Goal: Task Accomplishment & Management: Manage account settings

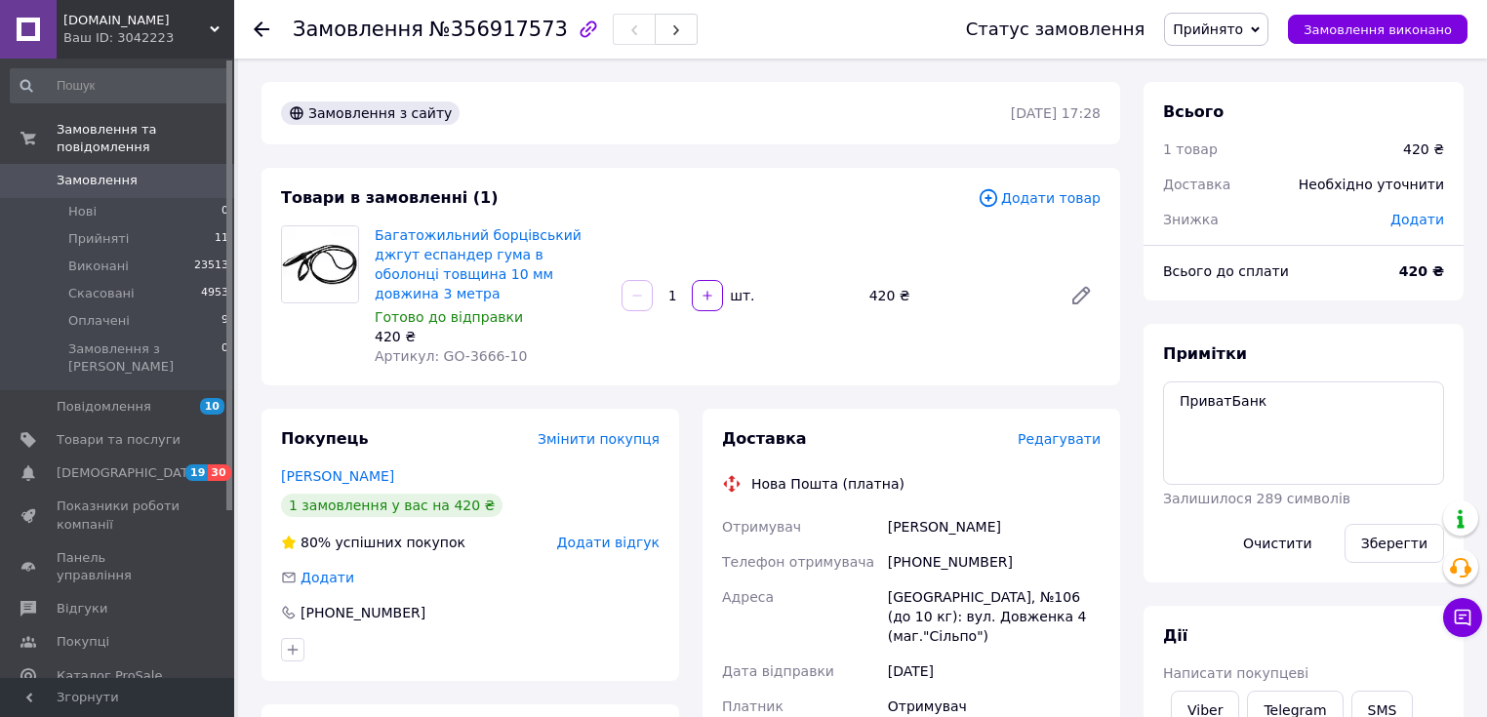
click at [472, 28] on span "№356917573" at bounding box center [498, 29] width 139 height 23
copy span "356917573"
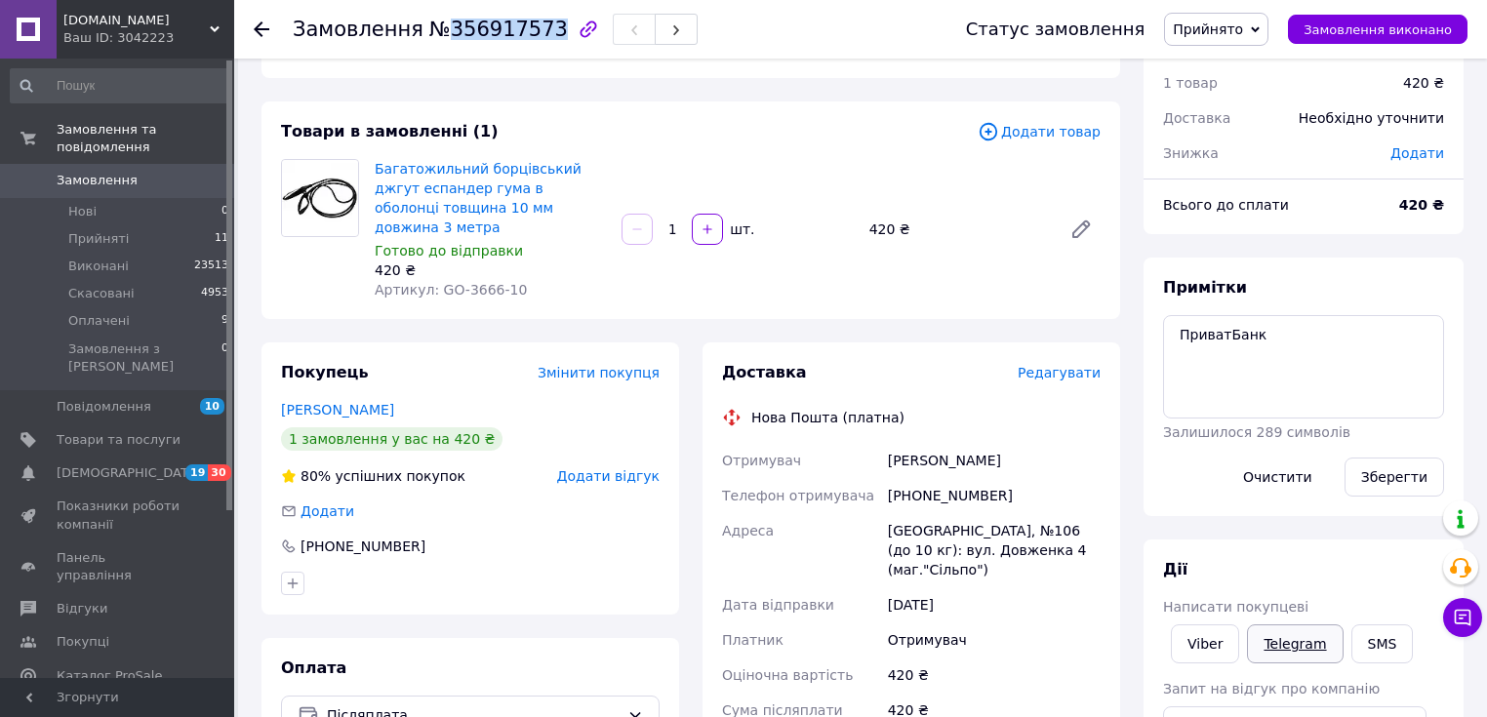
scroll to position [103, 0]
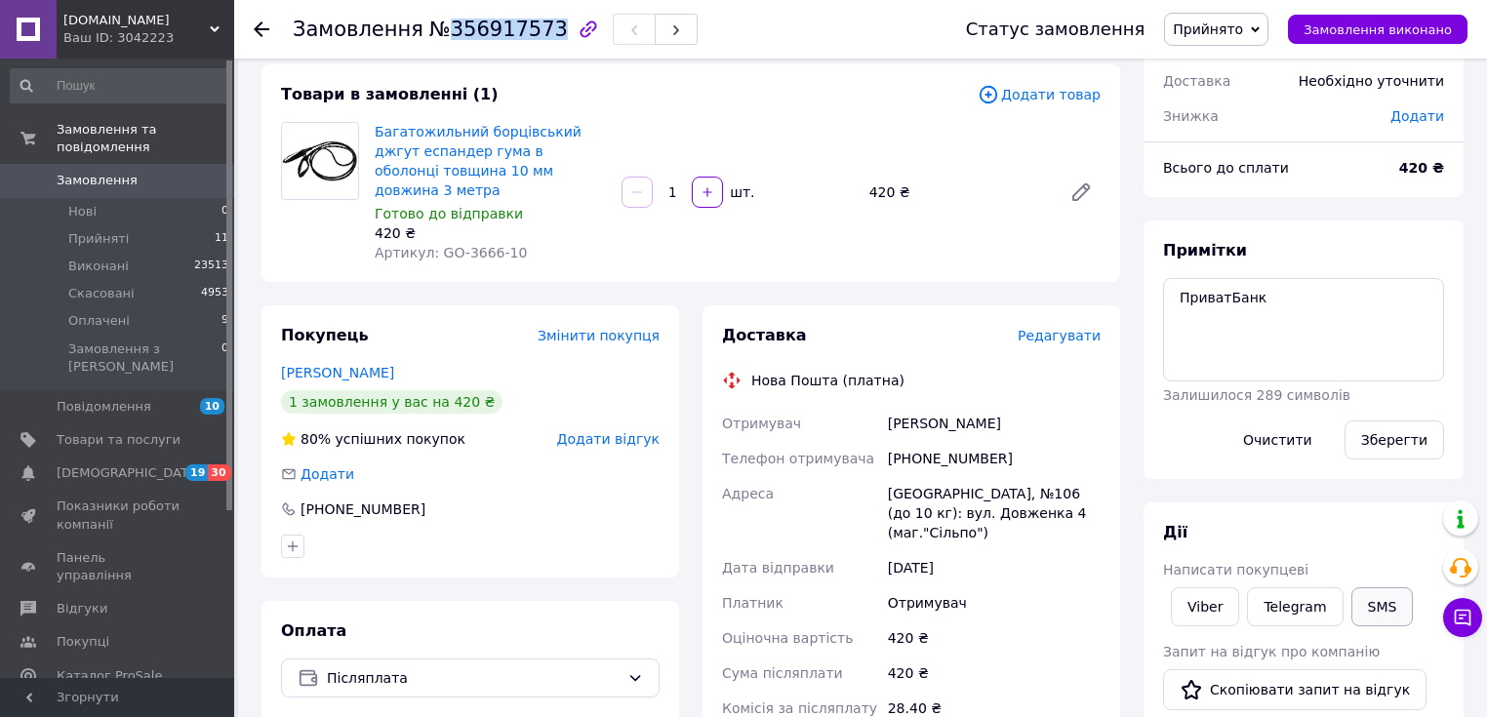
click at [1379, 613] on button "SMS" at bounding box center [1382, 606] width 62 height 39
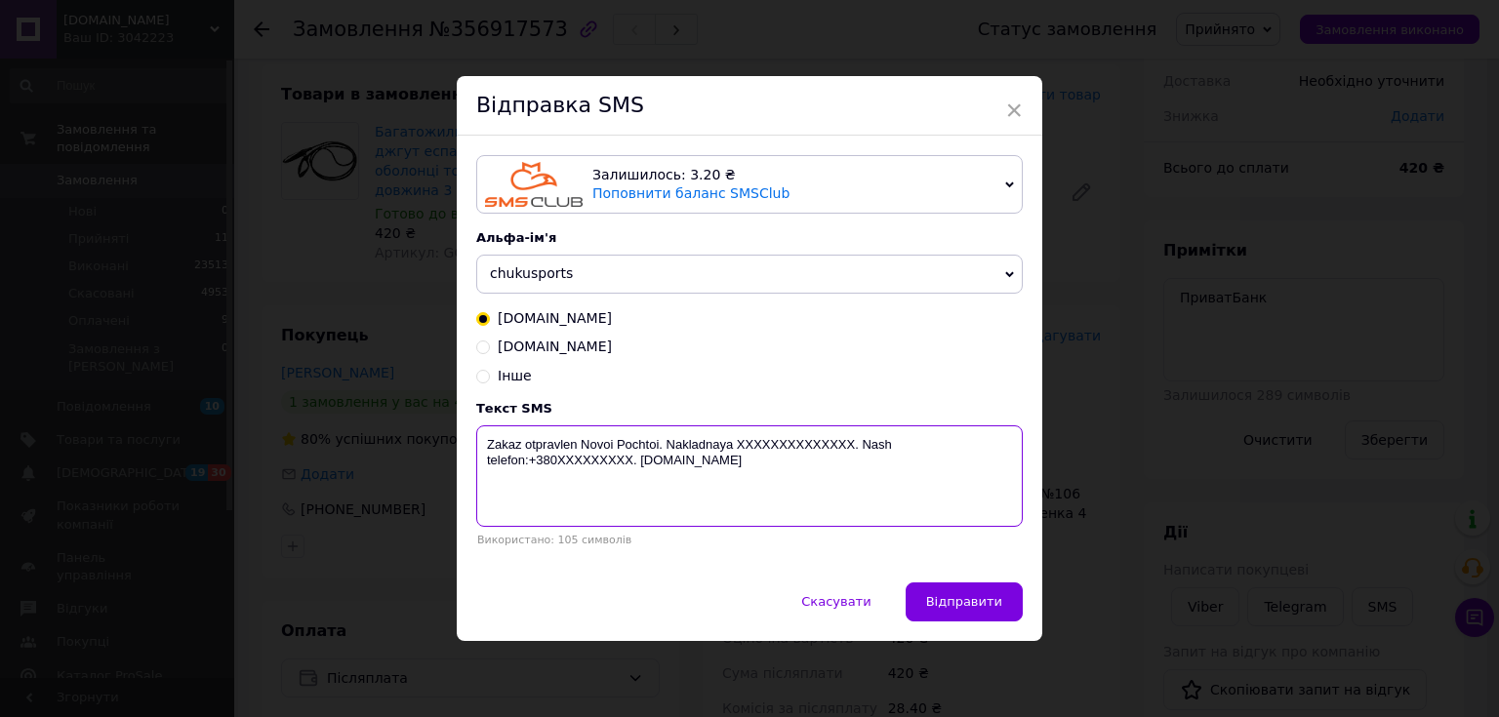
drag, startPoint x: 773, startPoint y: 476, endPoint x: 471, endPoint y: 451, distance: 302.5
click at [471, 451] on div "Залишилось: 3.20 ₴ Поповнити баланс SMSClub Підключити LetsAds Альфа-ім'я chuku…" at bounding box center [749, 359] width 585 height 446
paste textarea "movlennia # 356917573, Suma peredoplaty 80 hrn, dlya oplaty 4149609049232509 Pr…"
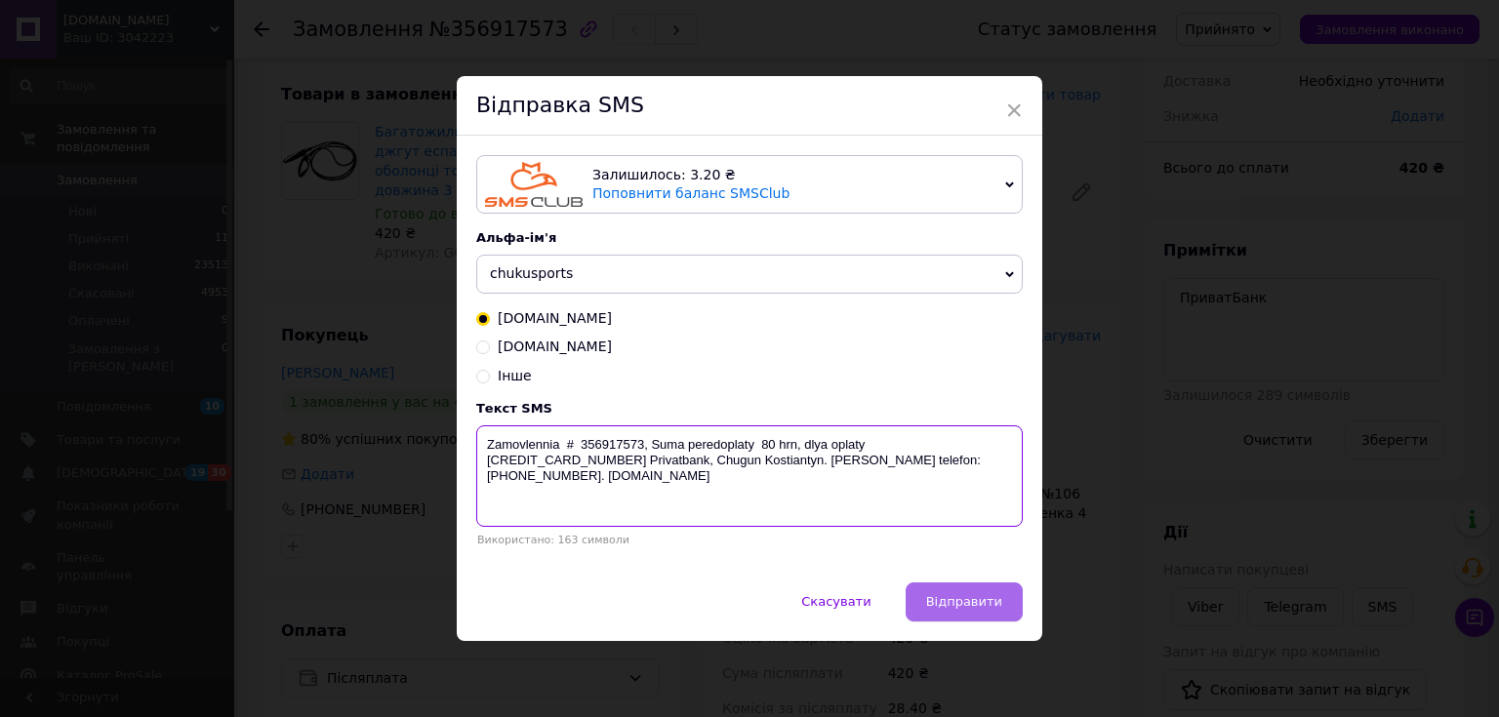
type textarea "Zamovlennia # 356917573, Suma peredoplaty 80 hrn, dlya oplaty 4149609049232509 …"
click at [980, 604] on span "Відправити" at bounding box center [964, 601] width 76 height 15
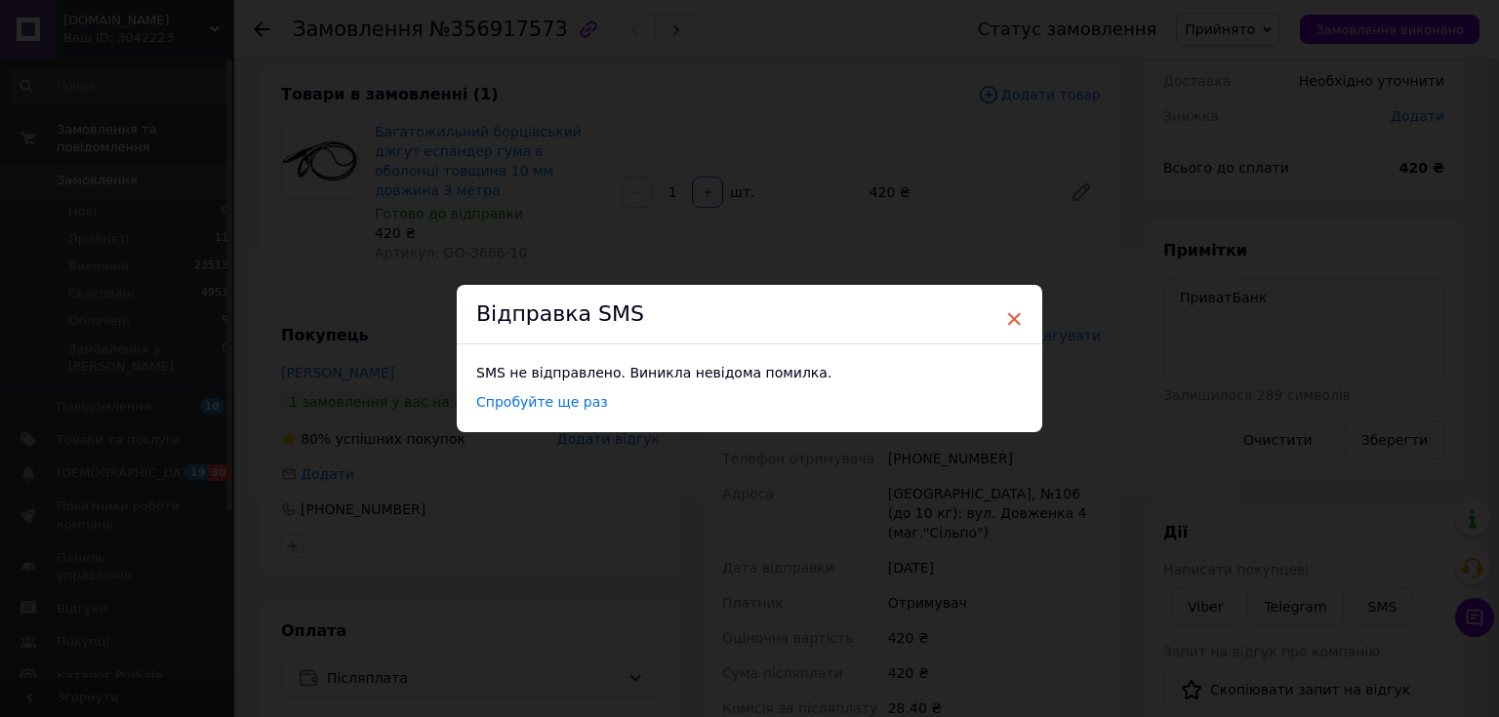
click at [1014, 314] on span "×" at bounding box center [1014, 318] width 18 height 33
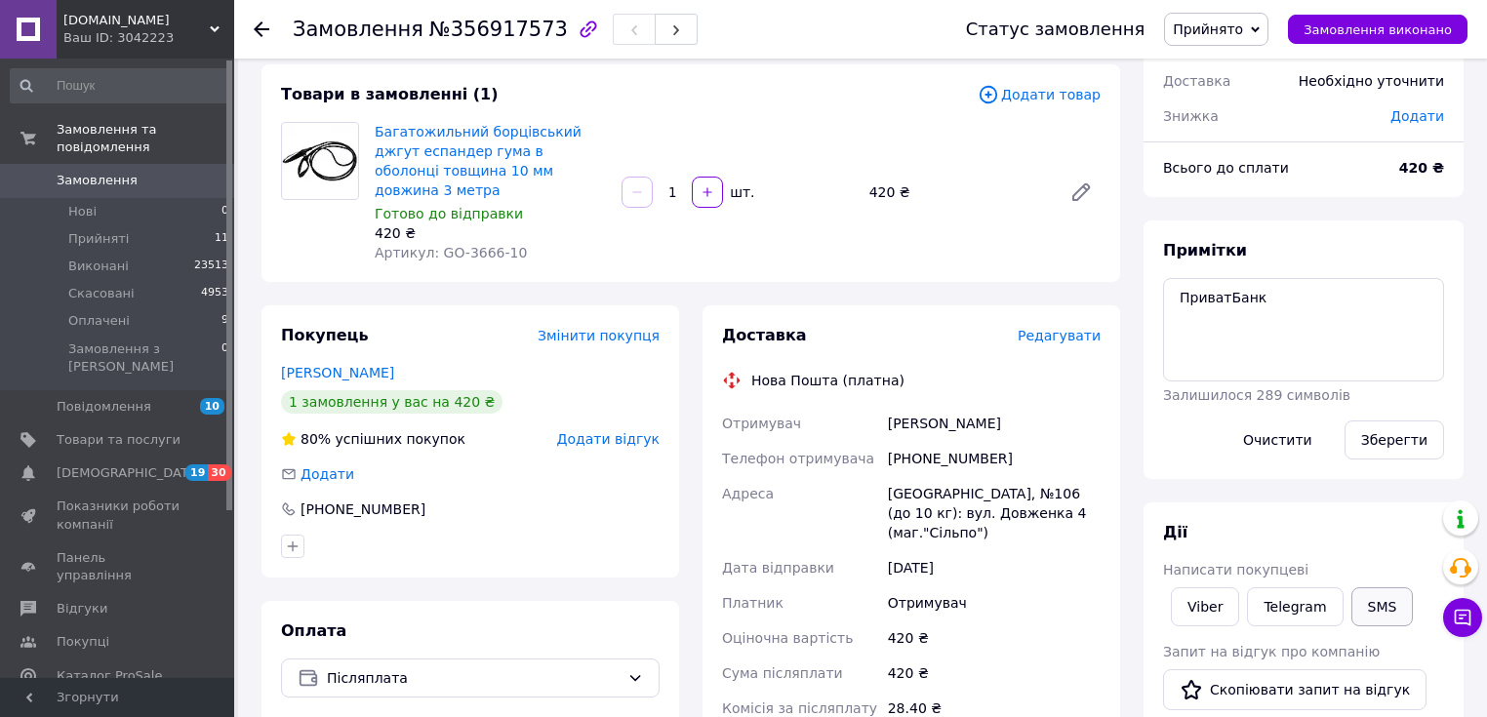
click at [1378, 605] on button "SMS" at bounding box center [1382, 606] width 62 height 39
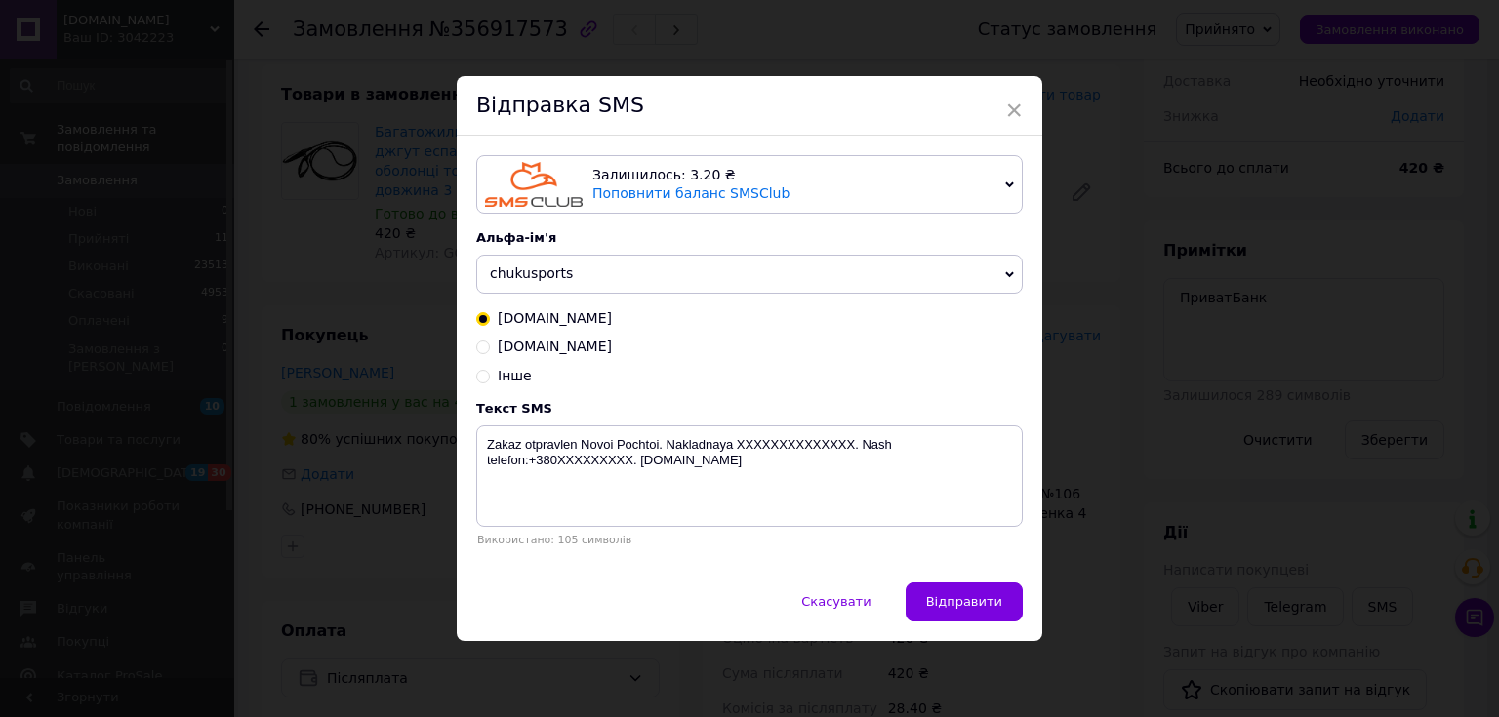
click at [476, 349] on input "[DOMAIN_NAME]" at bounding box center [483, 346] width 14 height 14
radio input "true"
radio input "false"
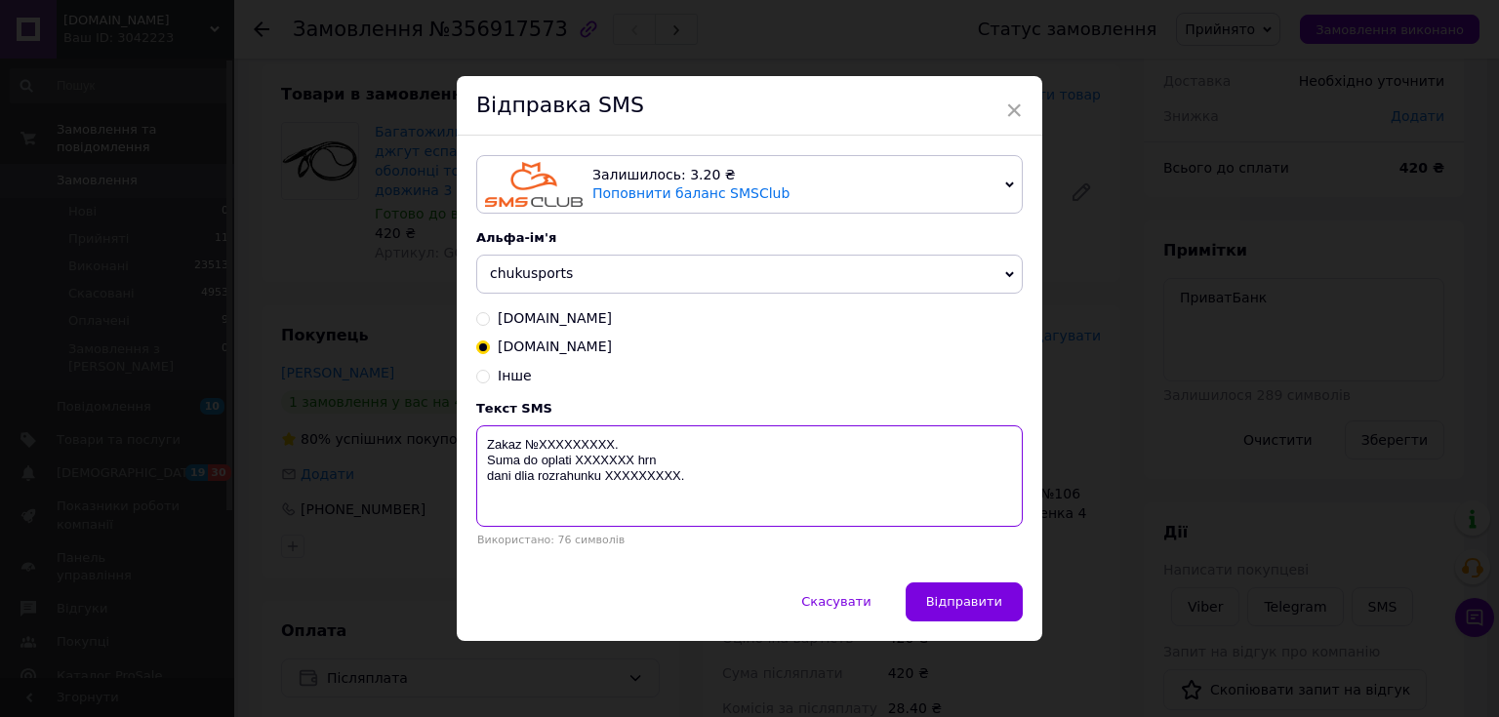
drag, startPoint x: 691, startPoint y: 482, endPoint x: 476, endPoint y: 431, distance: 220.5
click at [476, 431] on textarea "Zakaz №ХХХХХХХХХ. Suma do oplati ХХХХХХХ hrn dani dlia rozrahunku ХХХХХХХХХ." at bounding box center [749, 475] width 546 height 101
paste textarea "movlennia # 356917573, Suma peredoplaty 80 hrn, dlya oplaty 4149609049232509 Pr…"
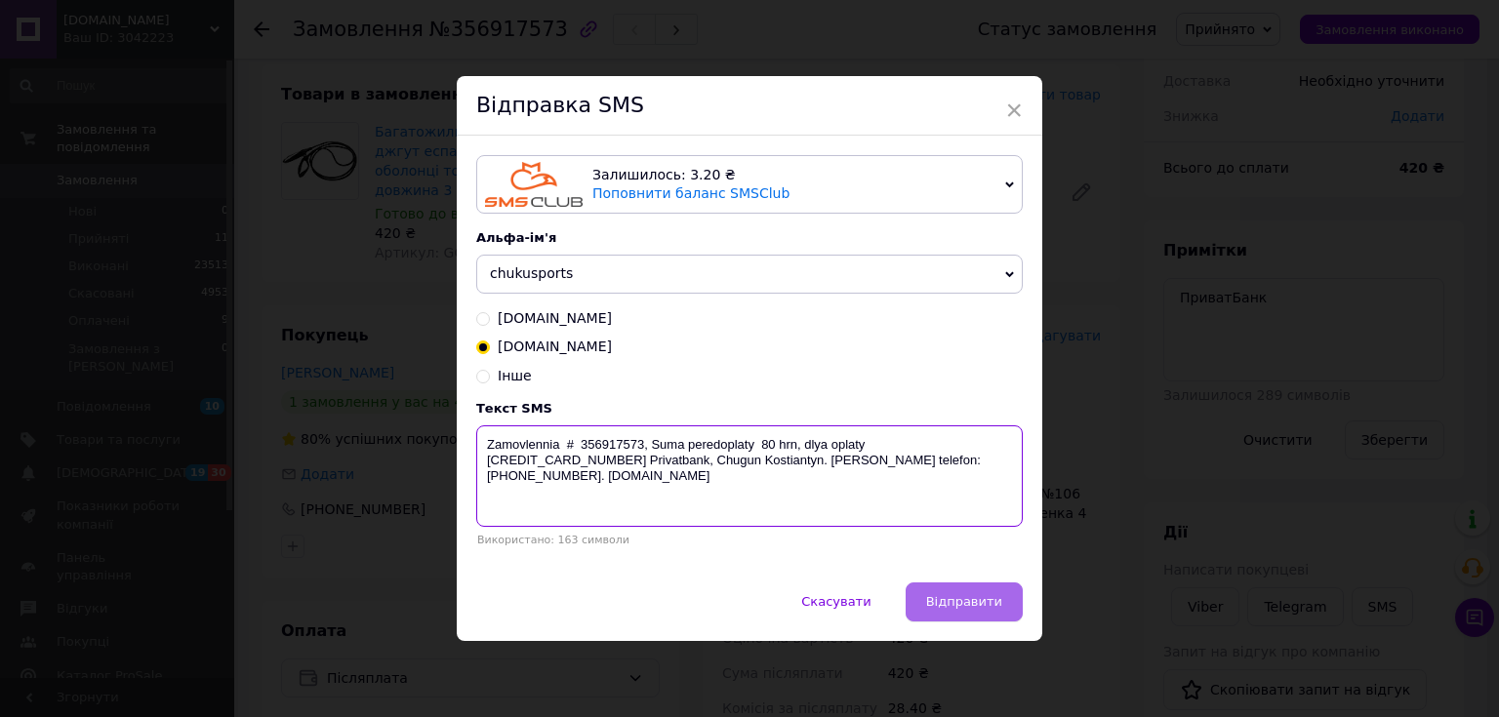
type textarea "Zamovlennia # 356917573, Suma peredoplaty 80 hrn, dlya oplaty 4149609049232509 …"
click at [979, 601] on span "Відправити" at bounding box center [964, 601] width 76 height 15
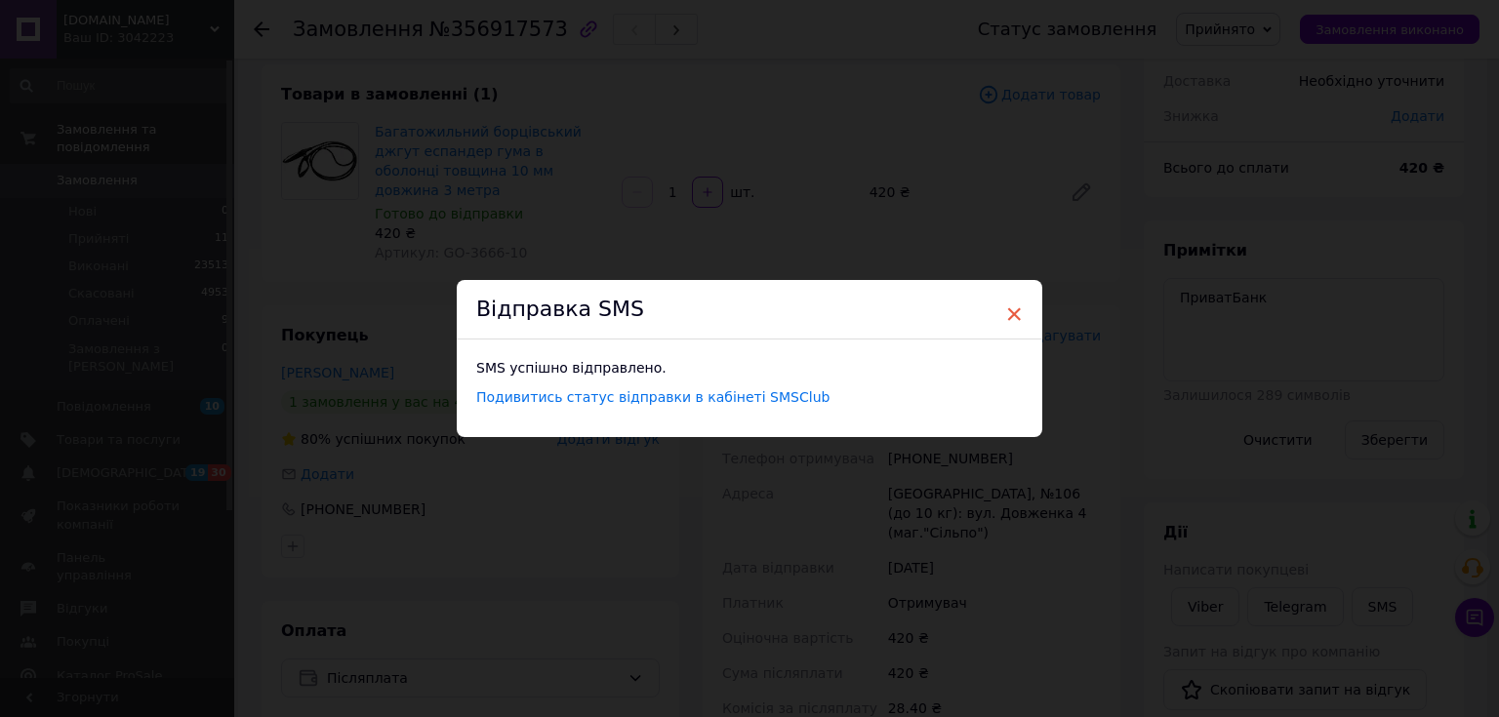
click at [1009, 317] on span "×" at bounding box center [1014, 314] width 18 height 33
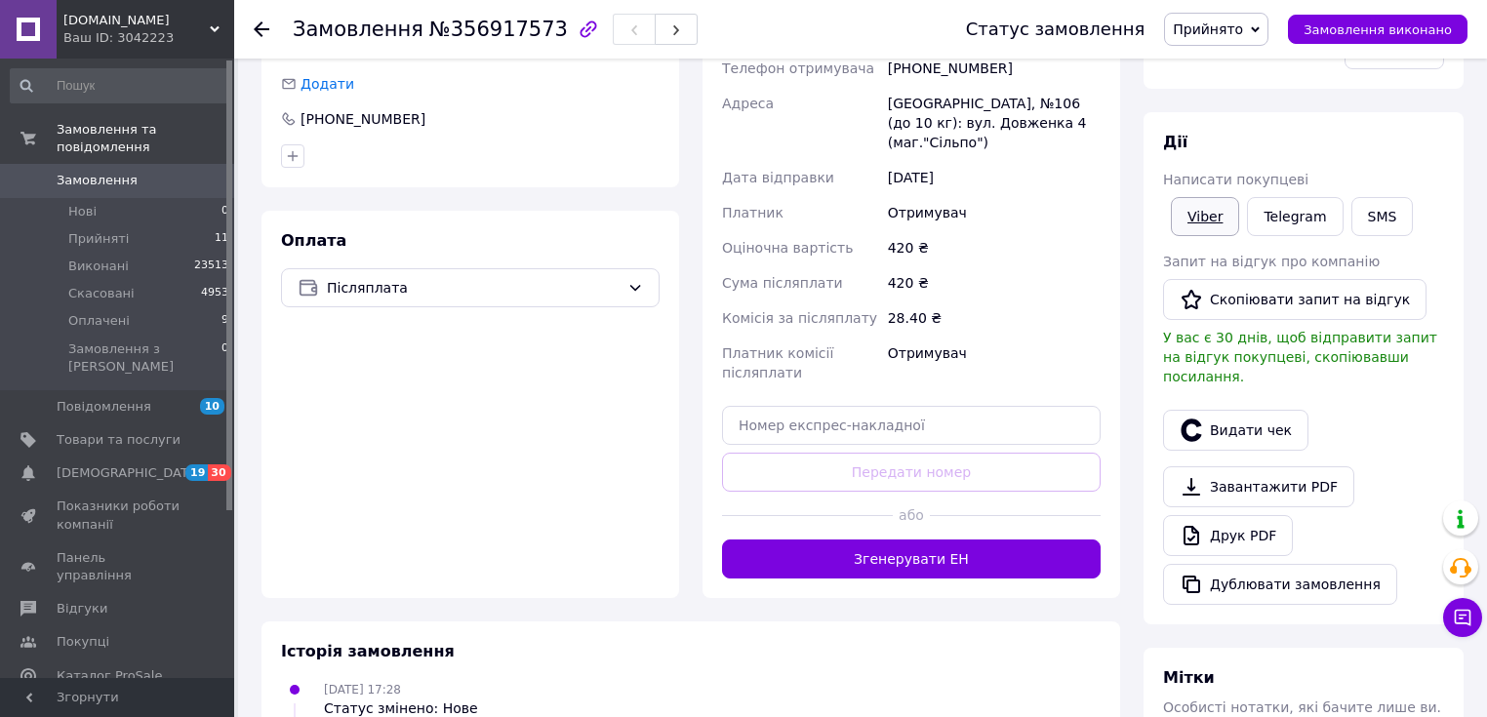
scroll to position [591, 0]
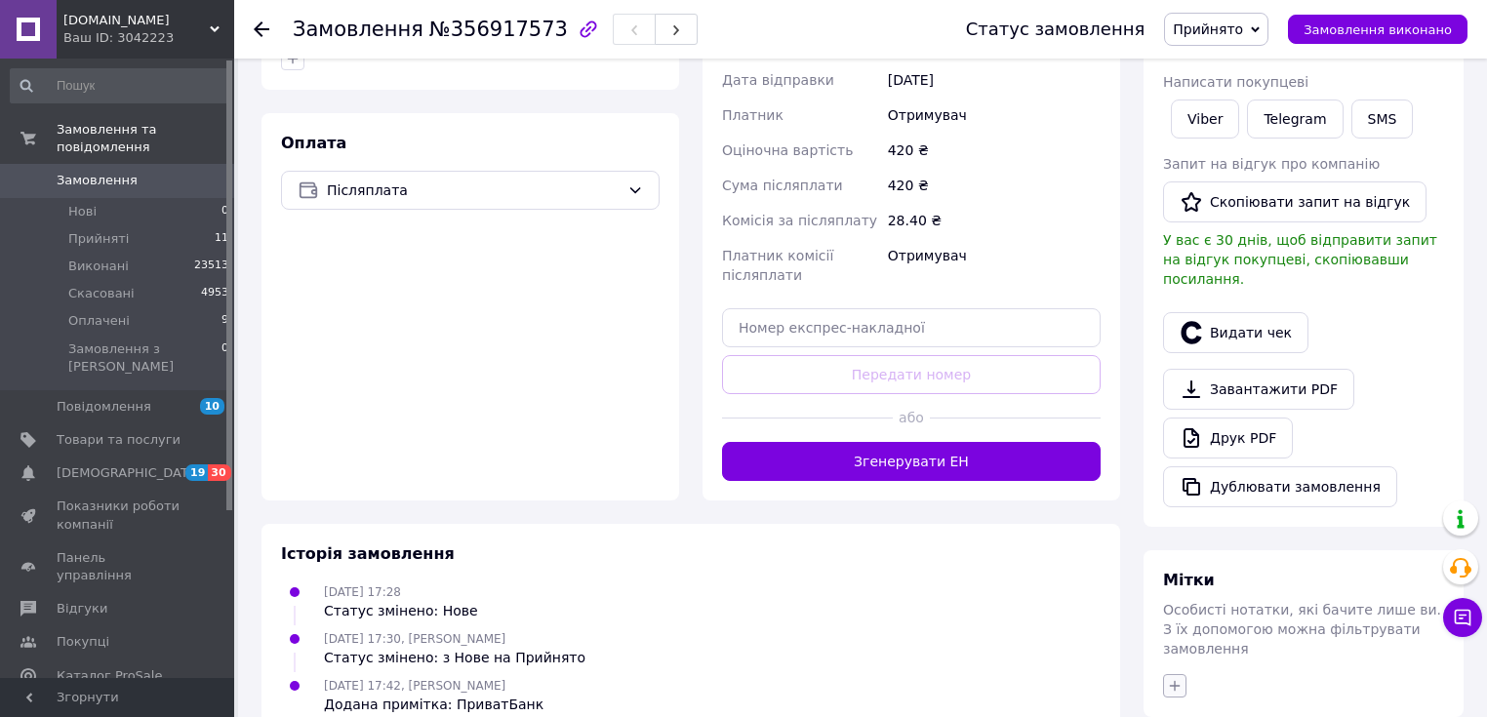
click at [1174, 678] on icon "button" at bounding box center [1175, 686] width 16 height 16
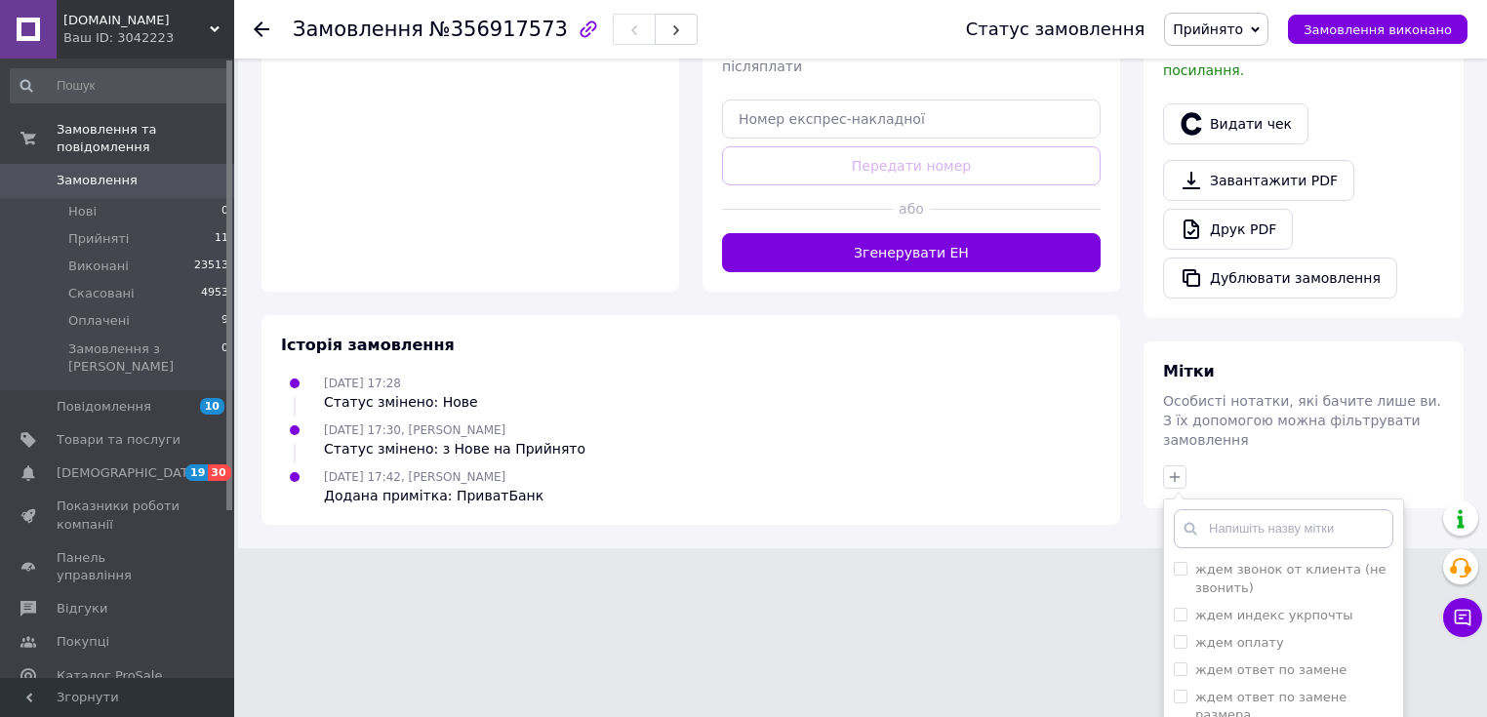
scroll to position [77, 0]
click at [1208, 660] on label "ждем оплату" at bounding box center [1239, 667] width 89 height 15
checkbox input "true"
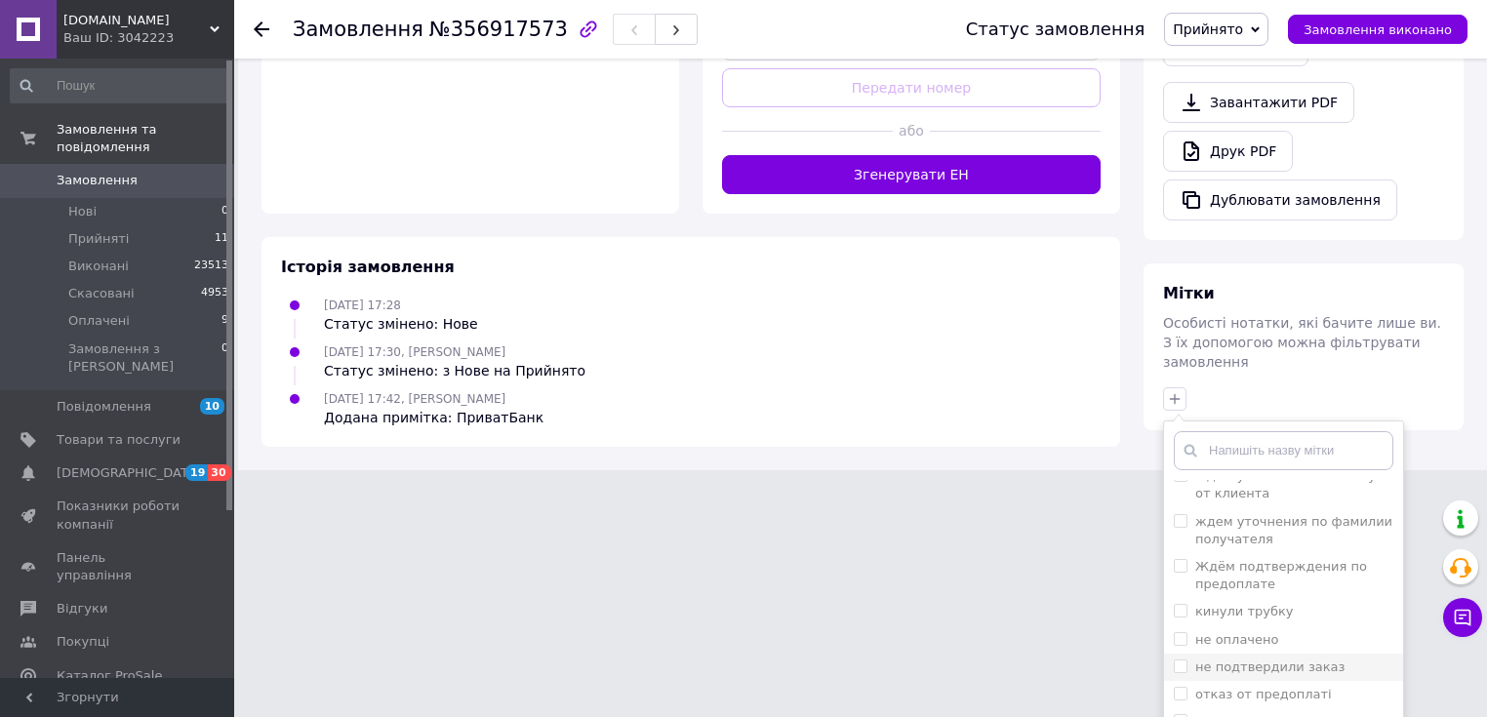
scroll to position [956, 0]
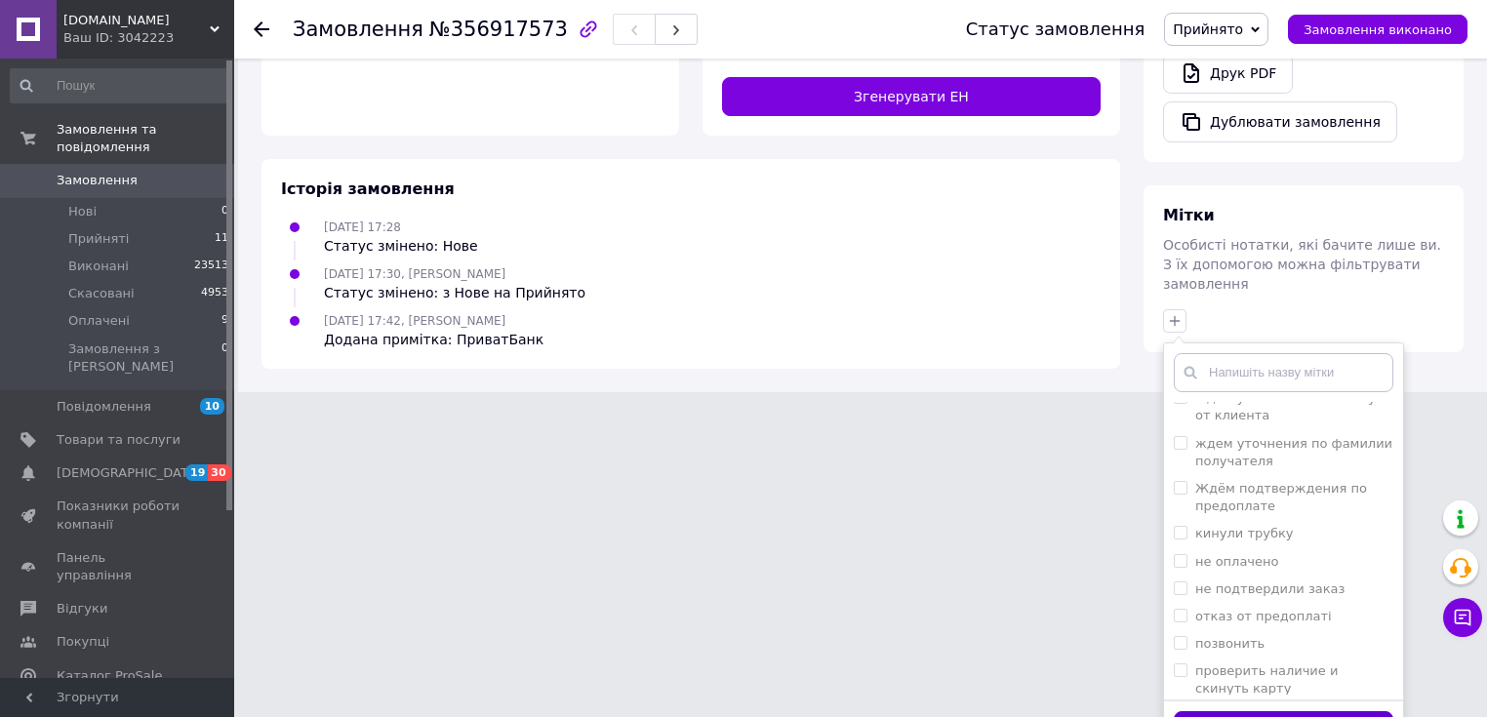
click at [1257, 711] on button "Додати мітку" at bounding box center [1284, 730] width 220 height 38
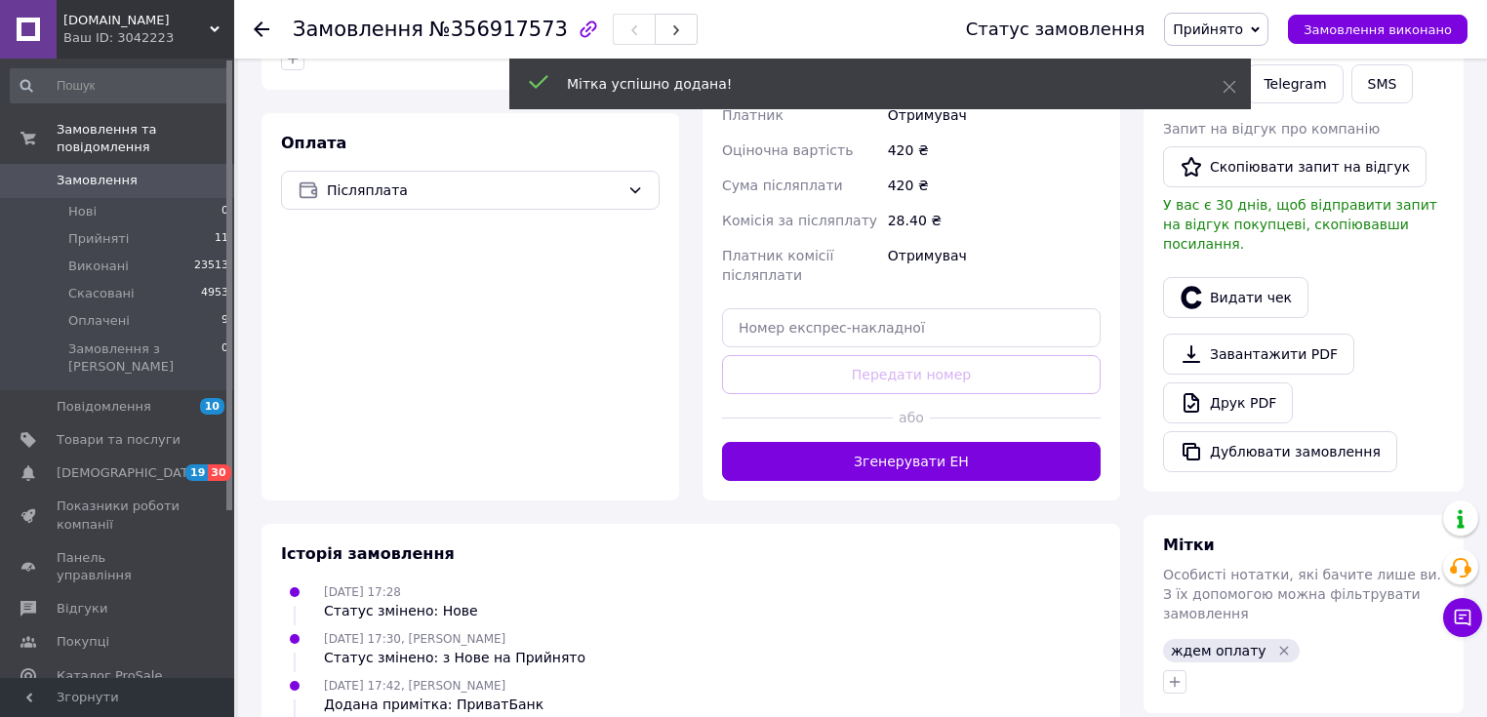
scroll to position [772, 0]
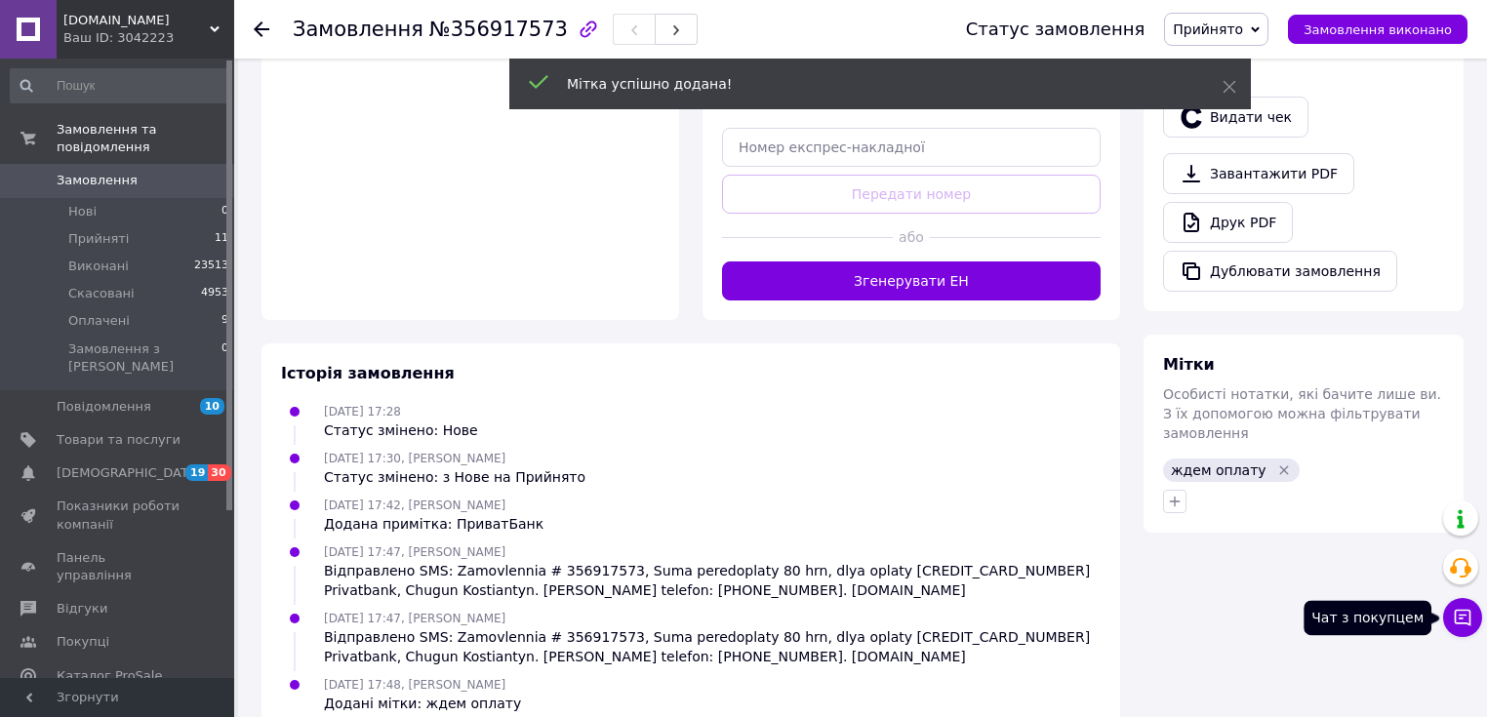
click at [1460, 616] on icon at bounding box center [1463, 618] width 17 height 17
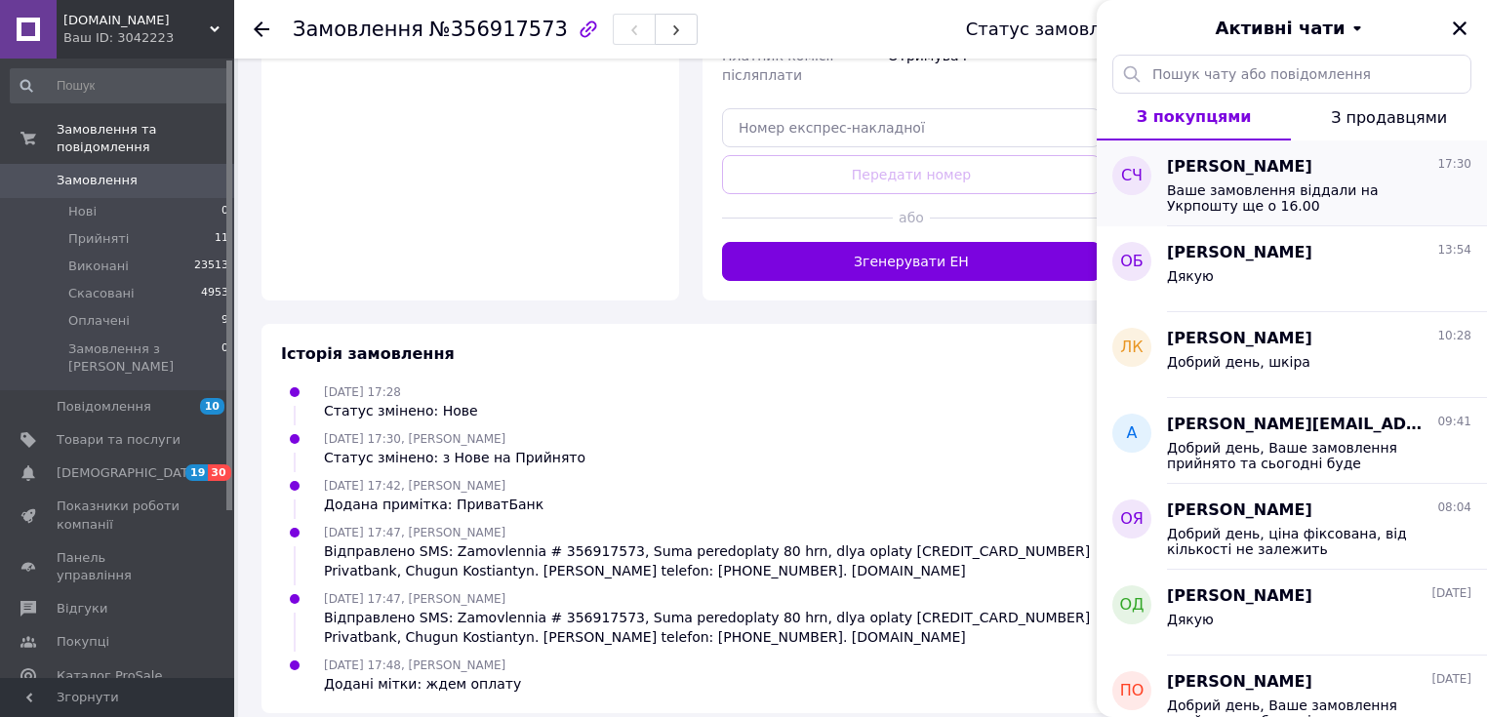
click at [1209, 191] on span "Ваше замовлення віддали на Укрпошту ще о 16.00" at bounding box center [1305, 197] width 277 height 31
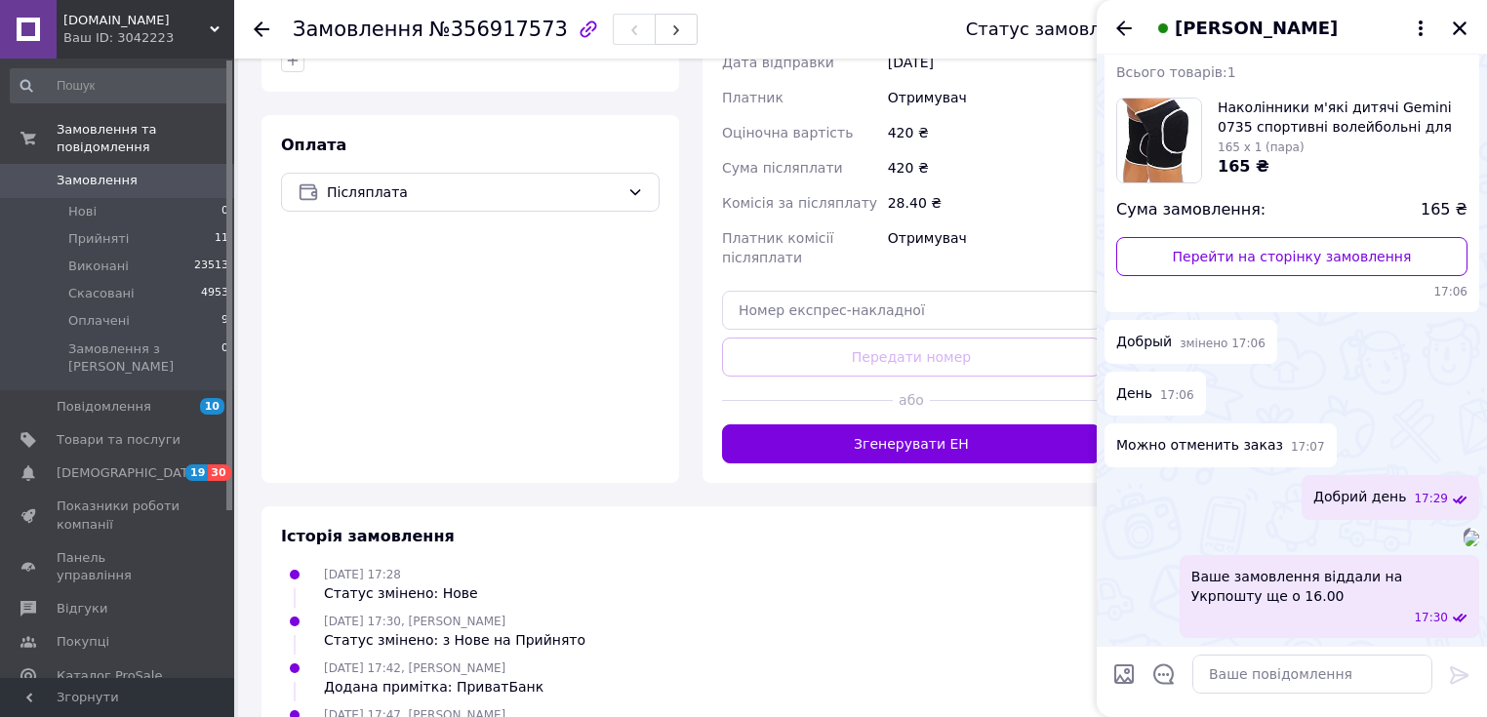
scroll to position [41, 0]
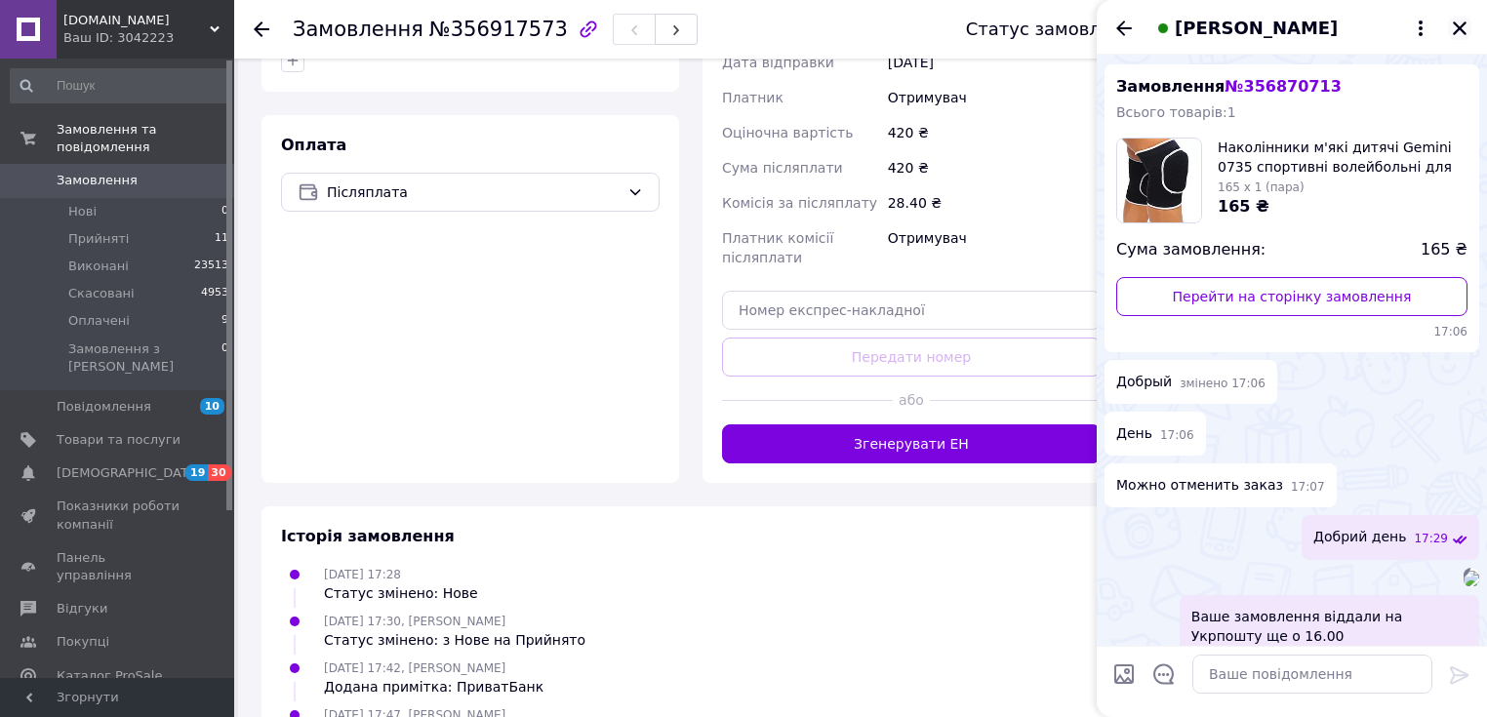
click at [1462, 27] on icon "Закрити" at bounding box center [1460, 29] width 18 height 18
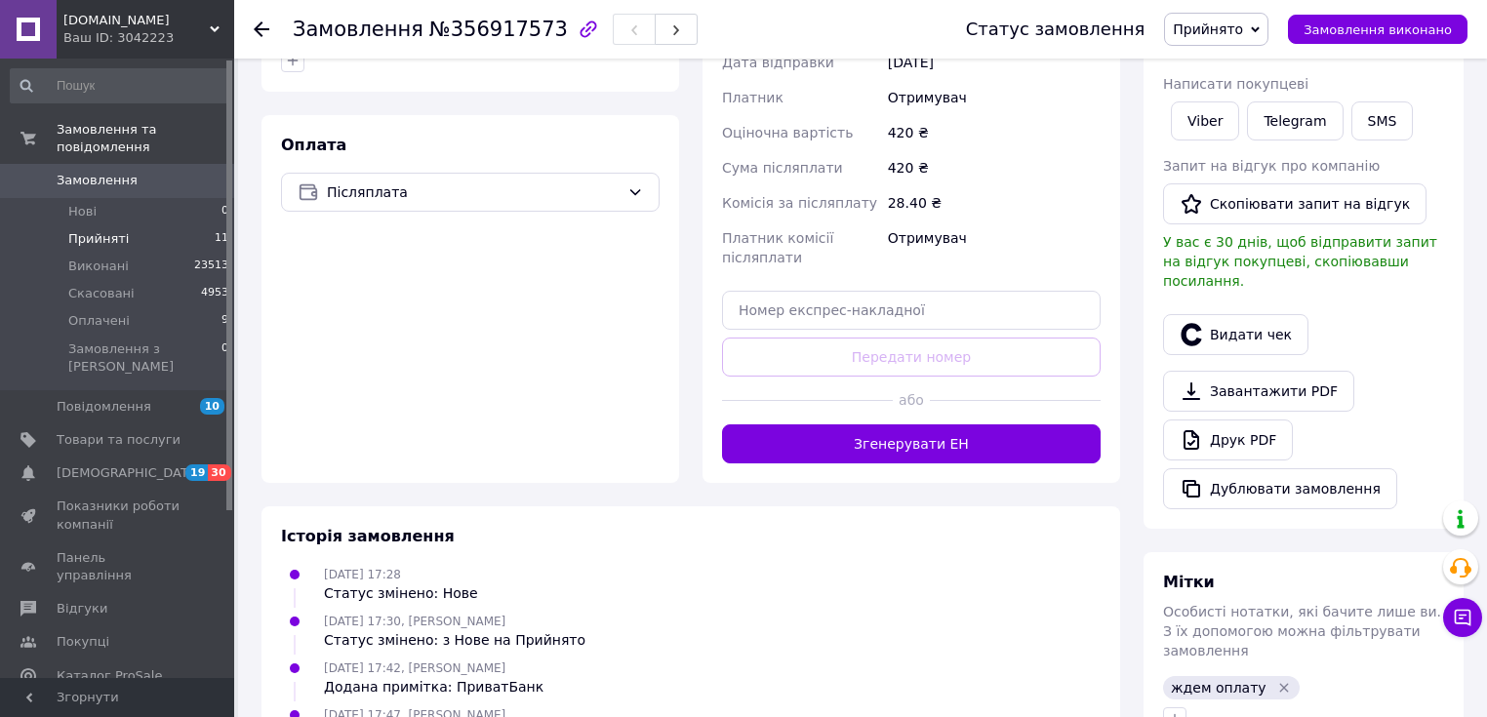
click at [92, 230] on span "Прийняті" at bounding box center [98, 239] width 60 height 18
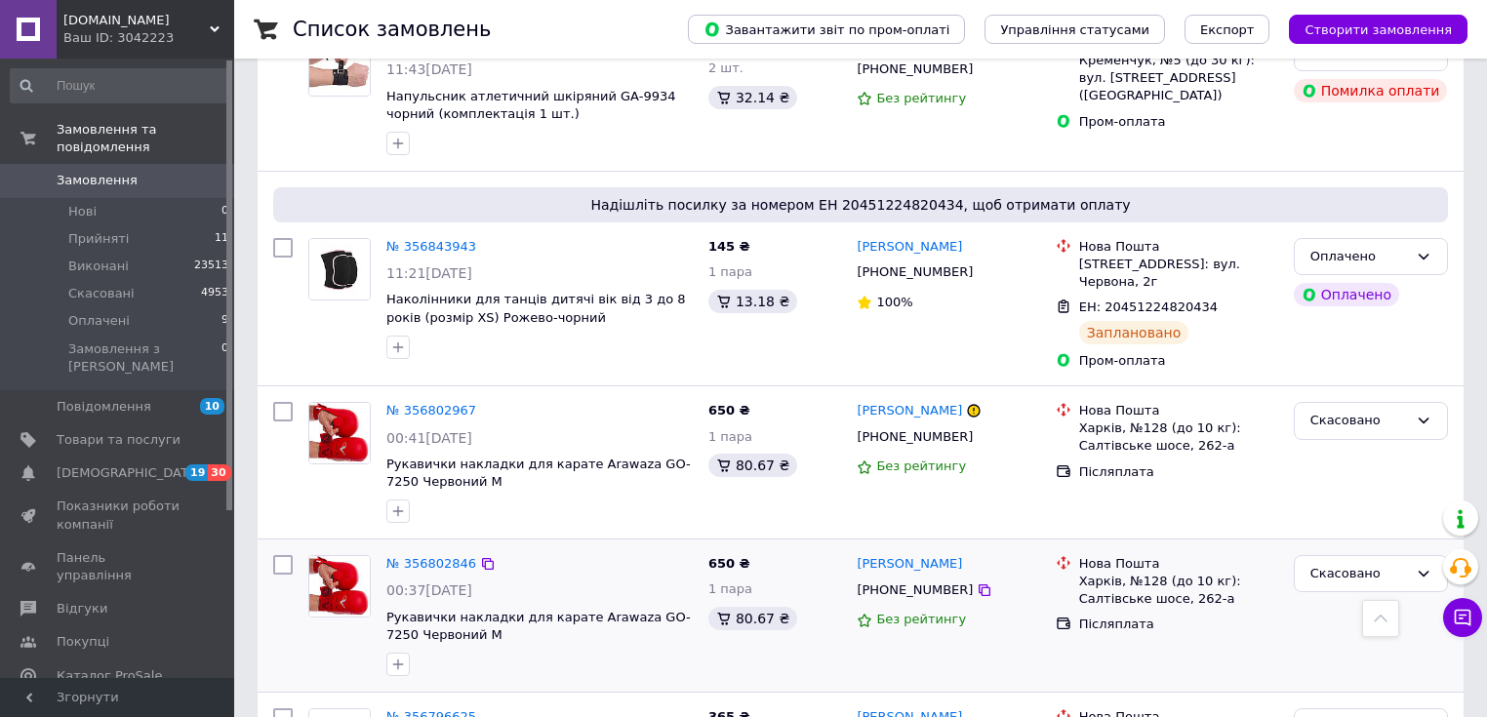
scroll to position [1951, 0]
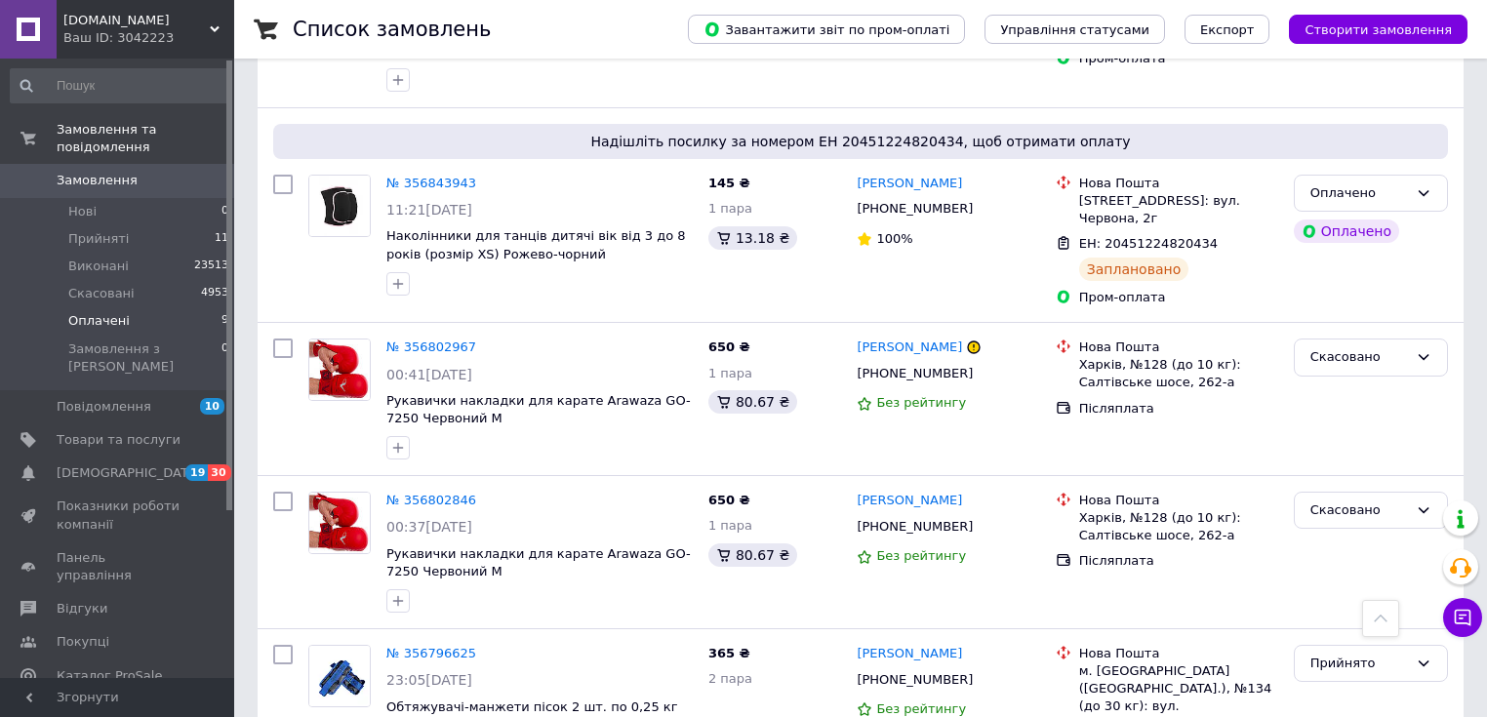
click at [102, 312] on span "Оплачені" at bounding box center [98, 321] width 61 height 18
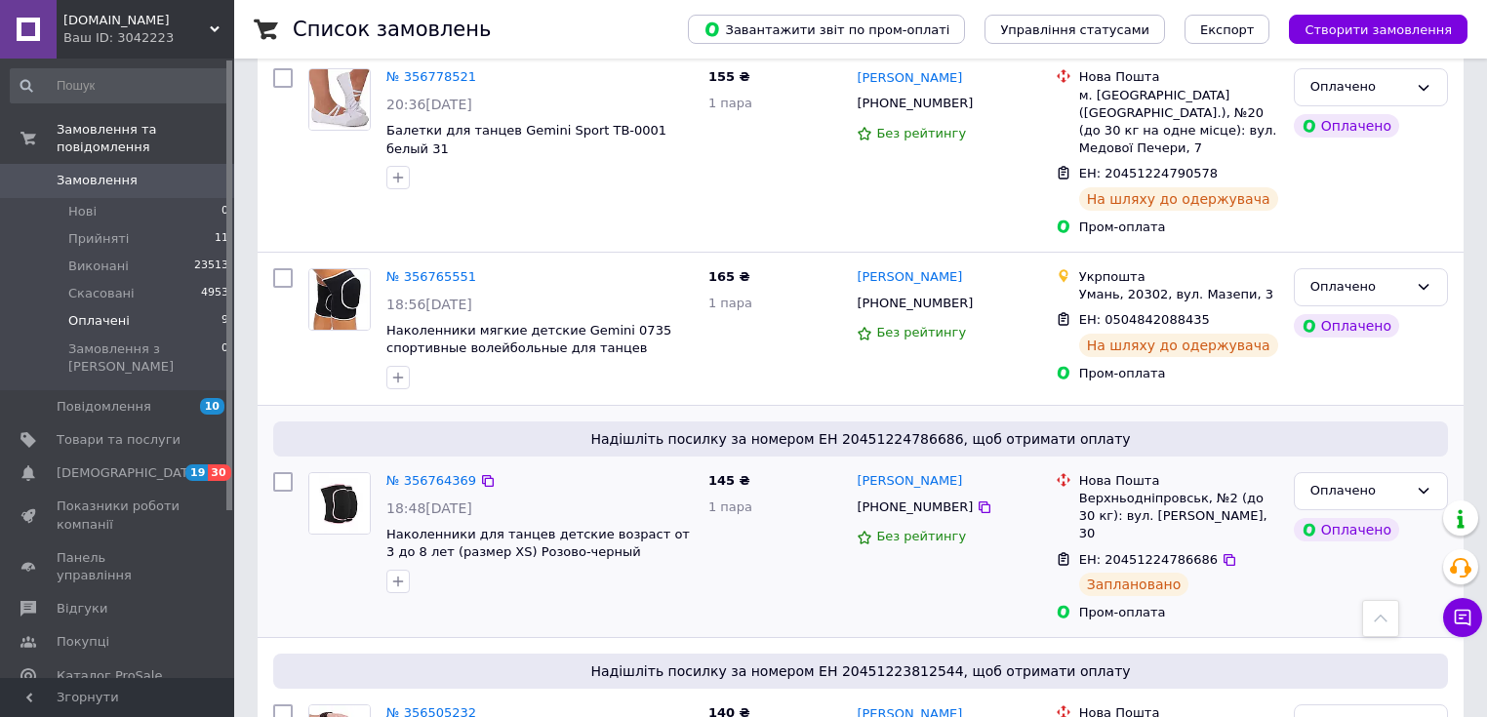
scroll to position [1326, 0]
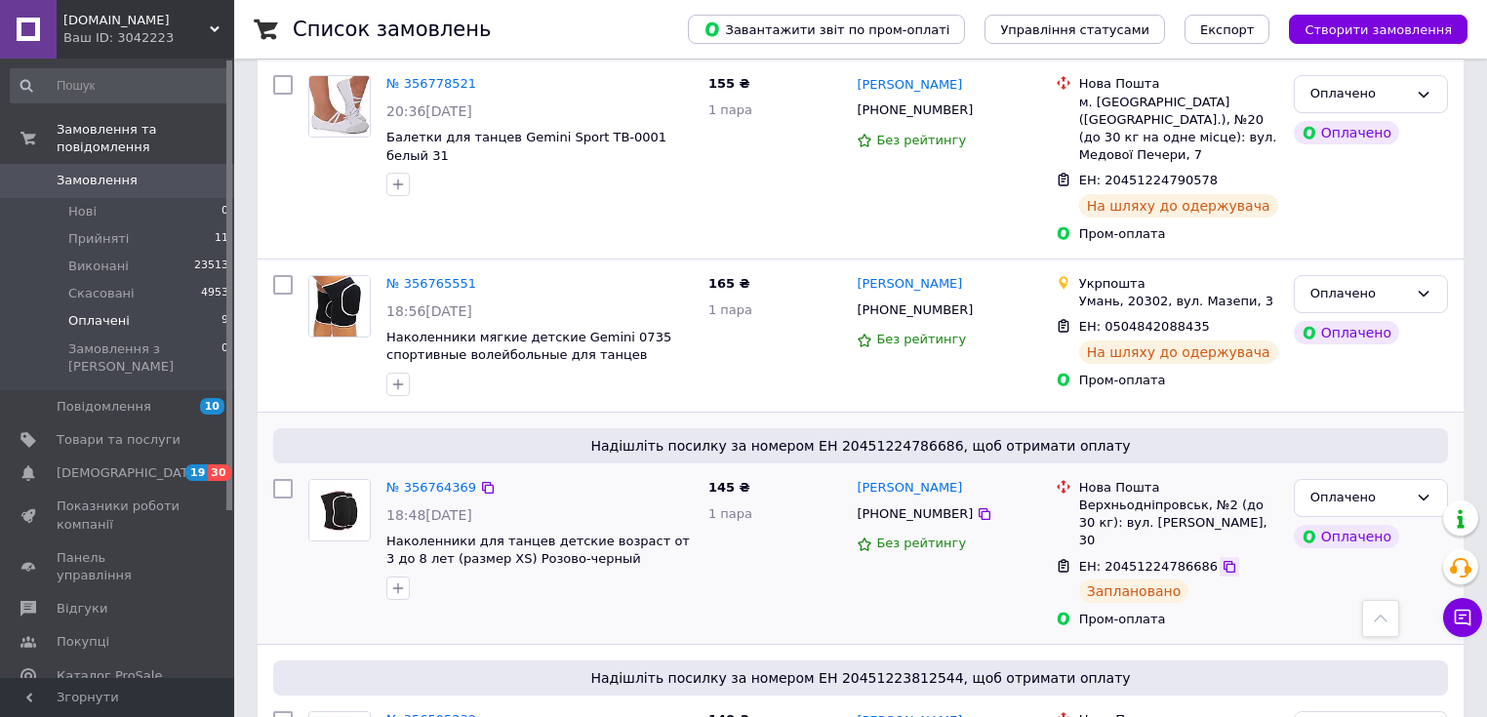
drag, startPoint x: 1206, startPoint y: 439, endPoint x: 1251, endPoint y: 507, distance: 81.7
click at [1223, 561] on icon at bounding box center [1229, 567] width 12 height 12
click at [1387, 488] on div "Оплачено" at bounding box center [1359, 498] width 98 height 20
click at [1364, 556] on li "Виконано" at bounding box center [1371, 574] width 152 height 36
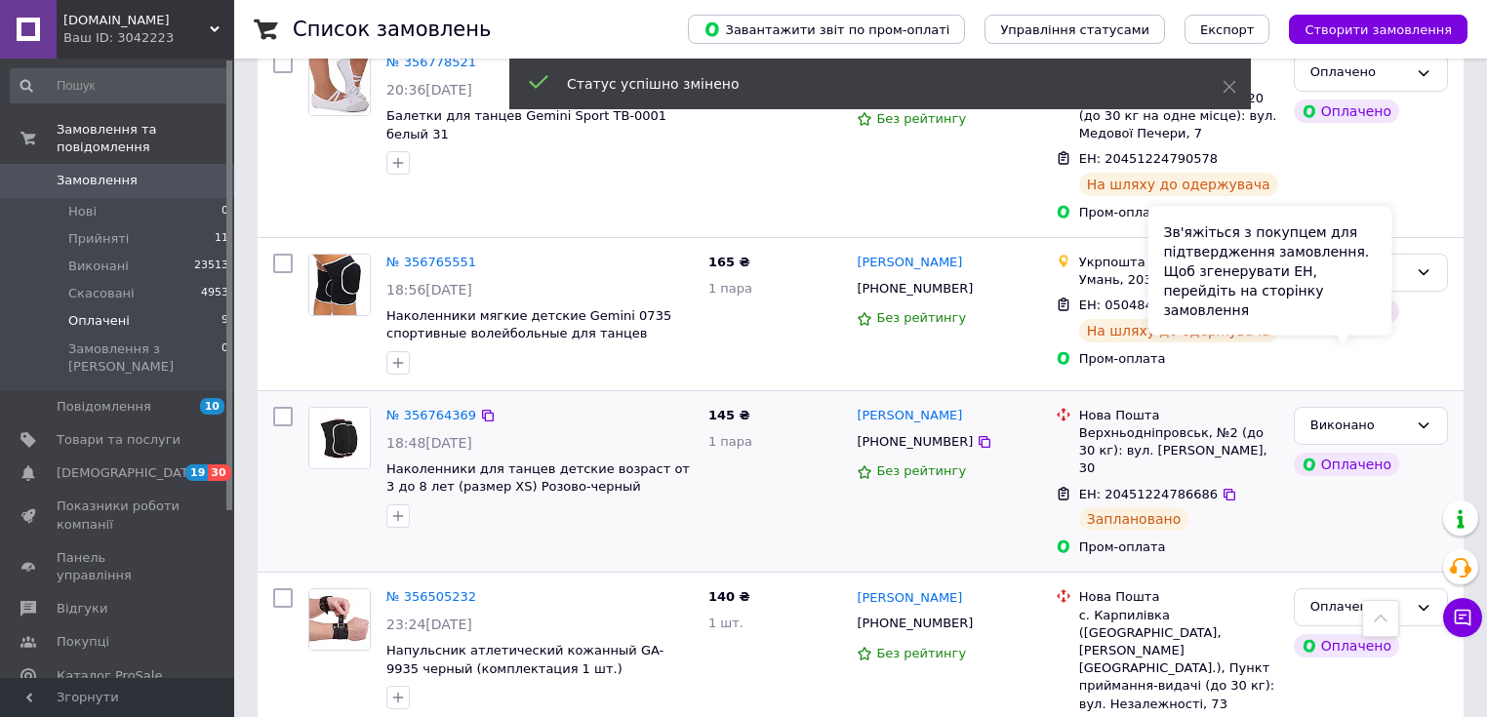
scroll to position [1195, 0]
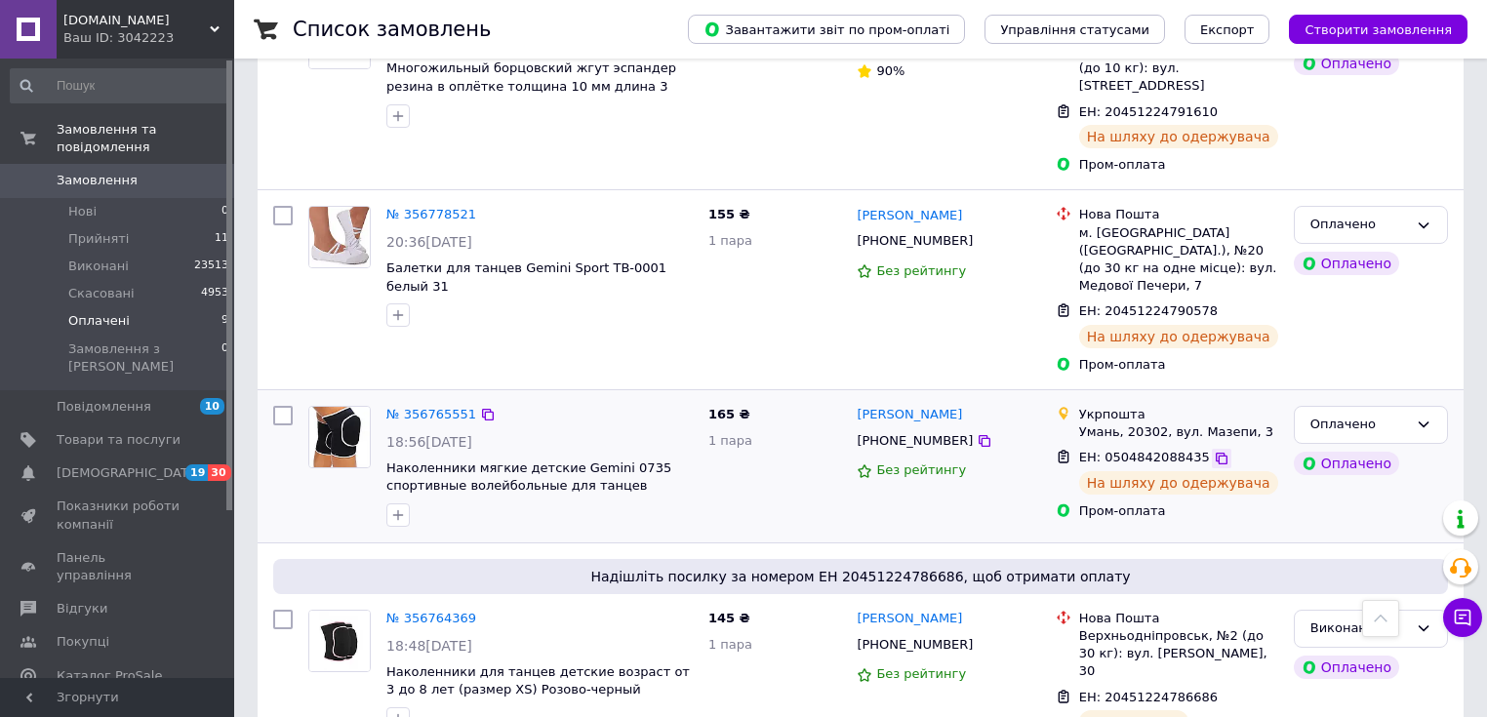
click at [1216, 453] on icon at bounding box center [1222, 459] width 12 height 12
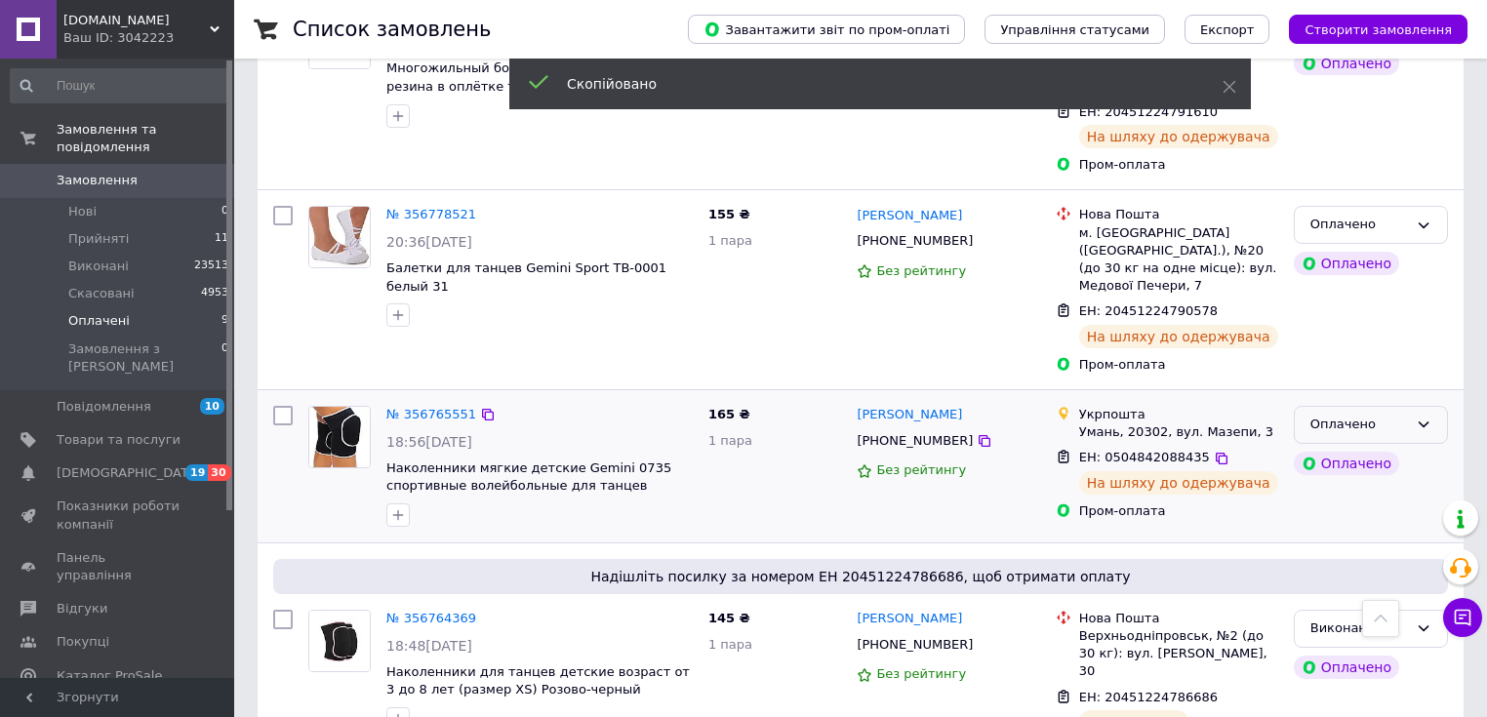
click at [1393, 415] on div "Оплачено" at bounding box center [1359, 425] width 98 height 20
click at [1358, 483] on li "Виконано" at bounding box center [1371, 501] width 152 height 36
click at [411, 407] on link "№ 356765551" at bounding box center [431, 414] width 90 height 15
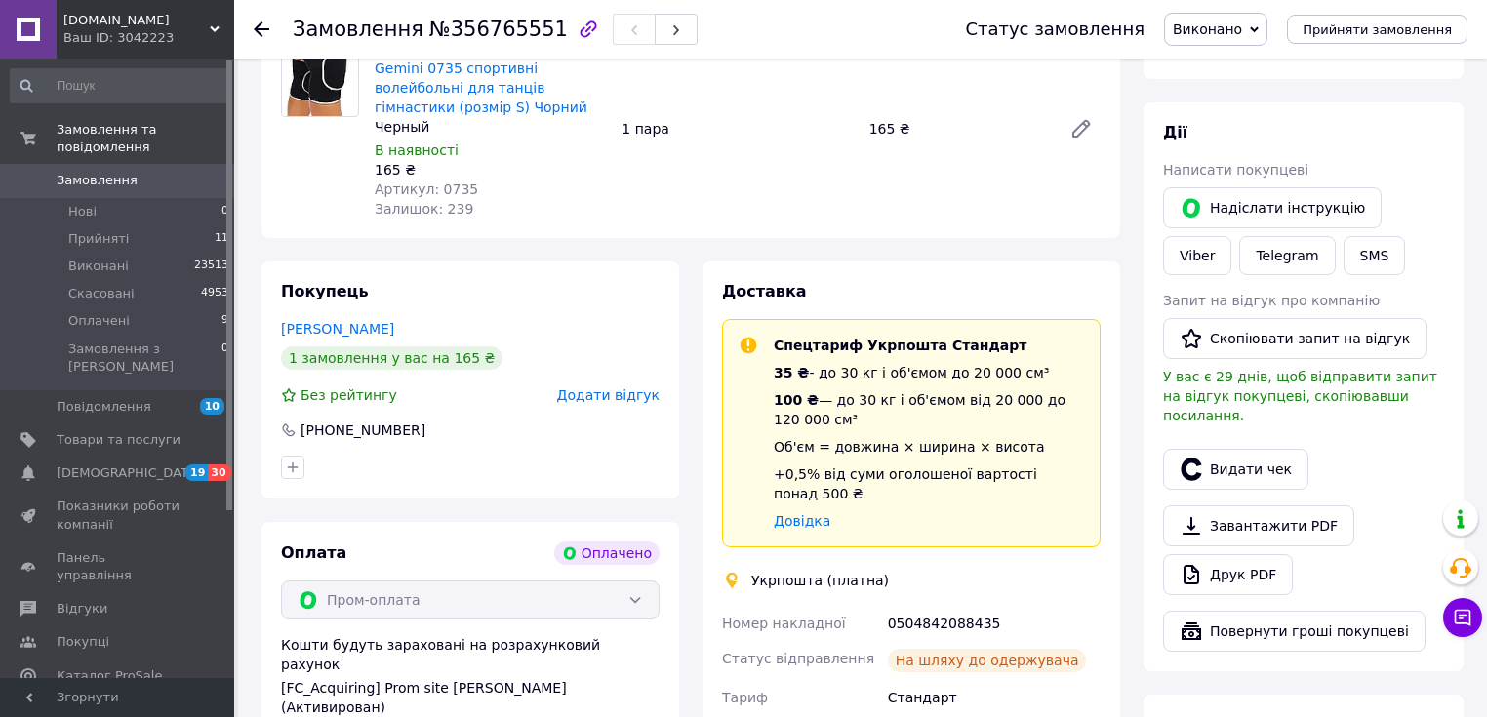
scroll to position [727, 0]
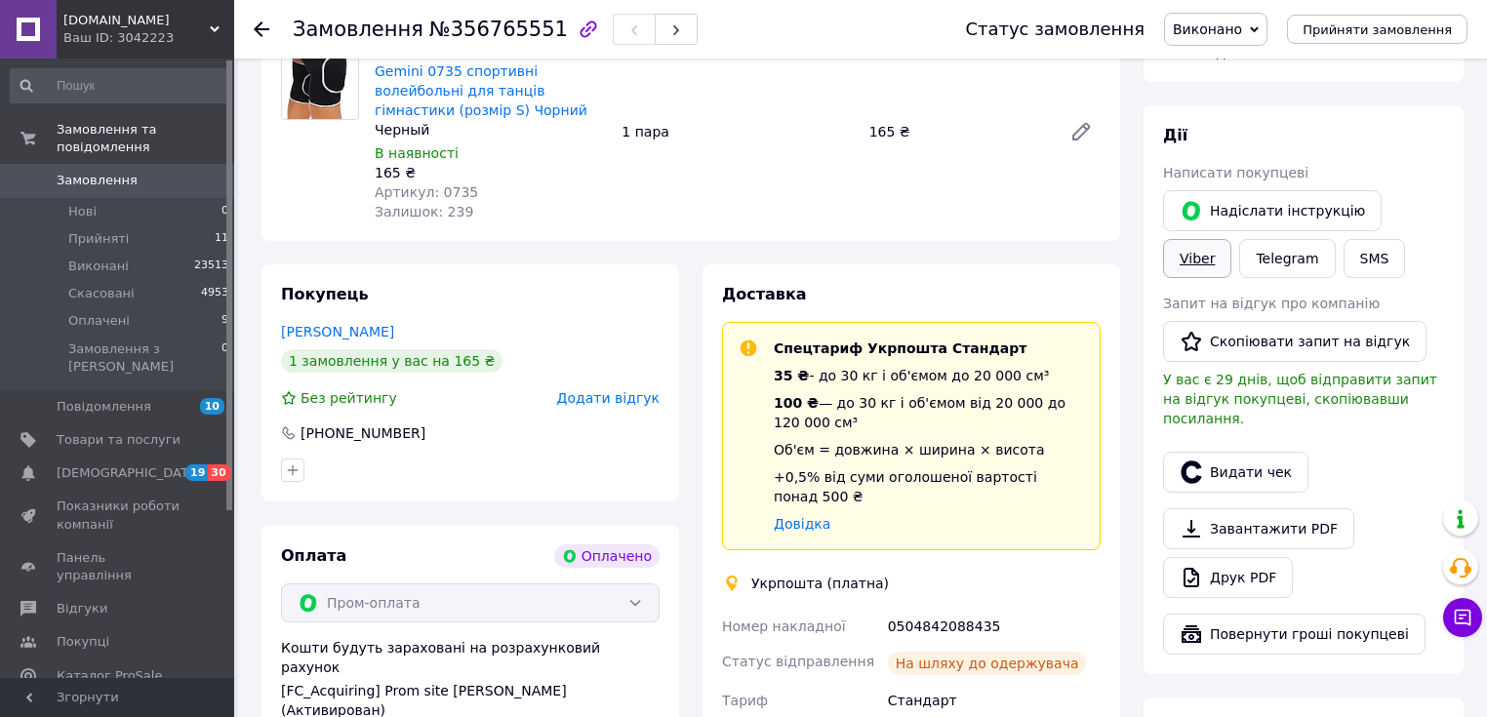
click at [1231, 239] on link "Viber" at bounding box center [1197, 258] width 68 height 39
click at [318, 185] on div at bounding box center [320, 132] width 94 height 180
click at [453, 27] on span "№356765551" at bounding box center [498, 29] width 139 height 23
copy span "356765551"
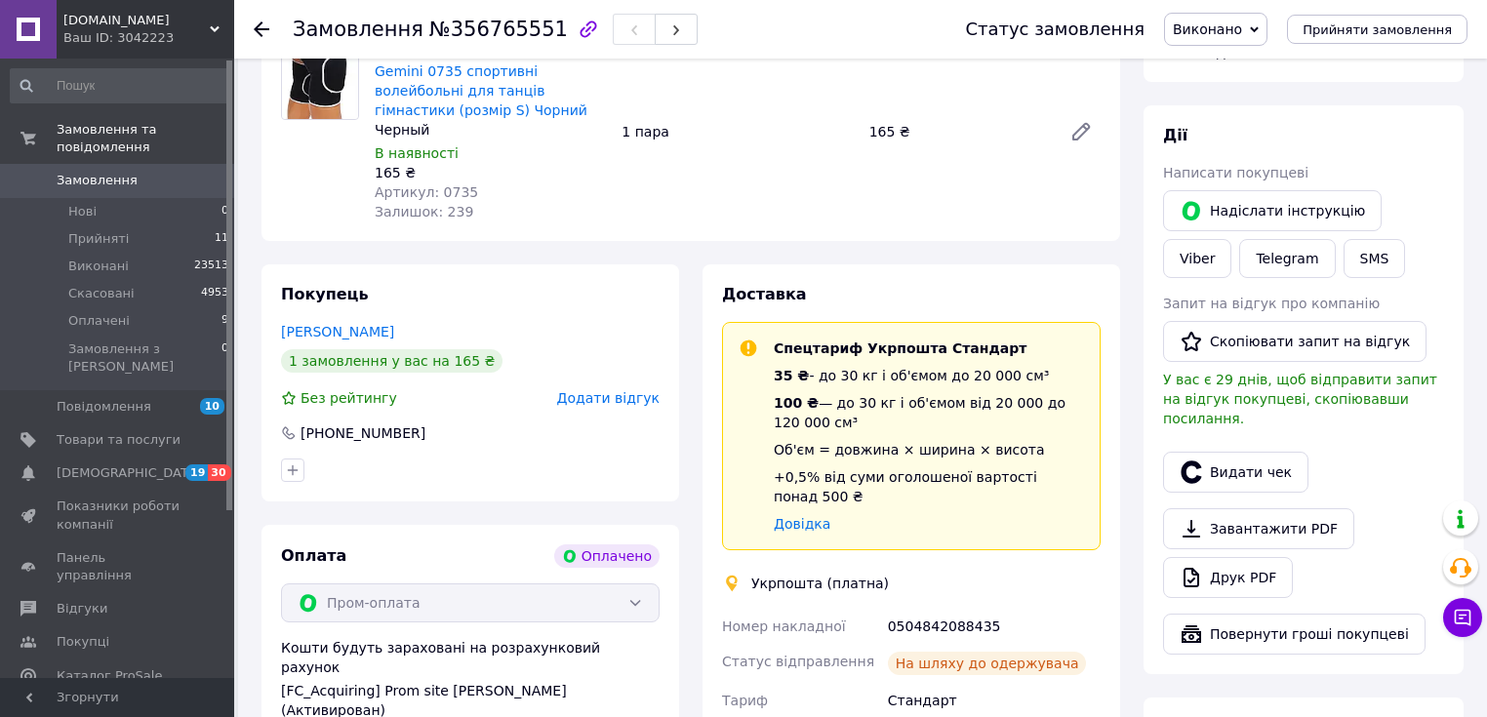
click at [303, 173] on div at bounding box center [320, 132] width 94 height 180
click at [930, 609] on div "0504842088435" at bounding box center [994, 626] width 220 height 35
click at [926, 609] on div "0504842088435" at bounding box center [994, 626] width 220 height 35
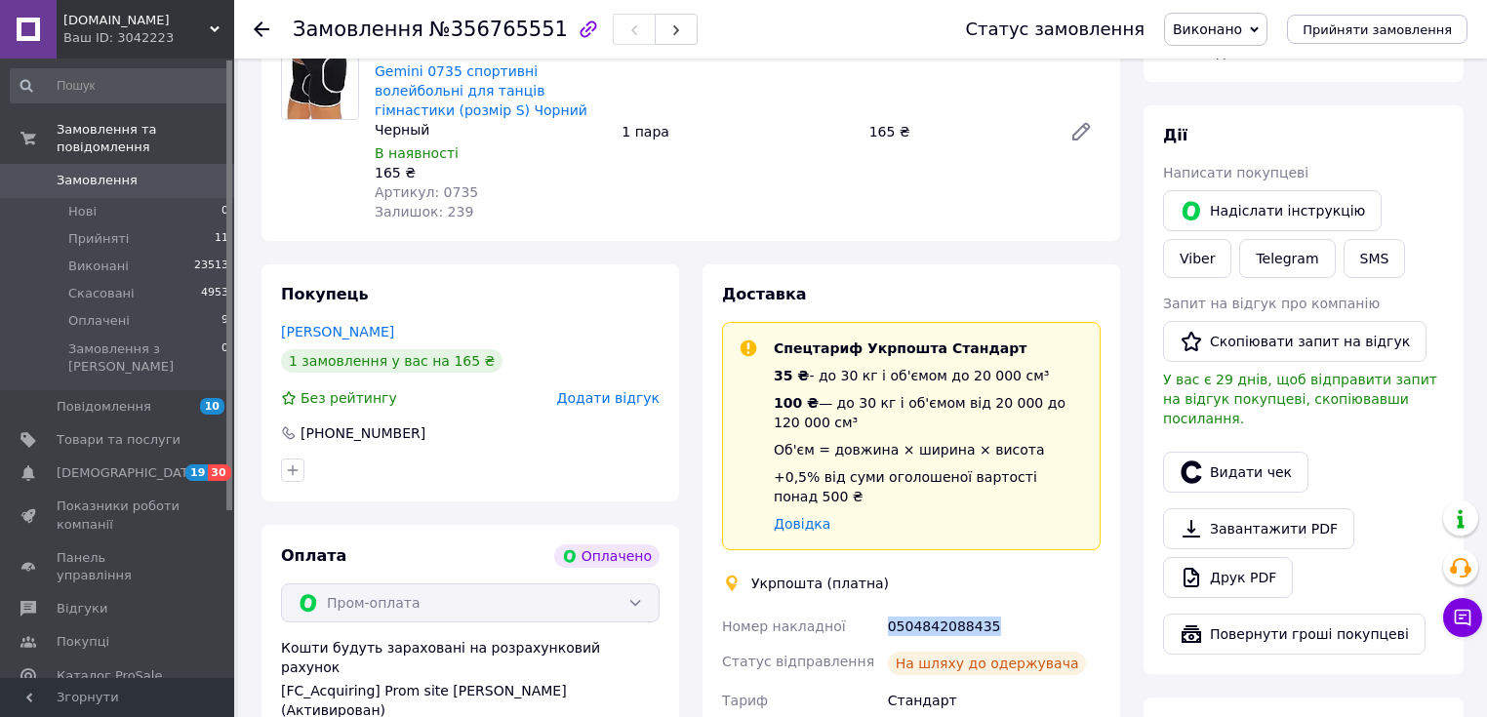
copy div "0504842088435"
click at [310, 187] on div at bounding box center [320, 132] width 94 height 180
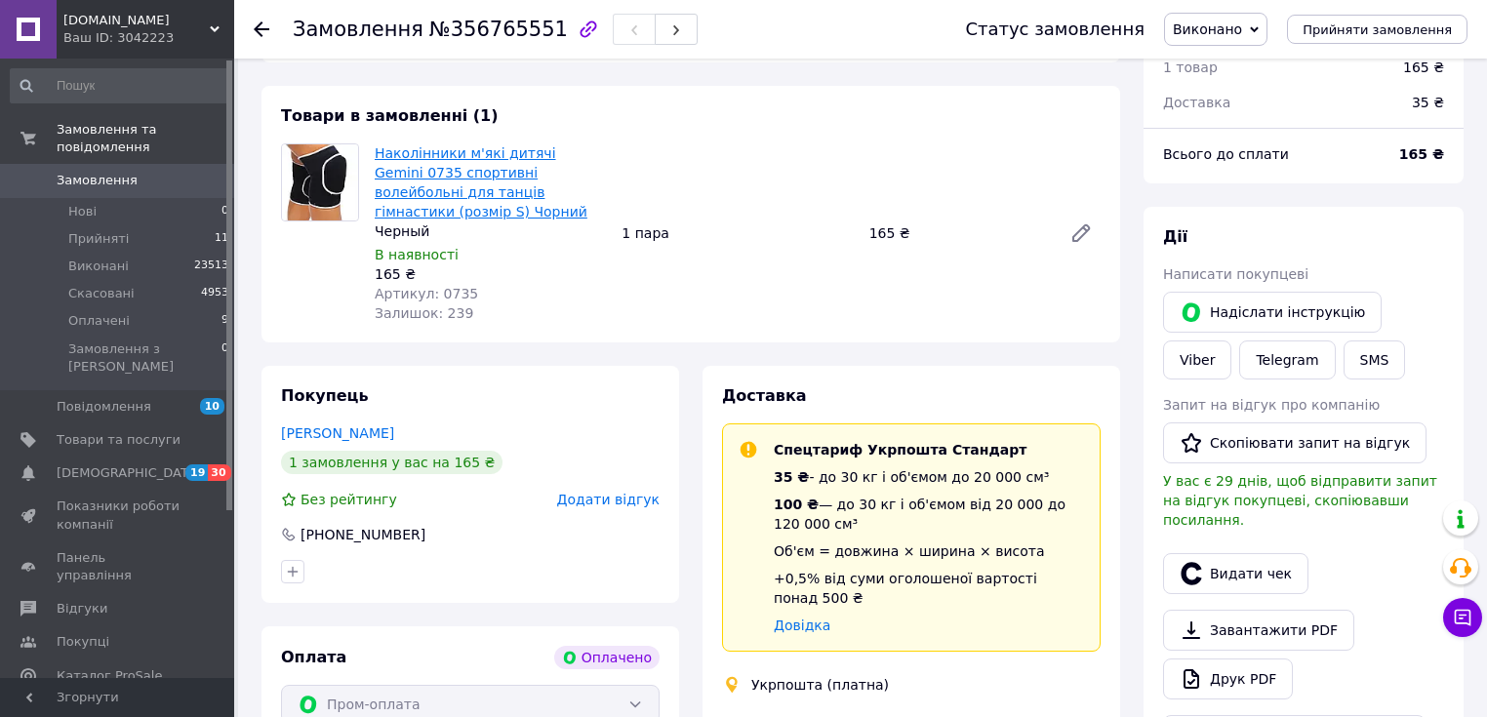
scroll to position [623, 0]
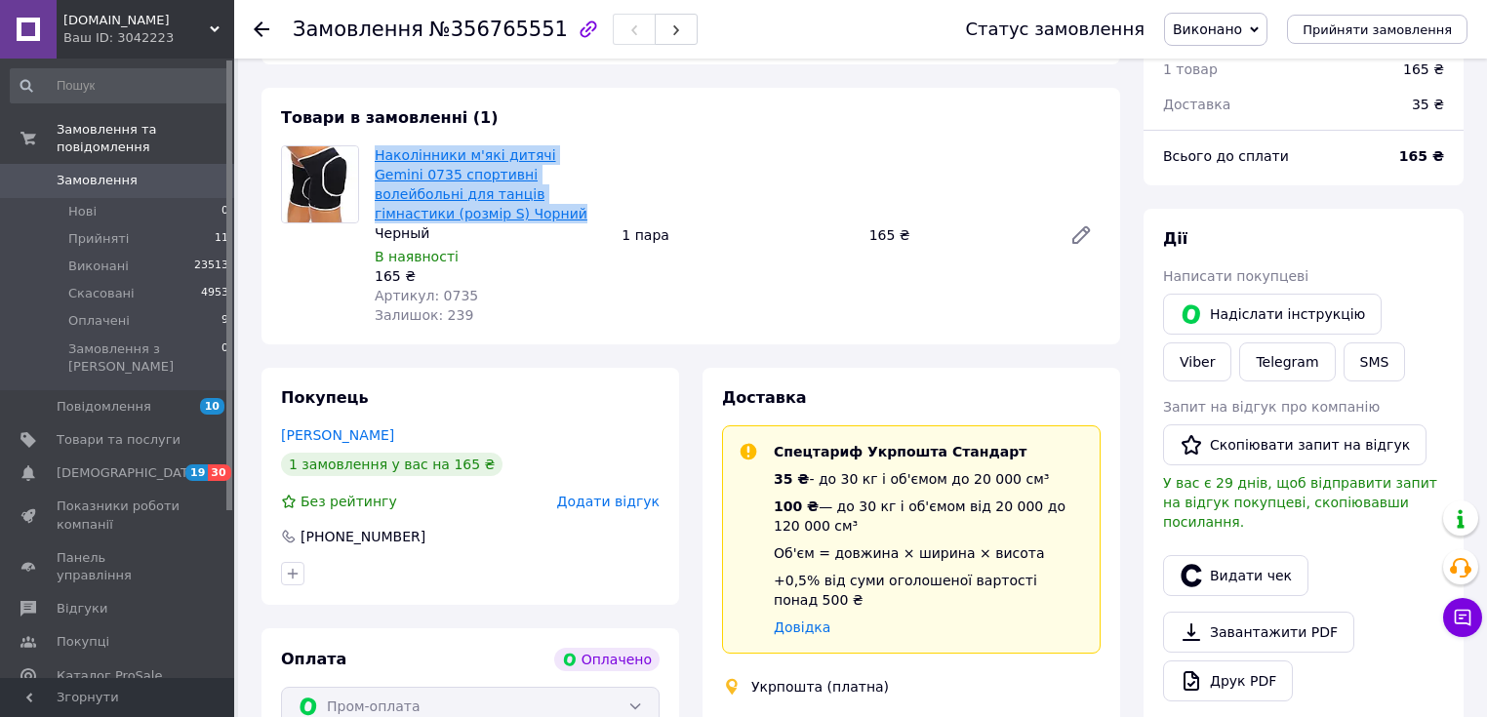
drag, startPoint x: 615, startPoint y: 199, endPoint x: 378, endPoint y: 153, distance: 241.5
click at [378, 153] on div "Наколінники м'які дитячі Gemini 0735 спортивні волейбольні для танців гімнастик…" at bounding box center [737, 234] width 741 height 187
copy link "Наколінники м'які дитячі Gemini 0735 спортивні волейбольні для танців гімнастик…"
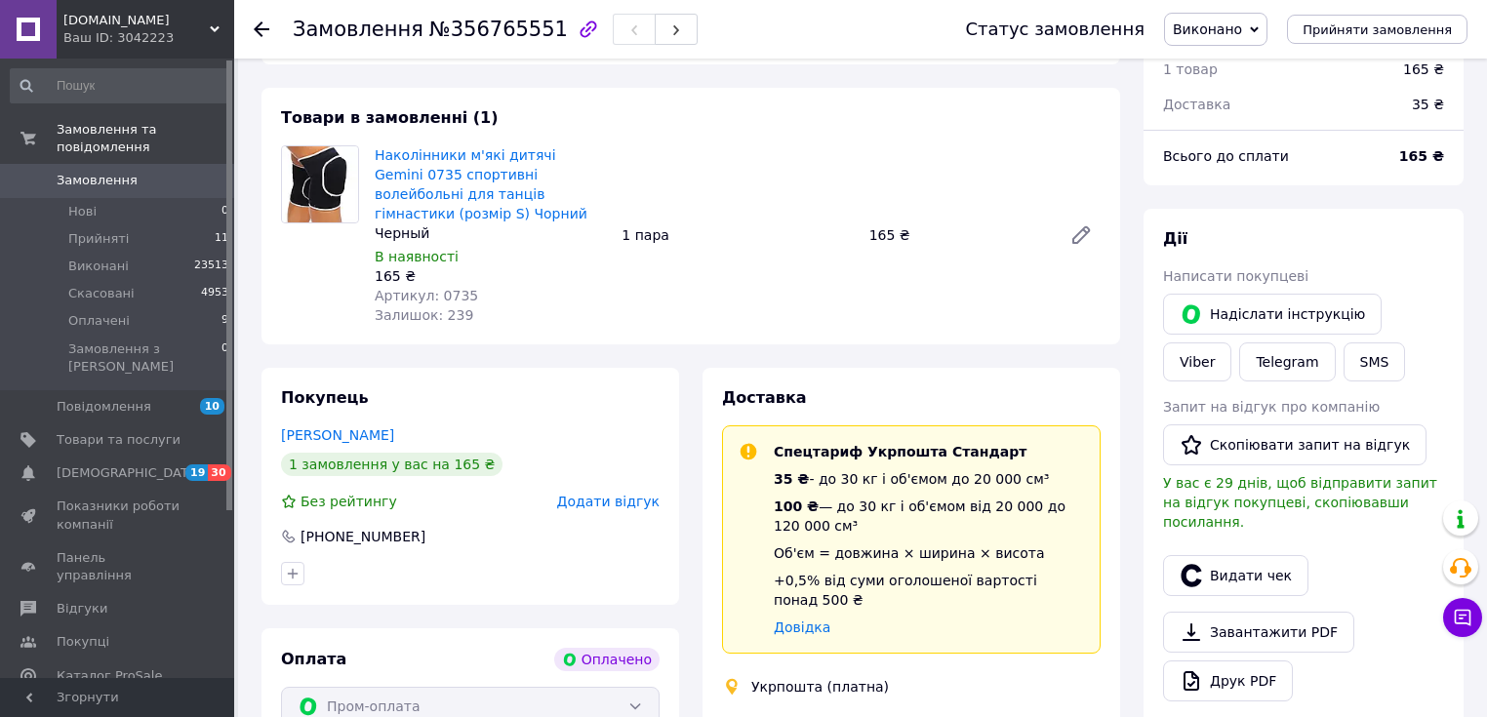
drag, startPoint x: 296, startPoint y: 278, endPoint x: 308, endPoint y: 276, distance: 12.8
click at [296, 278] on div at bounding box center [320, 235] width 94 height 180
click at [114, 312] on span "Оплачені" at bounding box center [98, 321] width 61 height 18
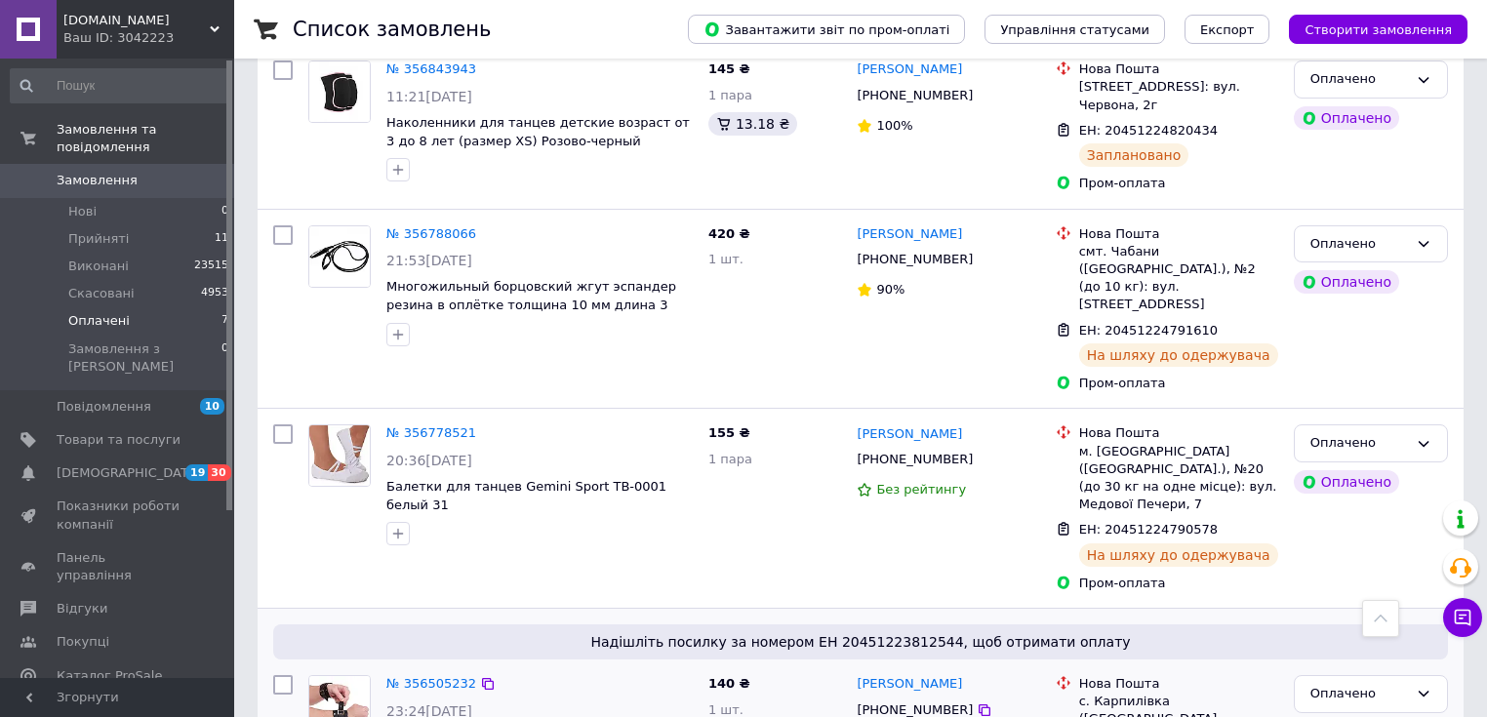
scroll to position [958, 0]
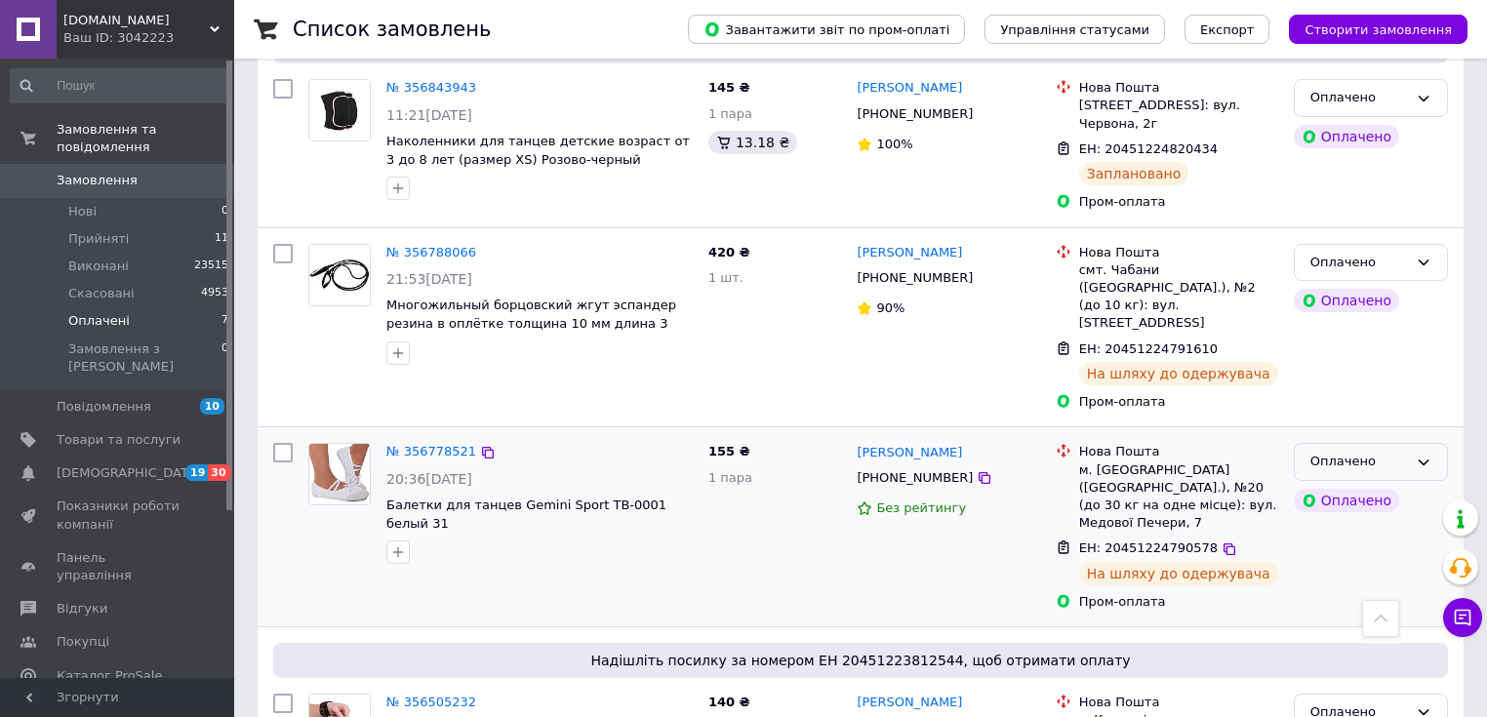
click at [1412, 443] on div "Оплачено" at bounding box center [1371, 462] width 154 height 38
click at [1354, 520] on li "Виконано" at bounding box center [1371, 538] width 152 height 36
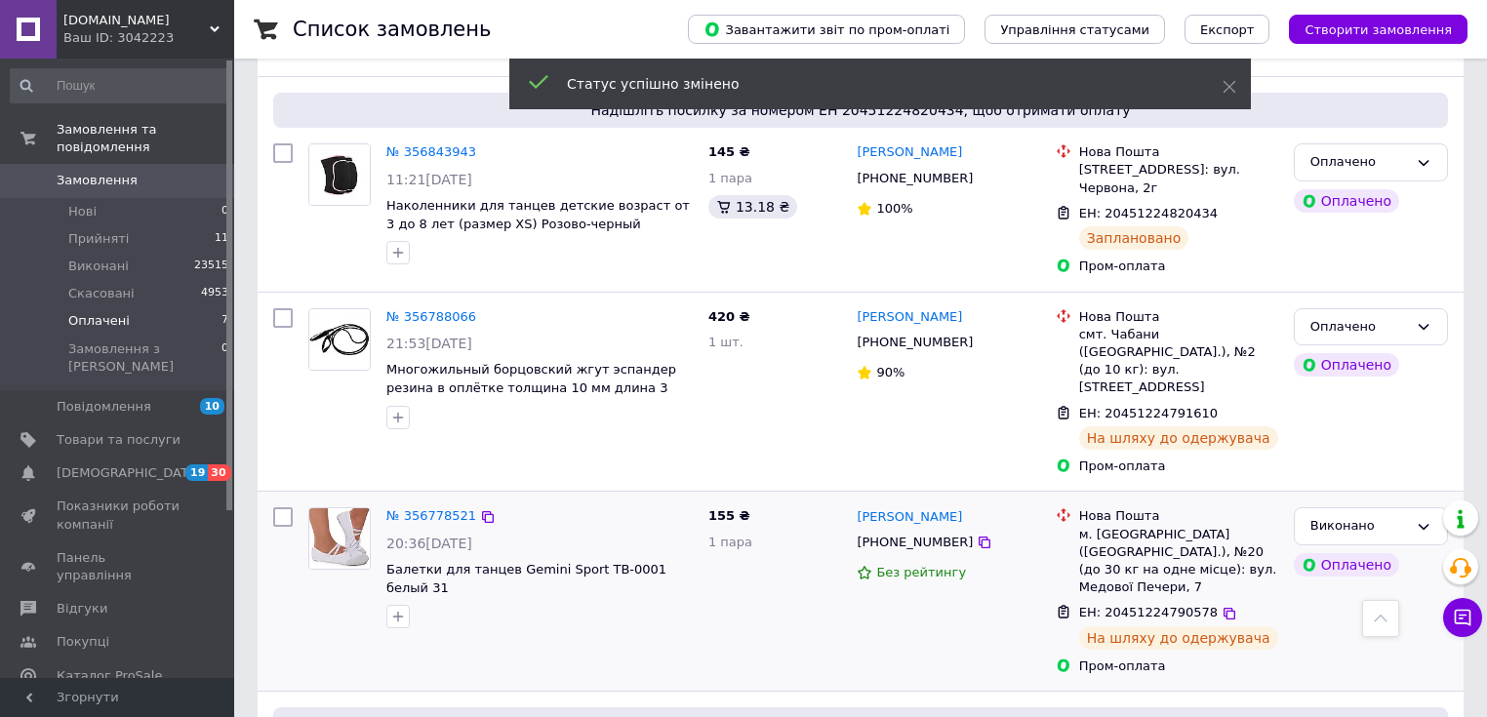
scroll to position [827, 0]
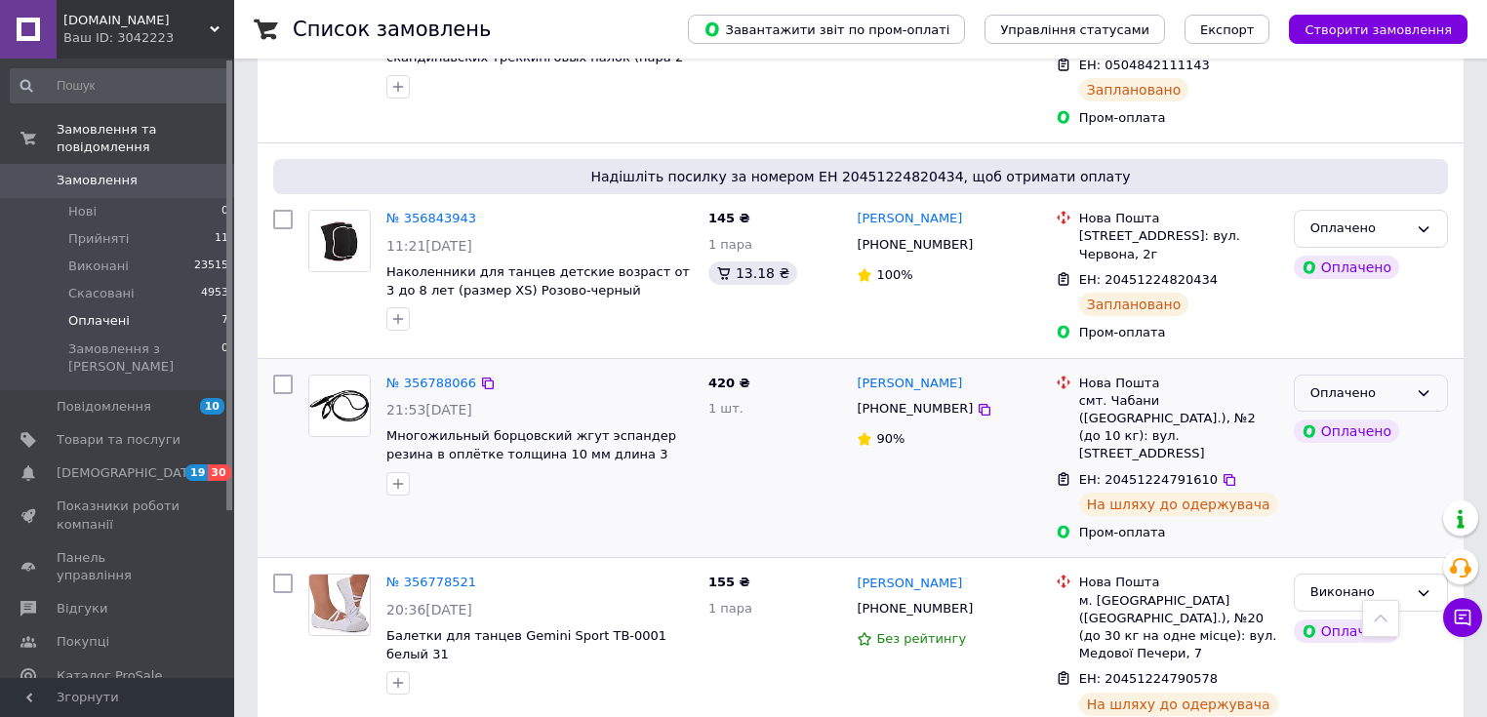
click at [1380, 383] on div "Оплачено" at bounding box center [1359, 393] width 98 height 20
click at [1332, 452] on li "Виконано" at bounding box center [1371, 470] width 152 height 36
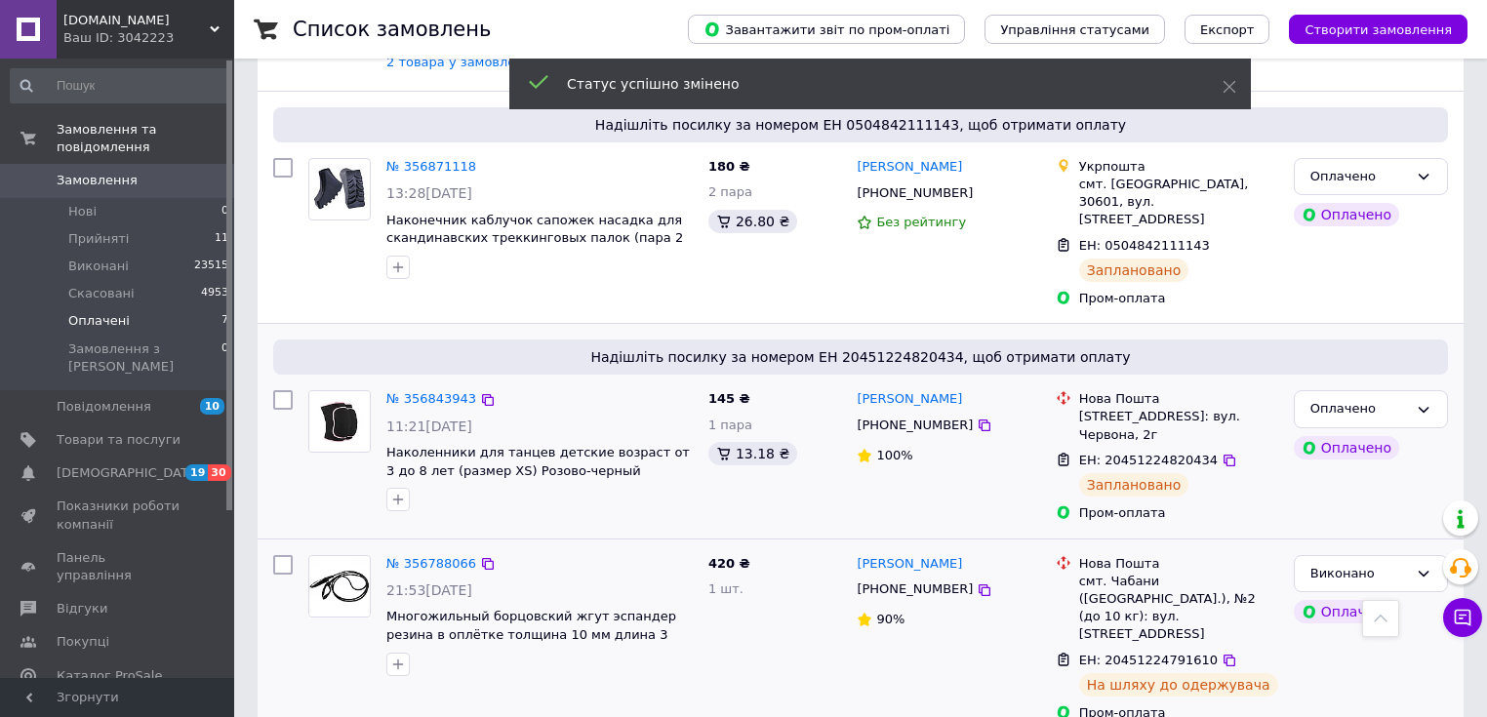
scroll to position [620, 0]
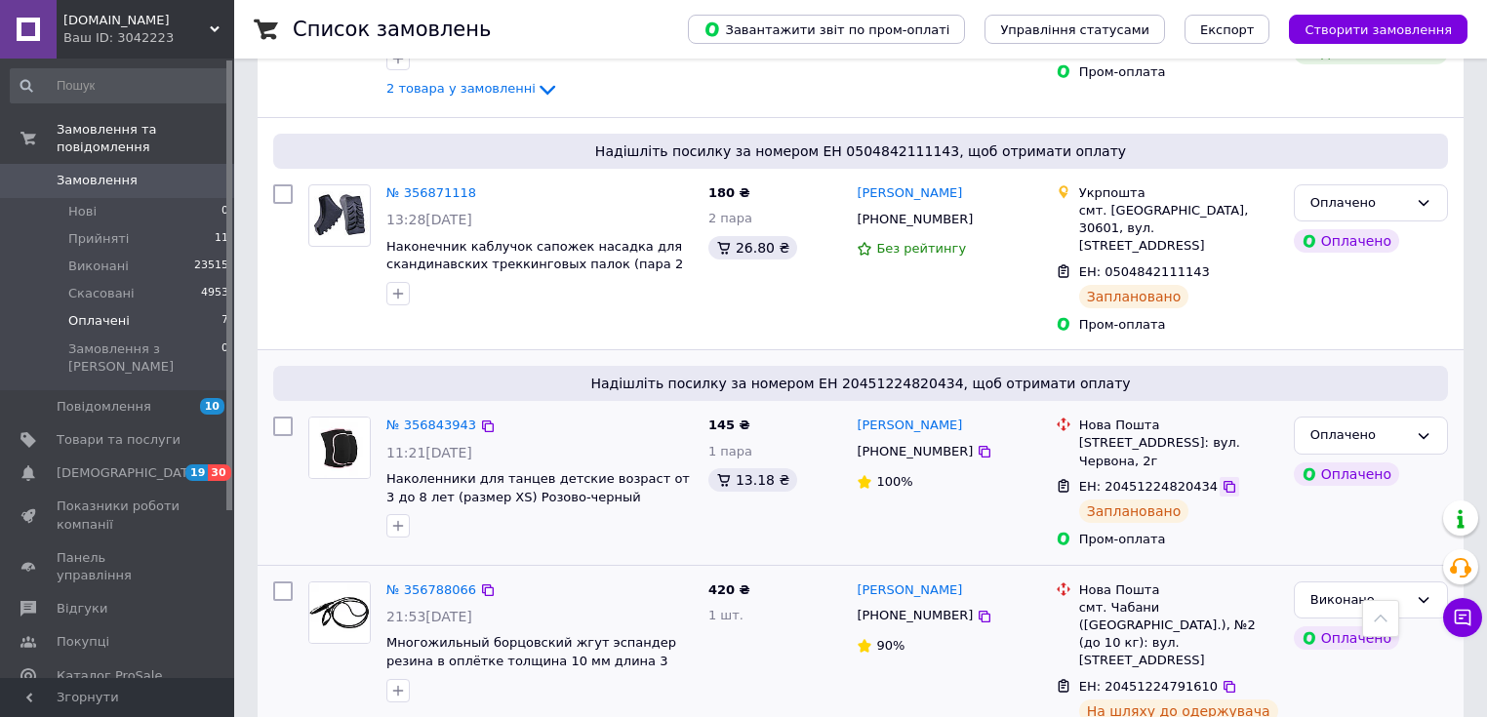
click at [1221, 479] on icon at bounding box center [1229, 487] width 16 height 16
click at [1386, 425] on div "Оплачено" at bounding box center [1359, 435] width 98 height 20
click at [1342, 494] on li "Виконано" at bounding box center [1371, 512] width 152 height 36
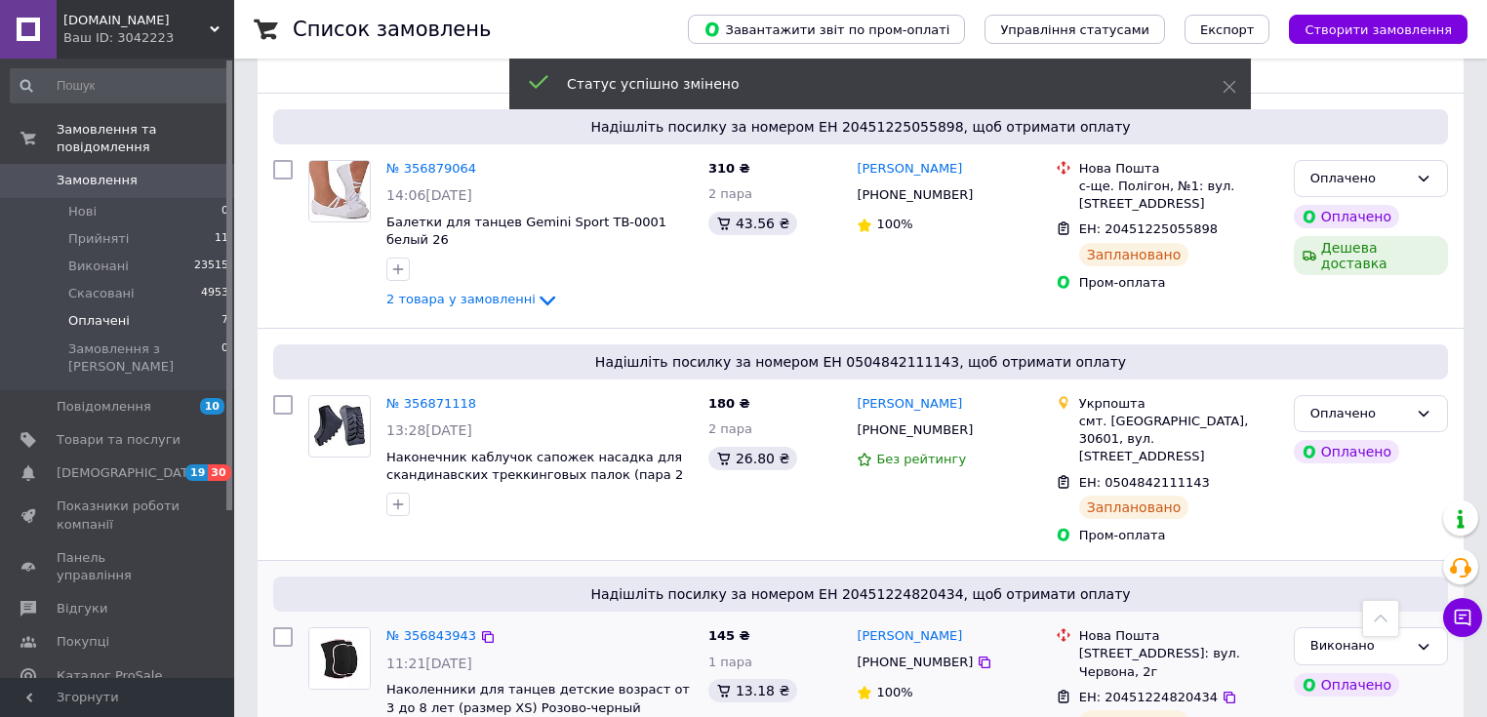
scroll to position [386, 0]
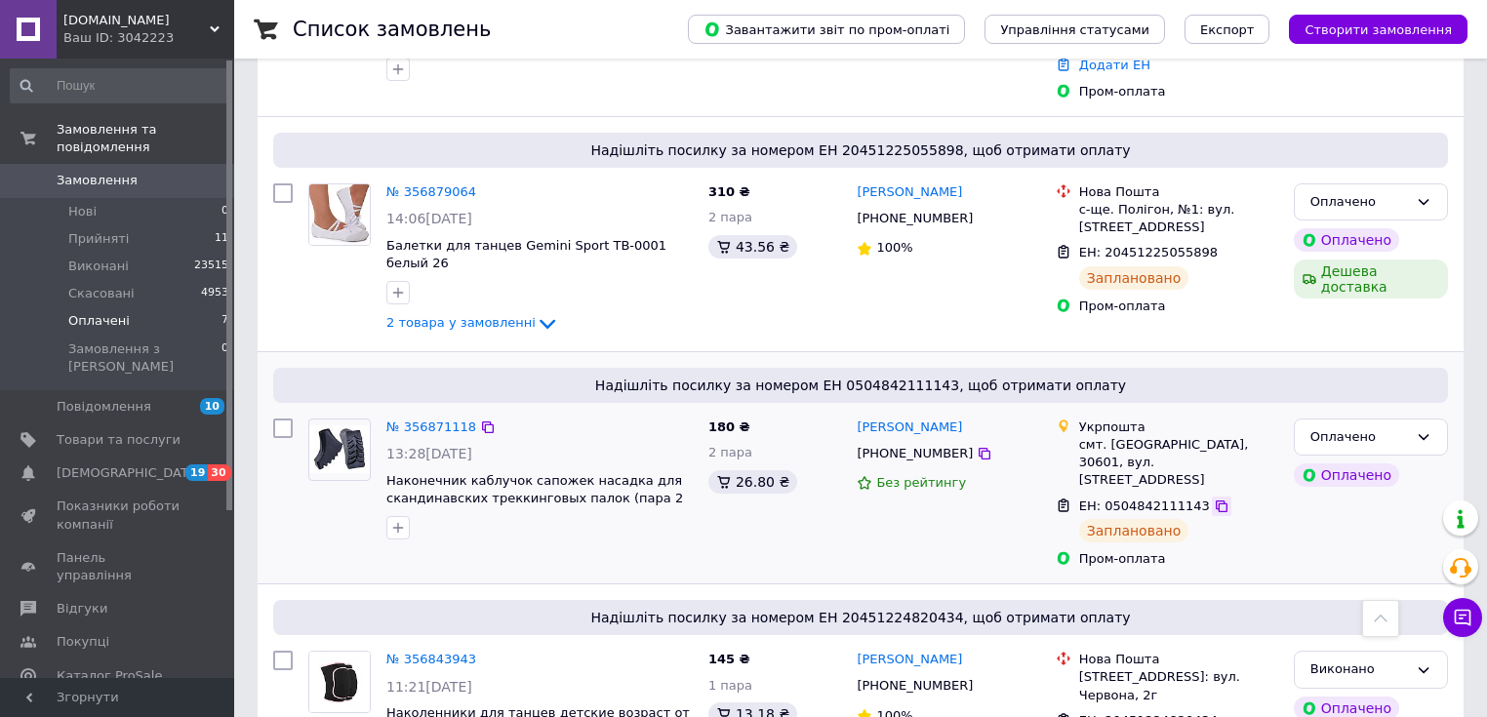
click at [1216, 500] on icon at bounding box center [1222, 506] width 12 height 12
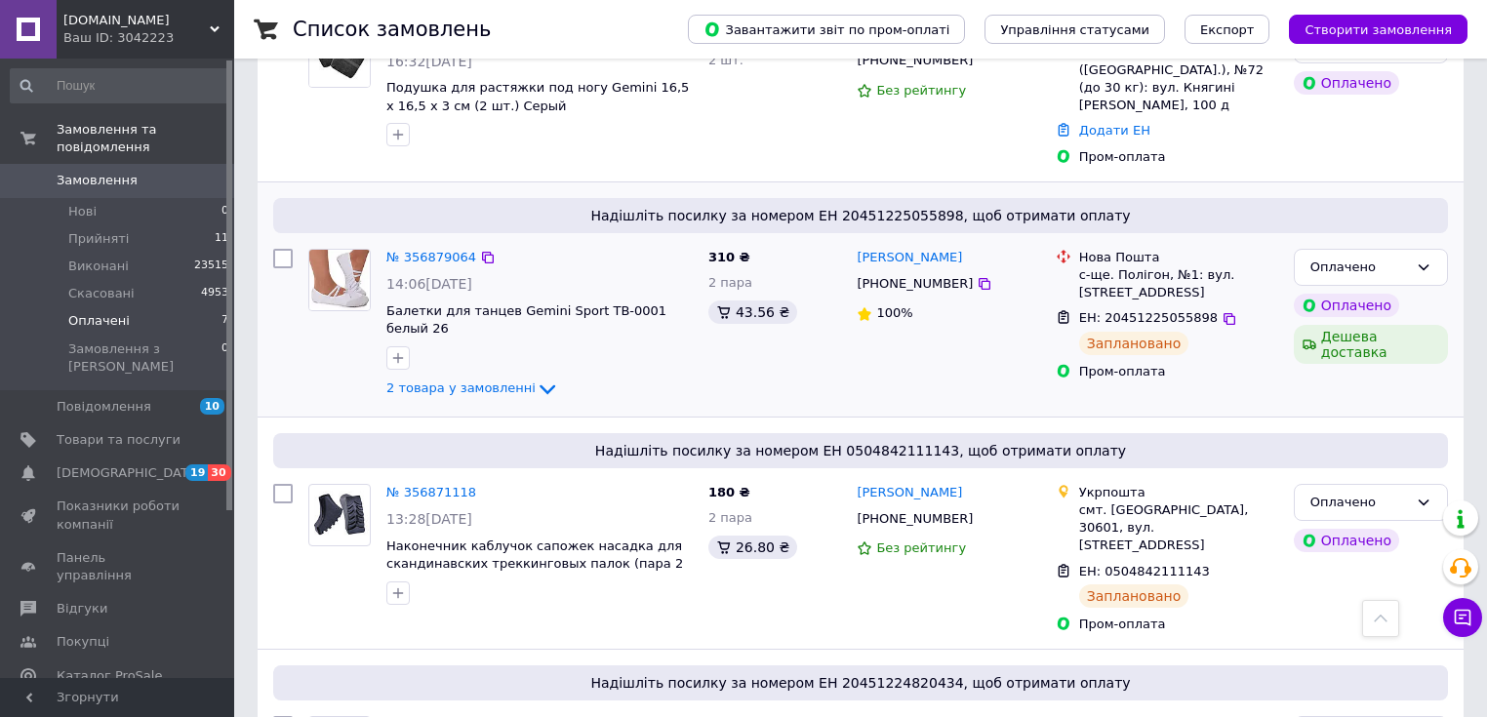
scroll to position [281, 0]
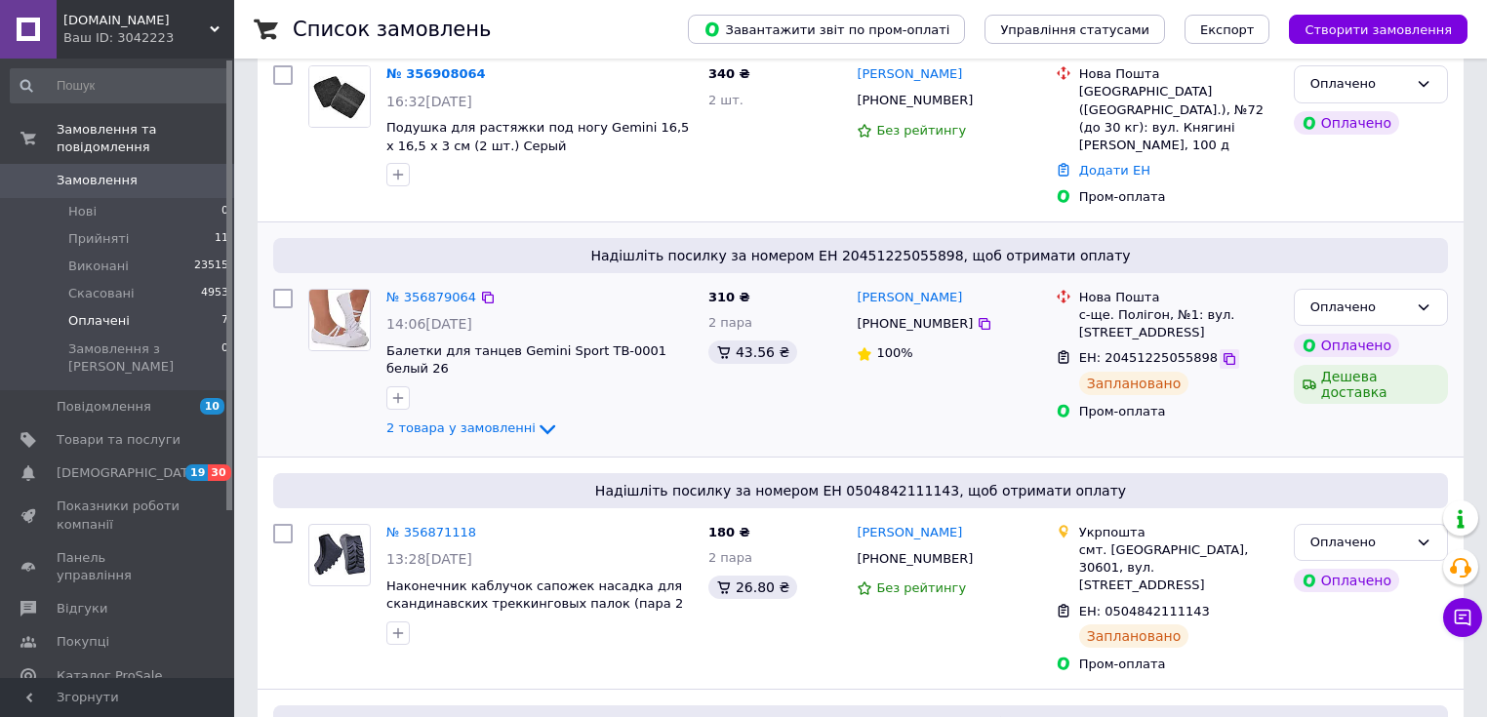
click at [1223, 353] on icon at bounding box center [1229, 359] width 12 height 12
click at [1390, 298] on div "Оплачено" at bounding box center [1359, 308] width 98 height 20
click at [1346, 366] on li "Виконано" at bounding box center [1371, 384] width 152 height 36
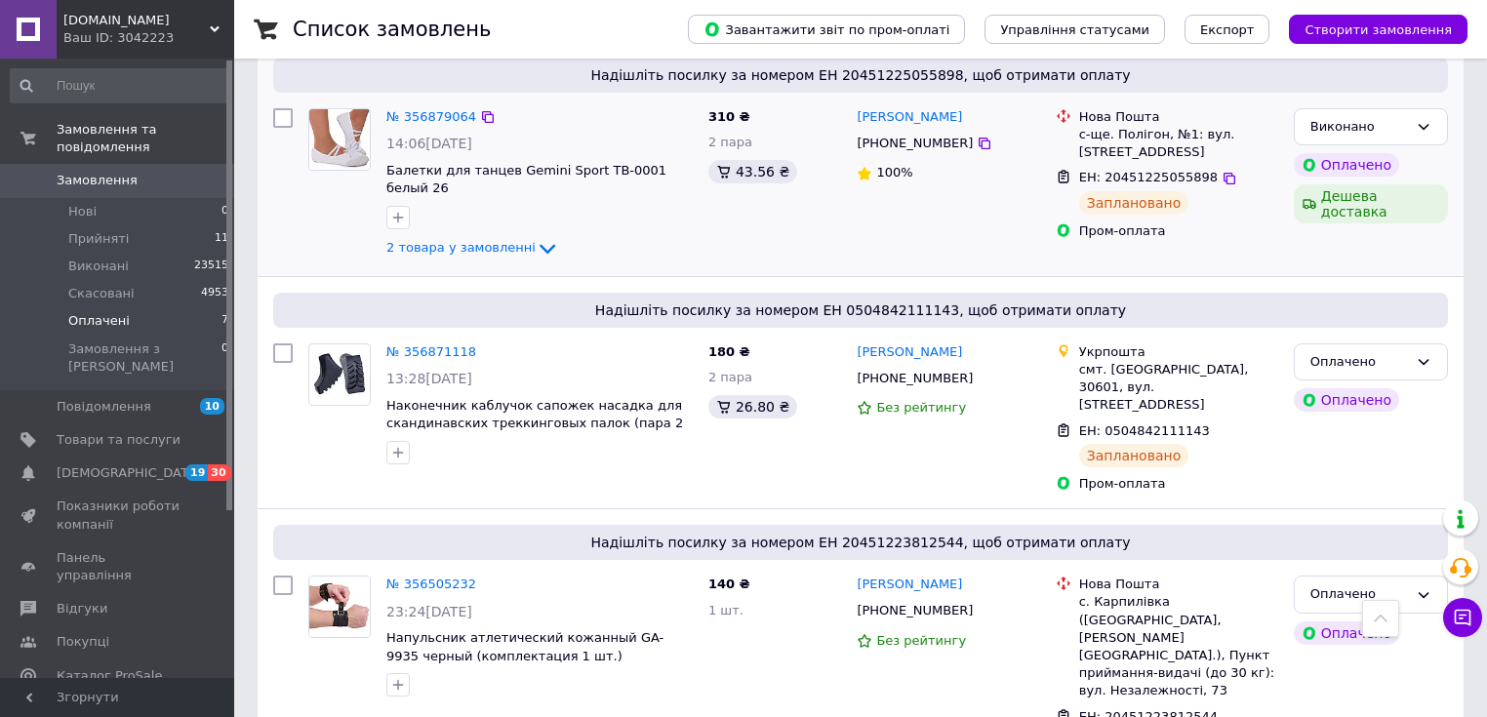
scroll to position [468, 0]
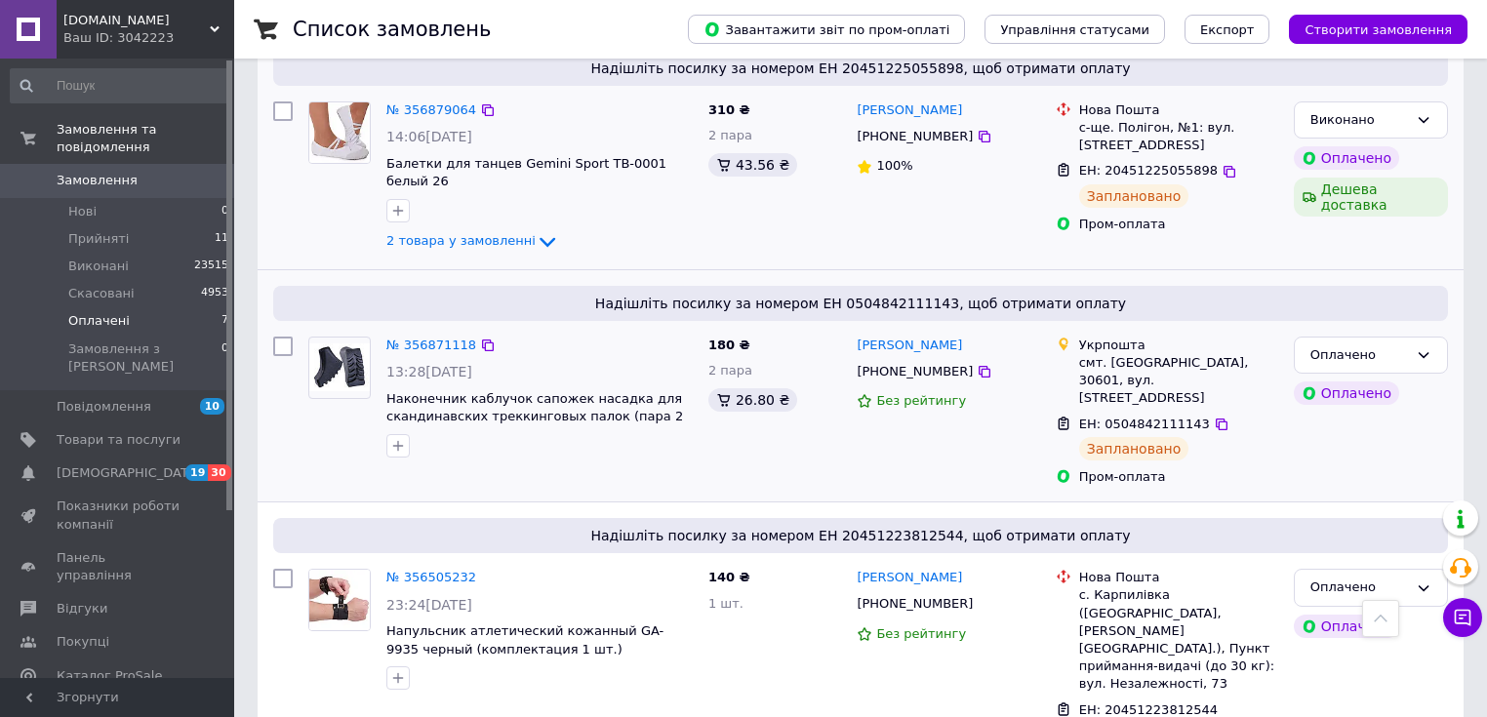
drag, startPoint x: 1202, startPoint y: 368, endPoint x: 1229, endPoint y: 400, distance: 42.2
click at [1214, 417] on icon at bounding box center [1222, 425] width 16 height 16
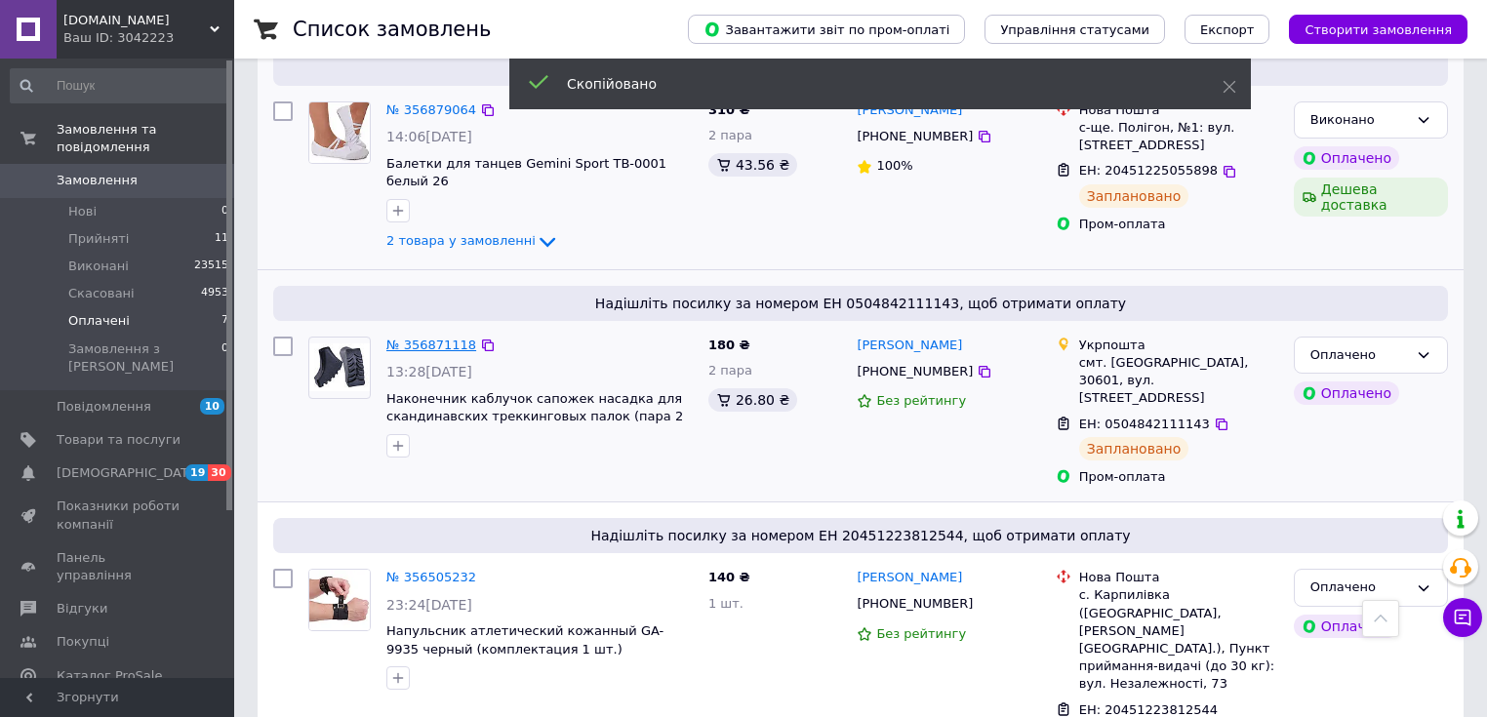
click at [416, 338] on link "№ 356871118" at bounding box center [431, 345] width 90 height 15
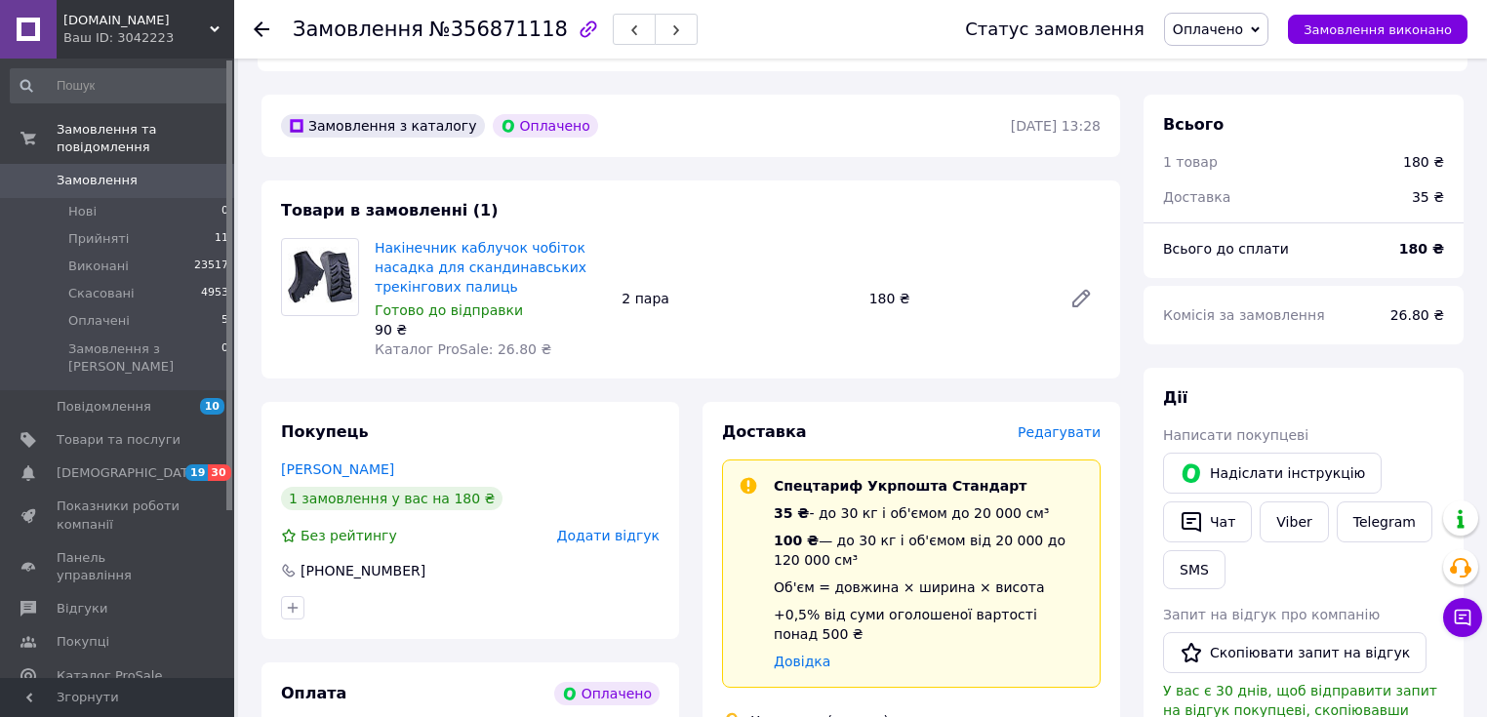
scroll to position [599, 0]
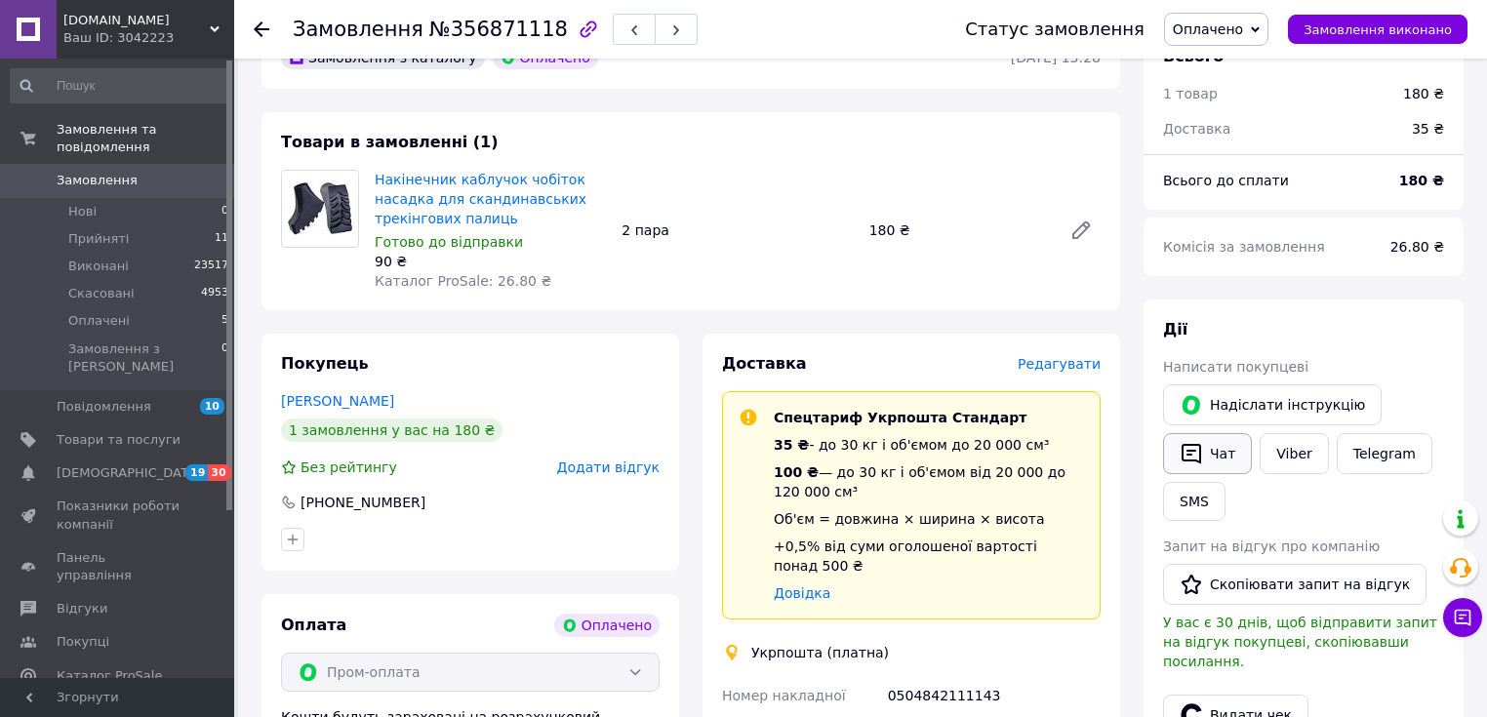
click at [1217, 454] on button "Чат" at bounding box center [1207, 453] width 89 height 41
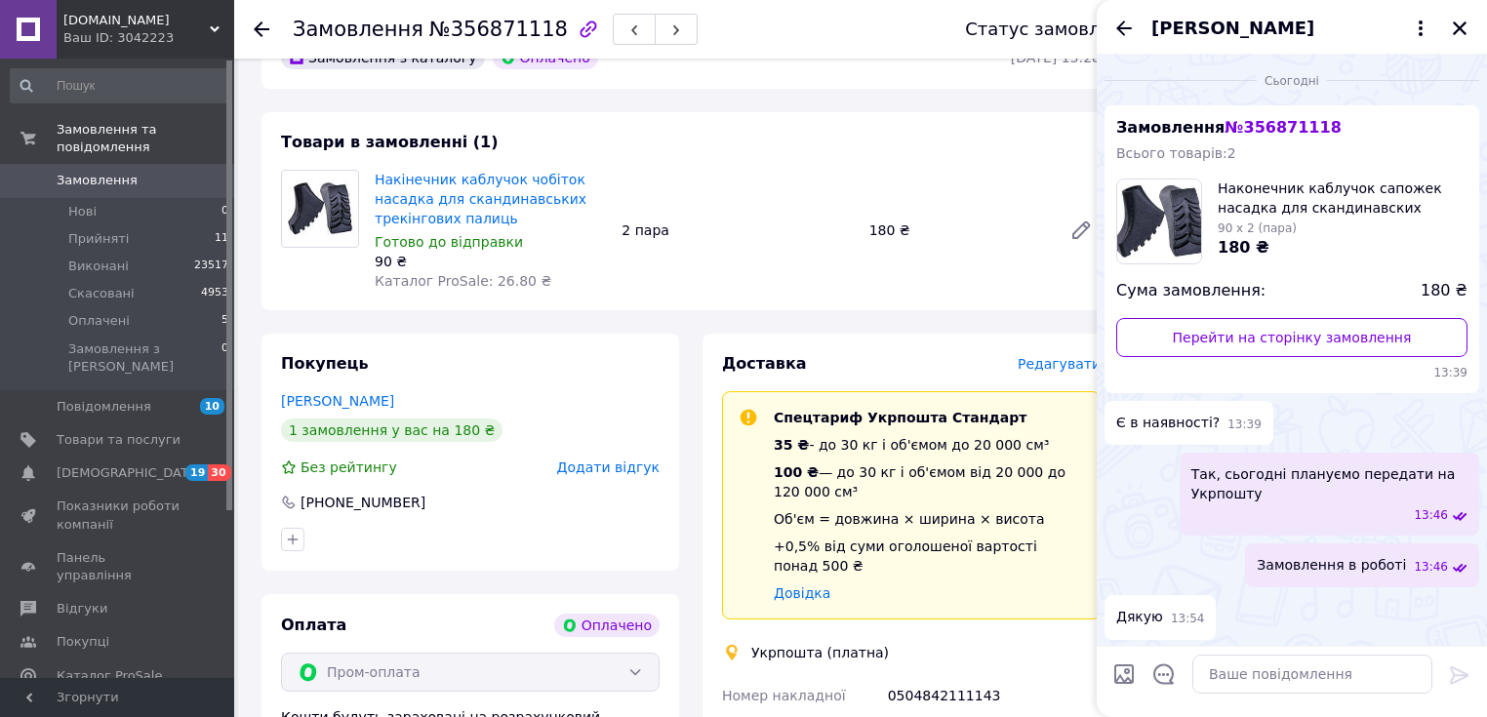
scroll to position [0, 0]
click at [1241, 682] on textarea at bounding box center [1312, 674] width 240 height 39
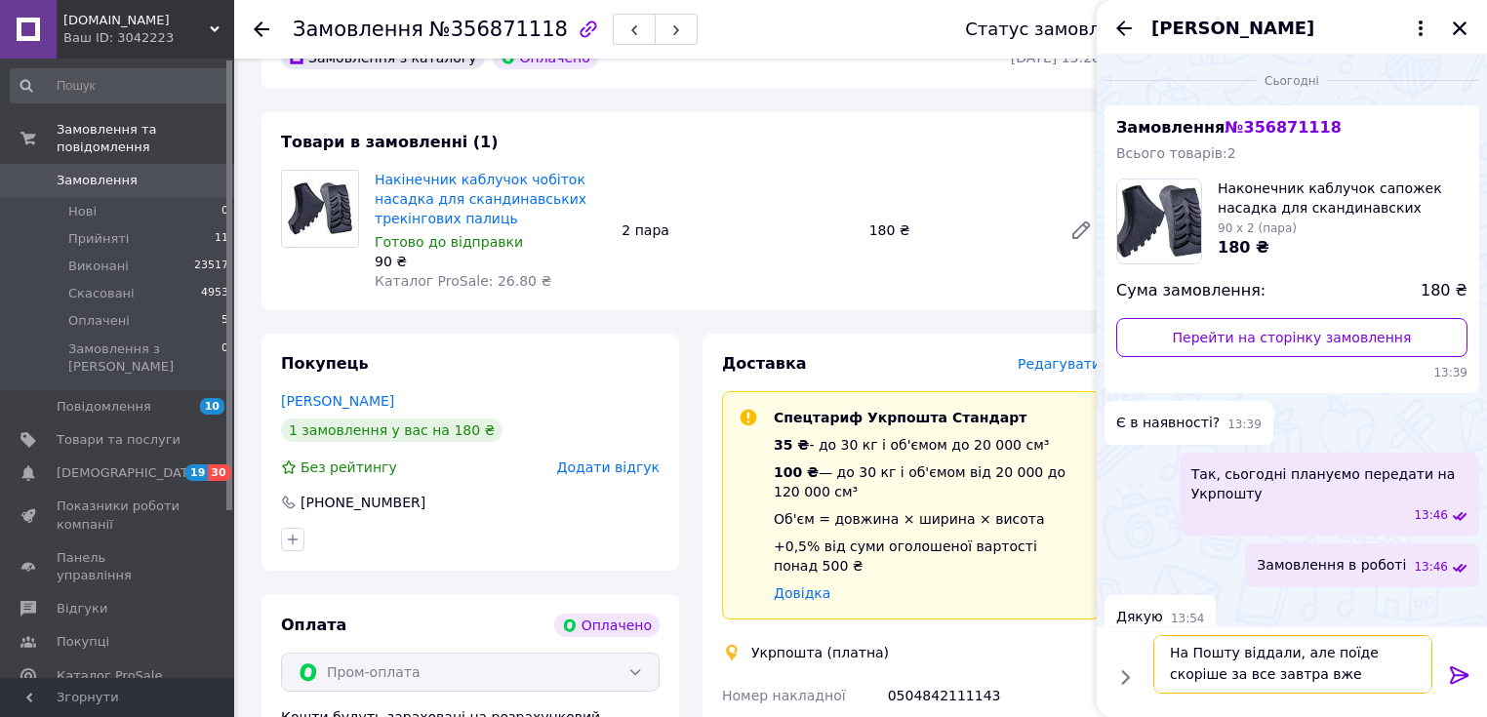
scroll to position [35, 0]
paste textarea "0504842111143"
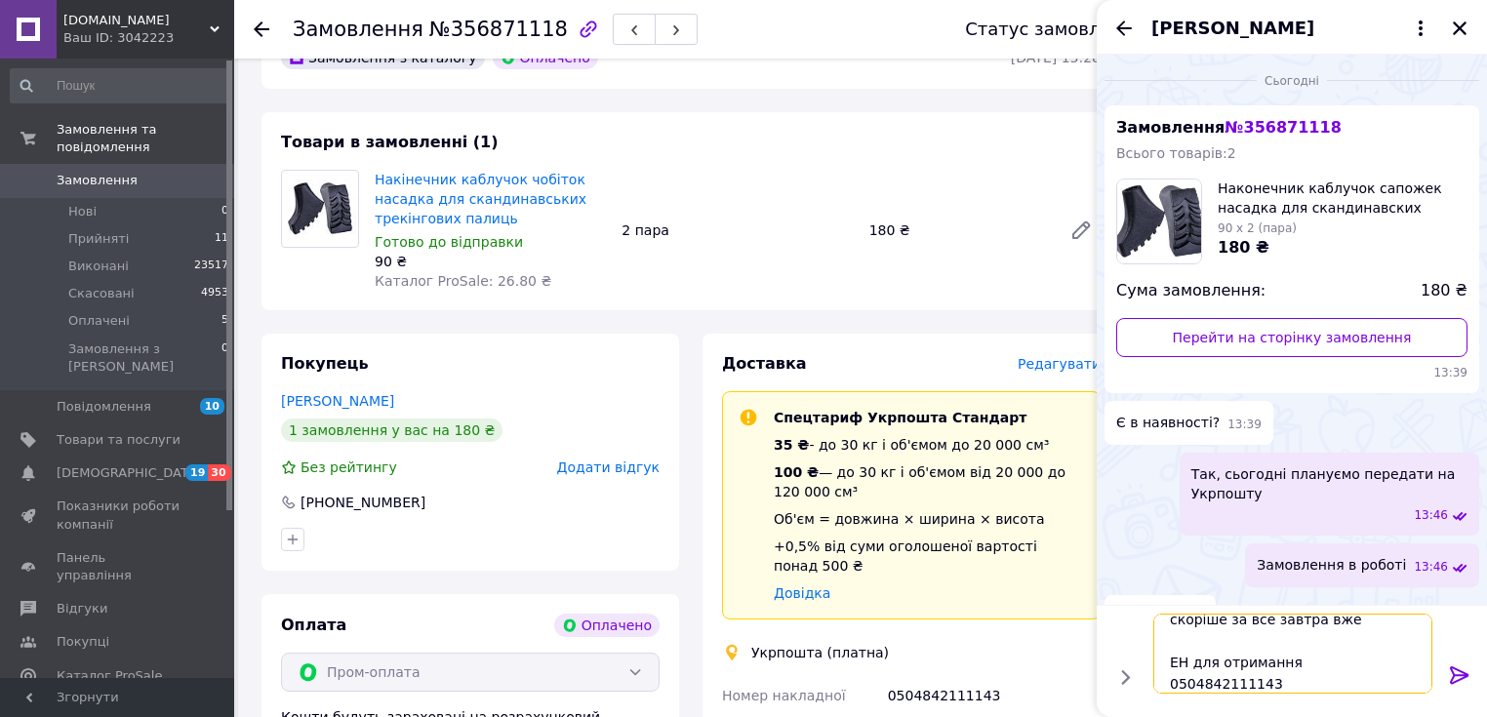
scroll to position [22, 0]
type textarea "На Пошту віддали, але поїде скоріше за все завтра вже ЕН для отримання 05048421…"
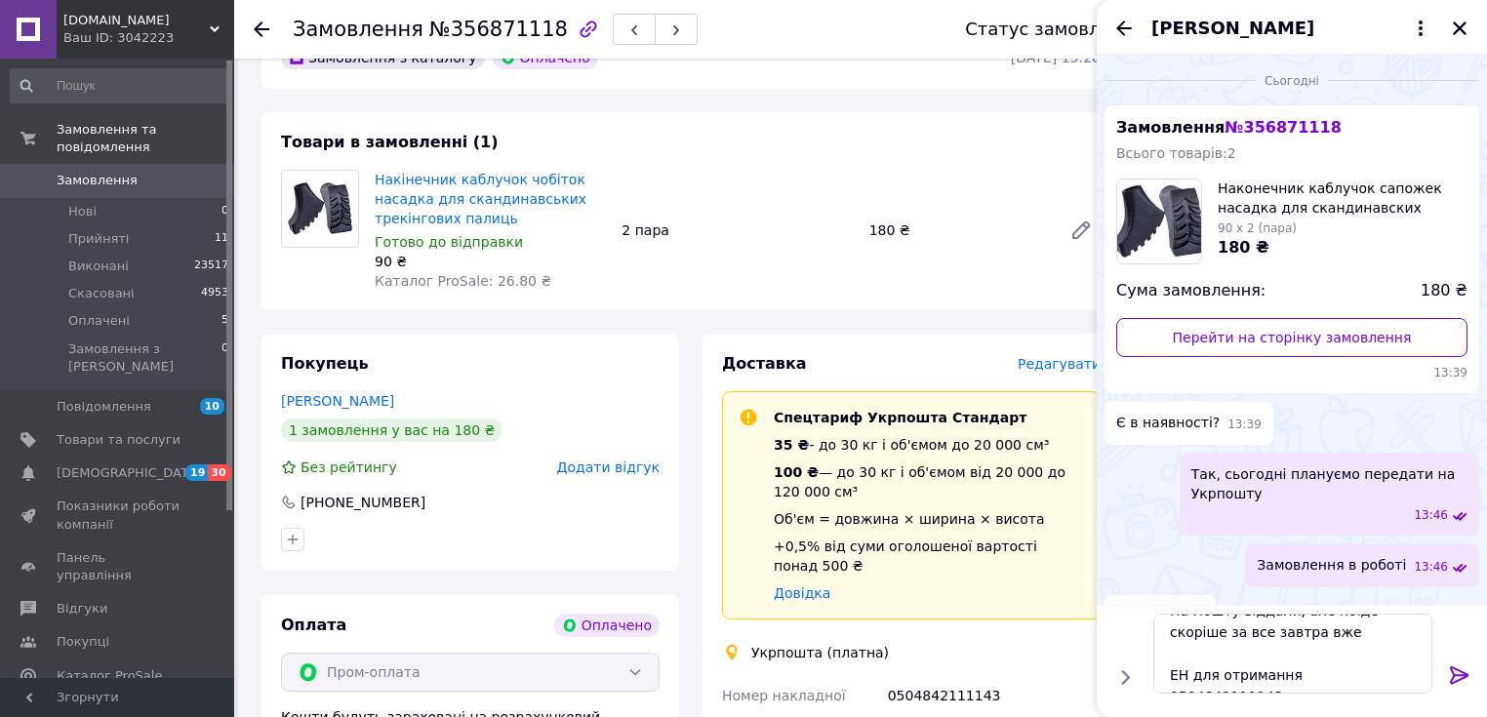
click at [1457, 669] on icon at bounding box center [1459, 675] width 19 height 18
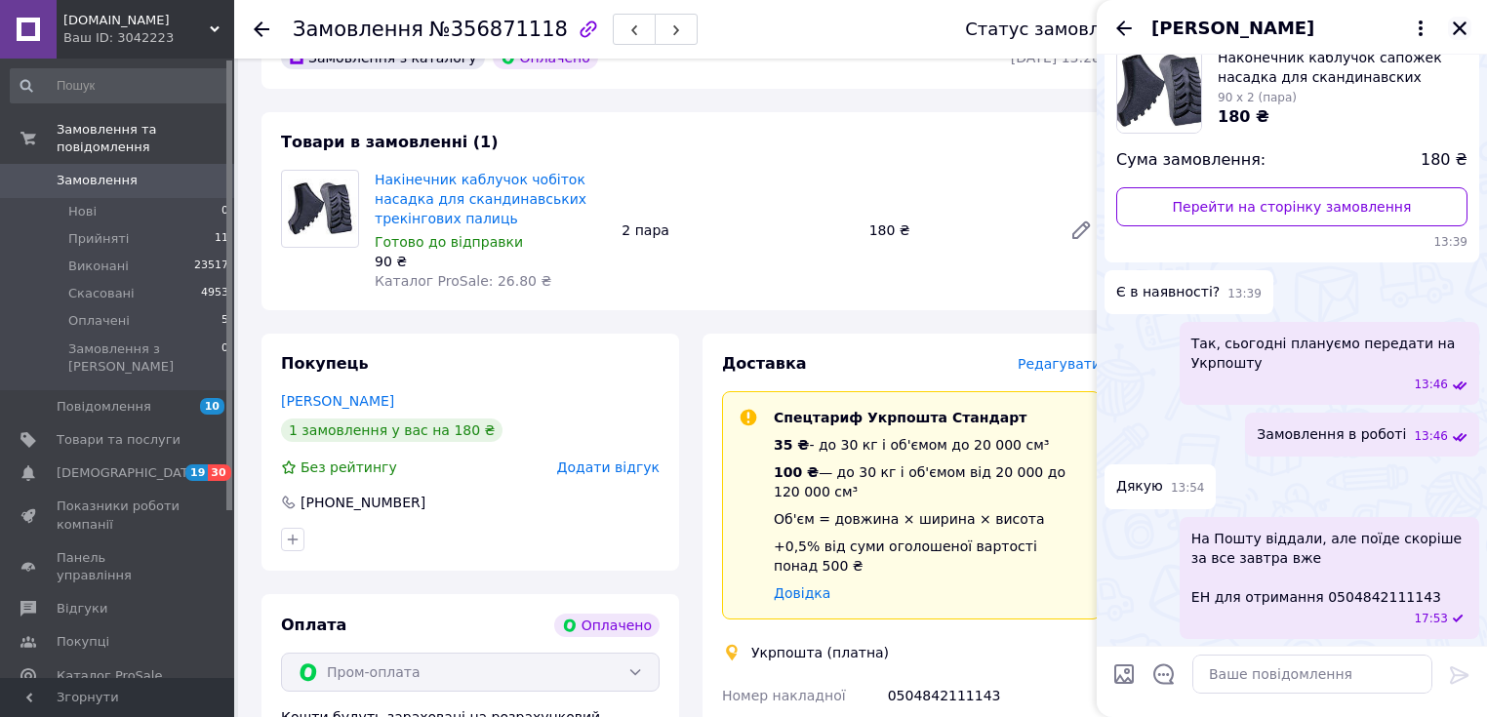
click at [1462, 24] on icon "Закрити" at bounding box center [1460, 28] width 14 height 14
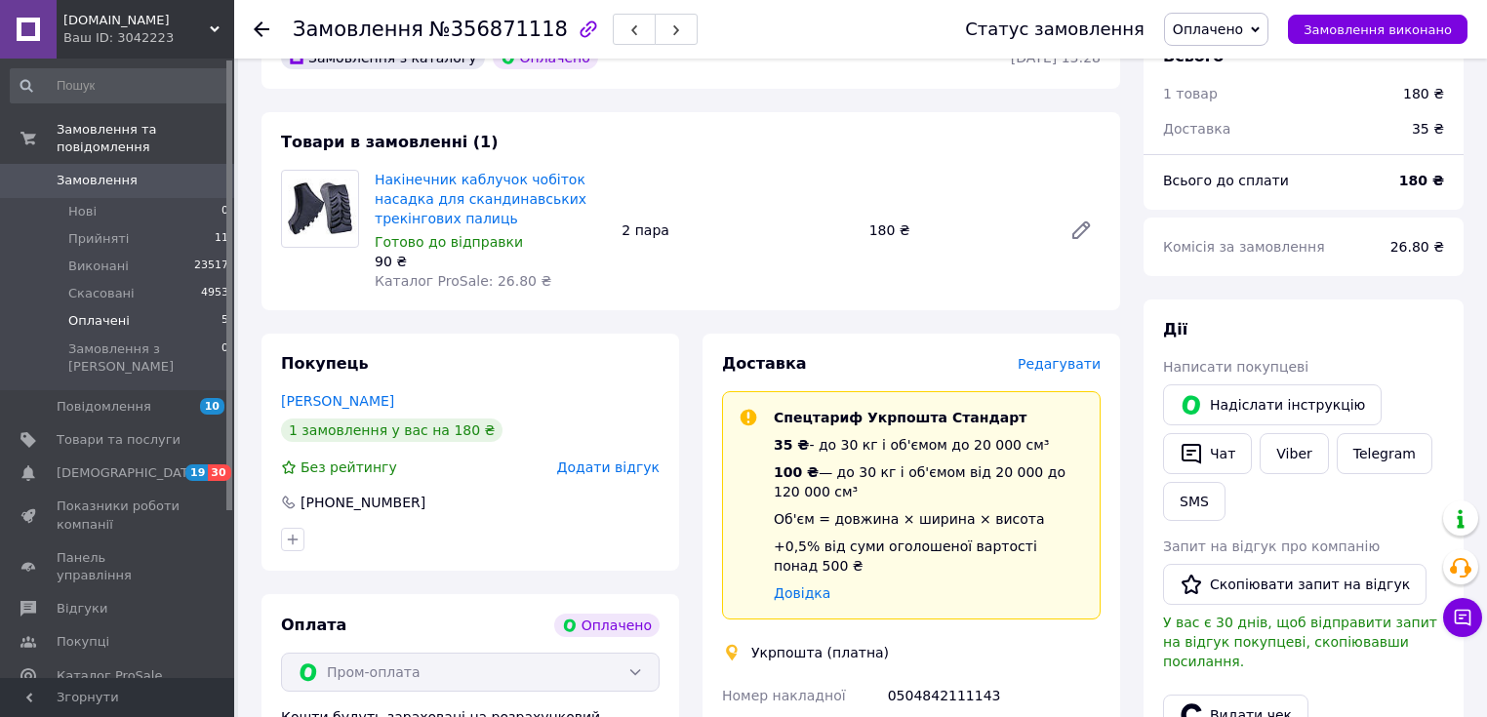
click at [98, 312] on span "Оплачені" at bounding box center [98, 321] width 61 height 18
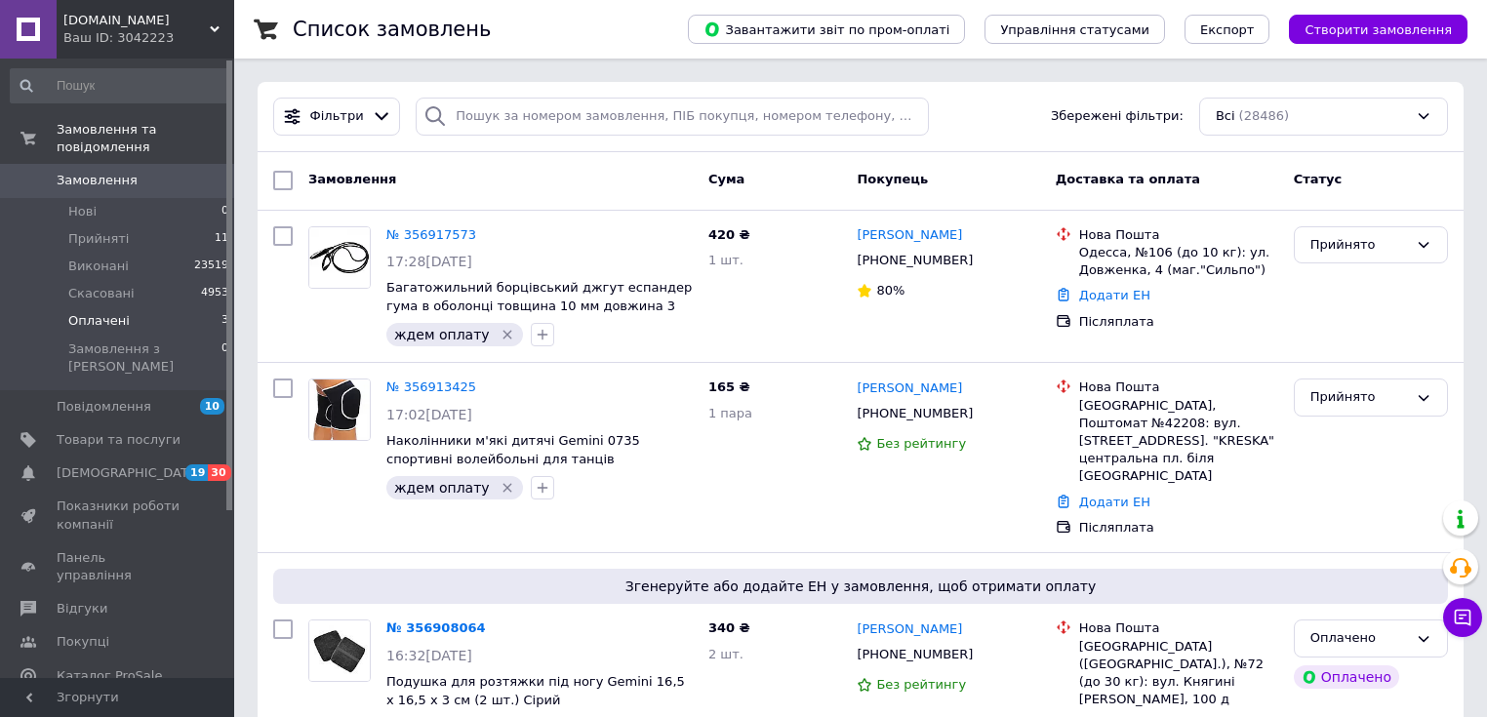
click at [95, 312] on span "Оплачені" at bounding box center [98, 321] width 61 height 18
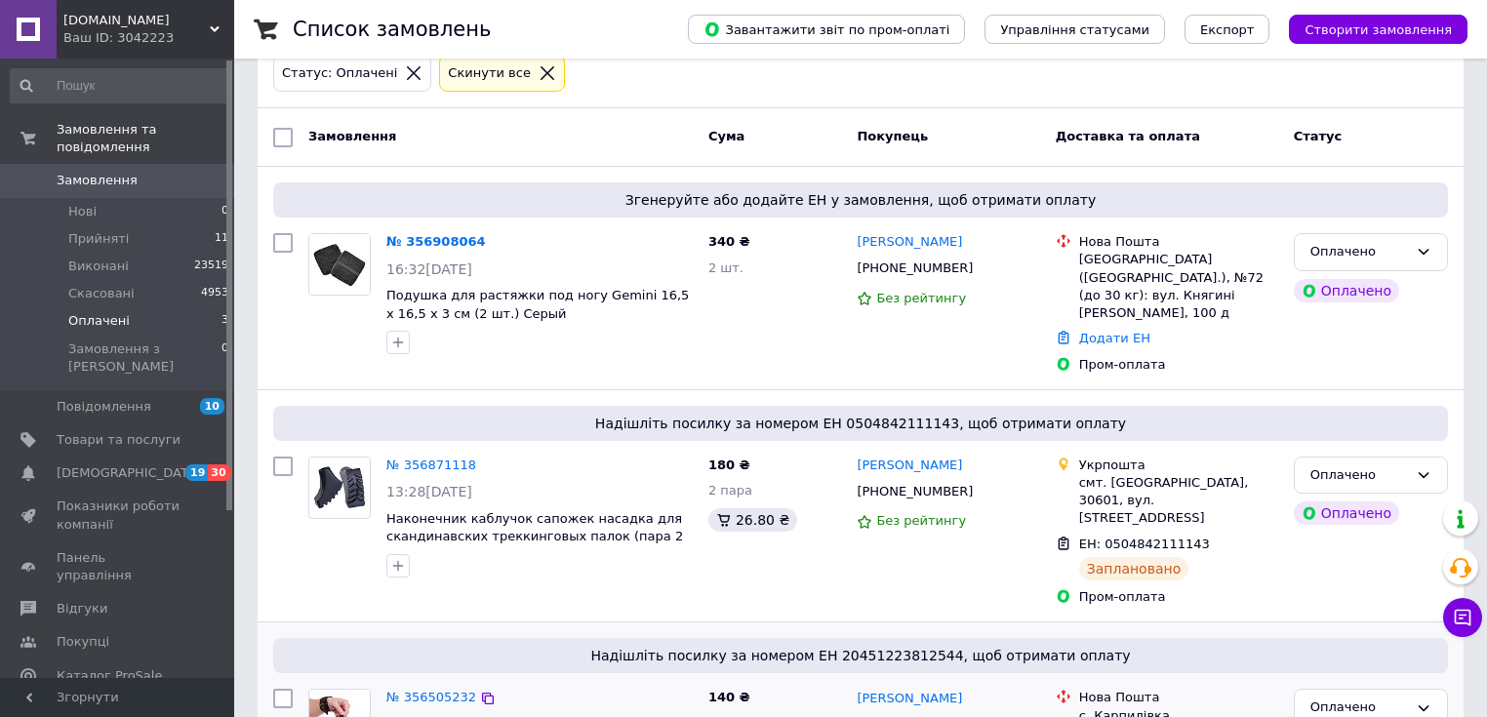
scroll to position [97, 0]
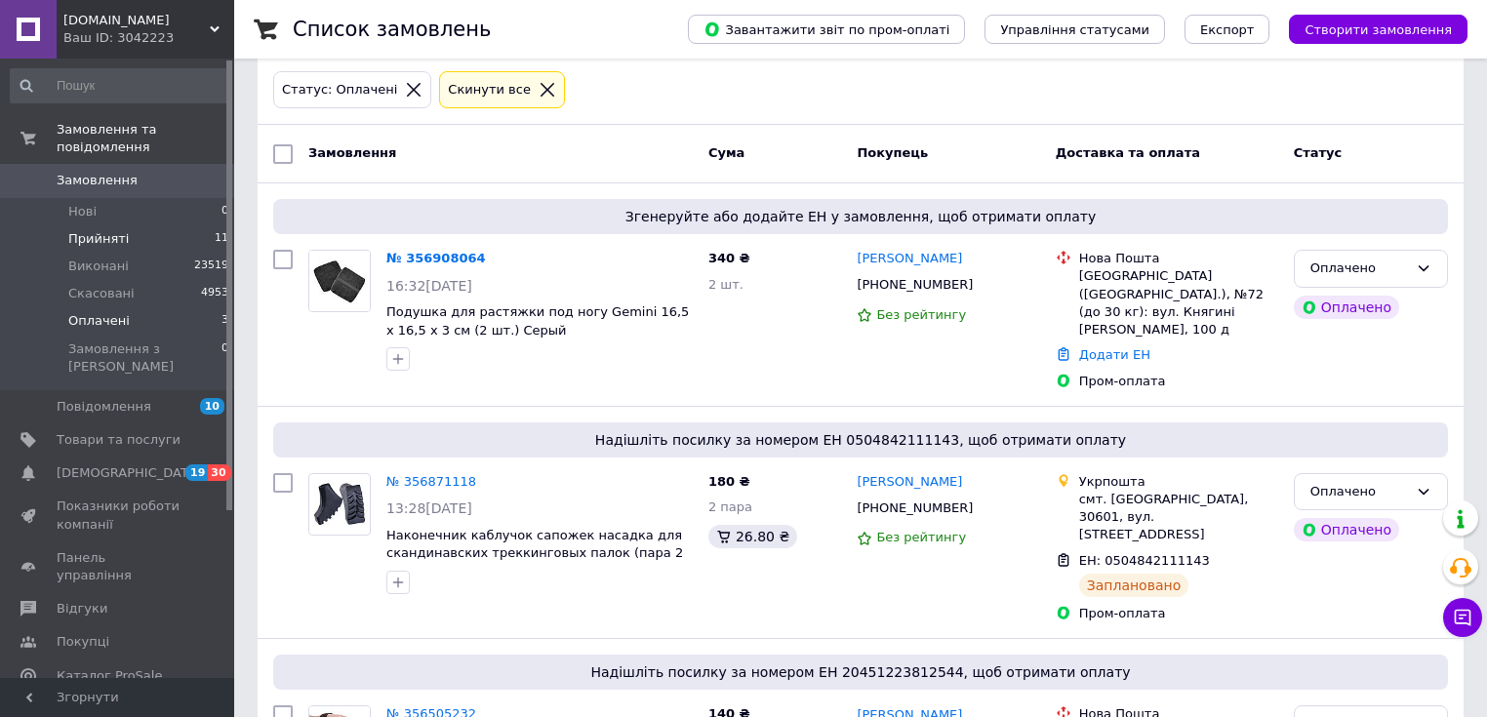
click at [115, 230] on span "Прийняті" at bounding box center [98, 239] width 60 height 18
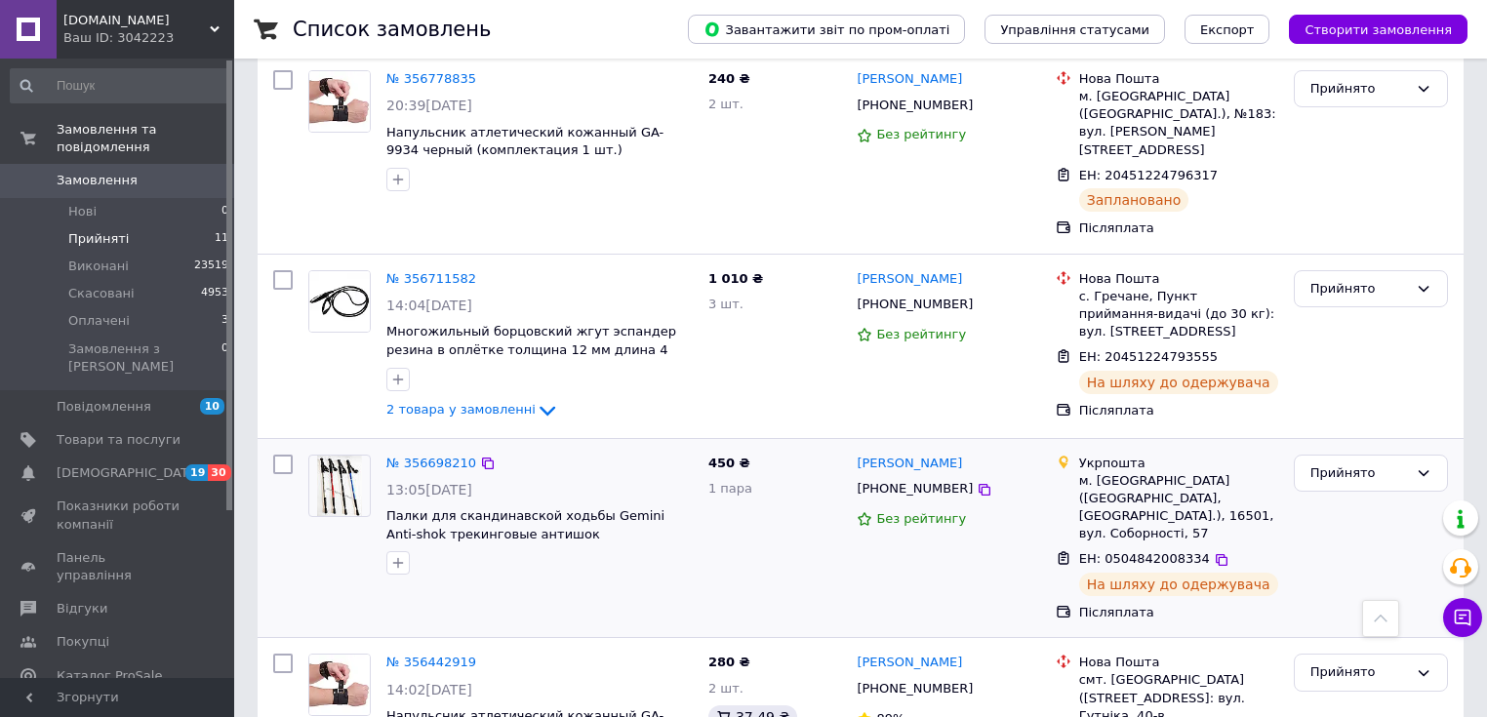
scroll to position [1469, 0]
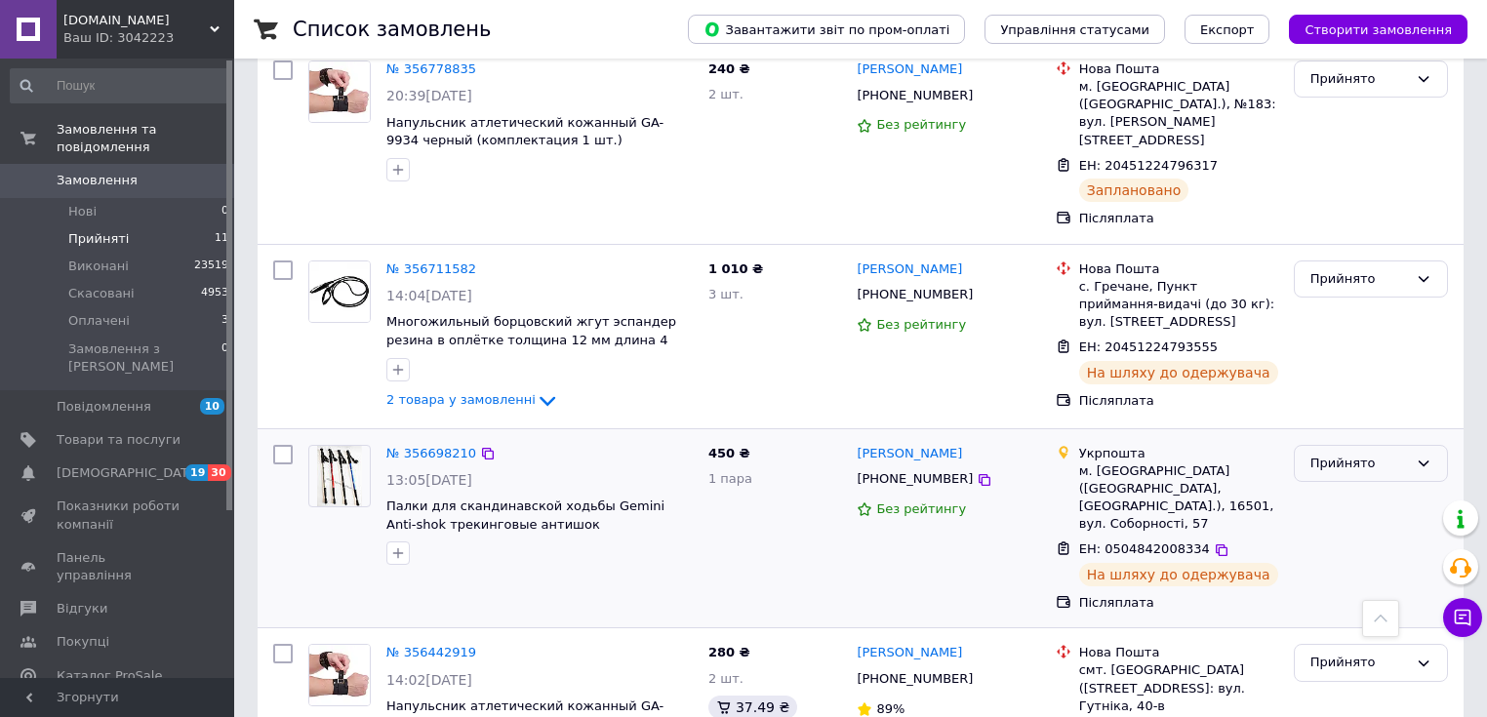
click at [1344, 454] on div "Прийнято" at bounding box center [1359, 464] width 98 height 20
click at [1339, 486] on li "Виконано" at bounding box center [1371, 504] width 152 height 36
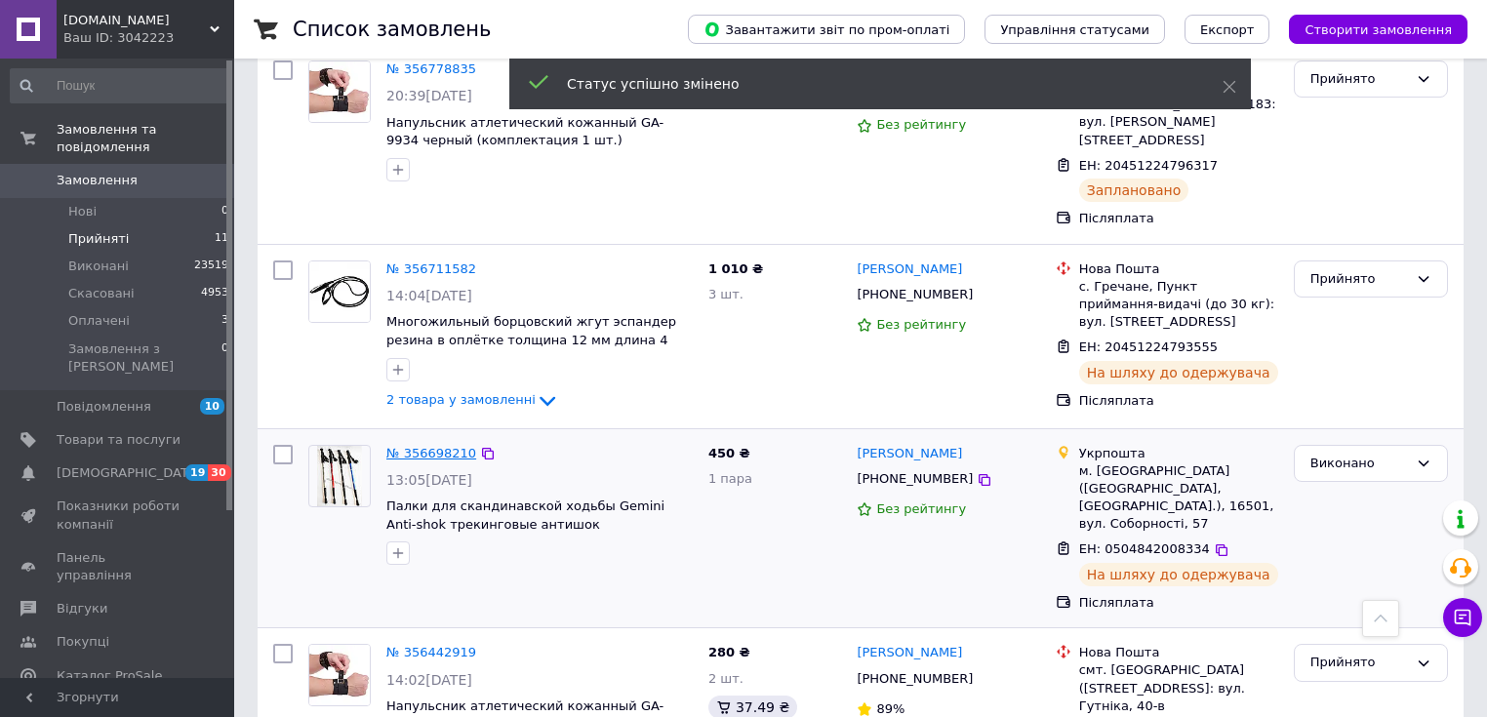
click at [457, 446] on link "№ 356698210" at bounding box center [431, 453] width 90 height 15
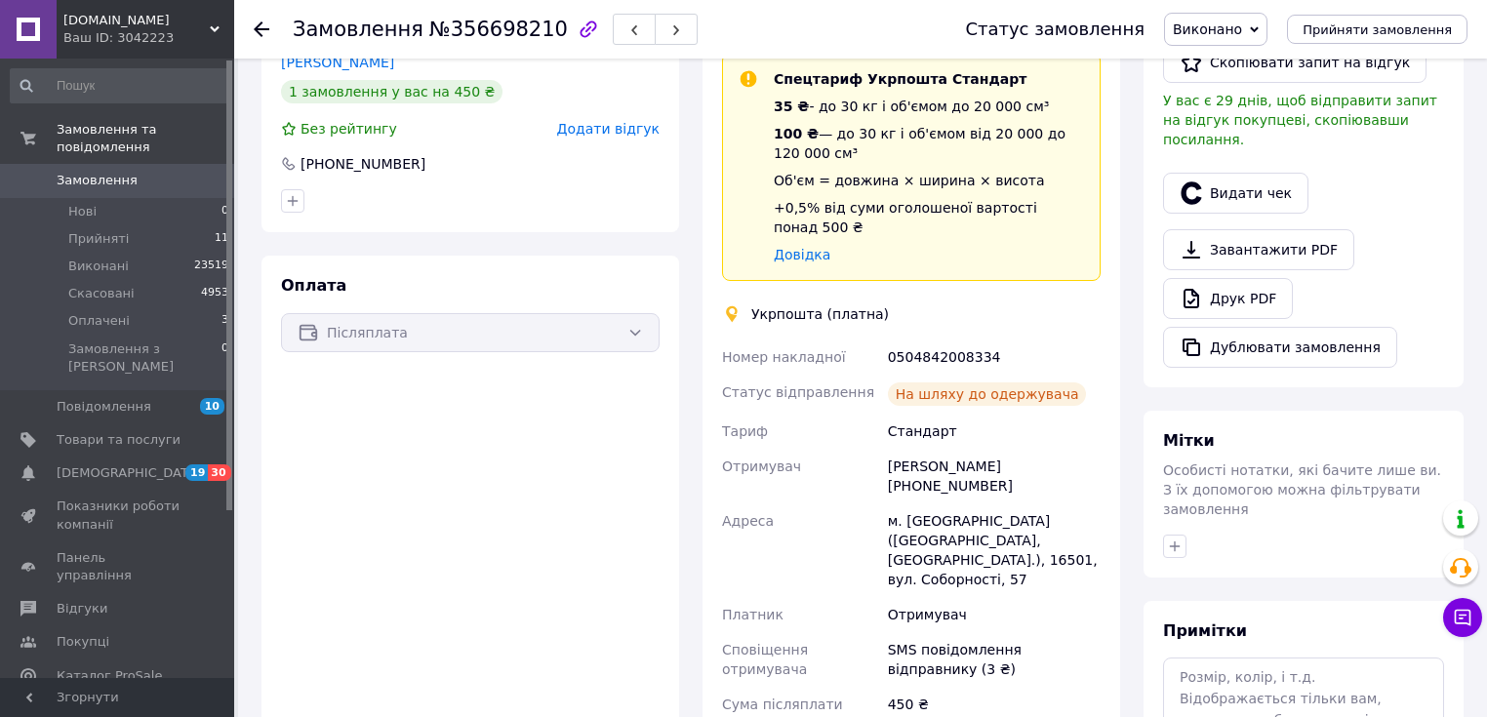
scroll to position [357, 0]
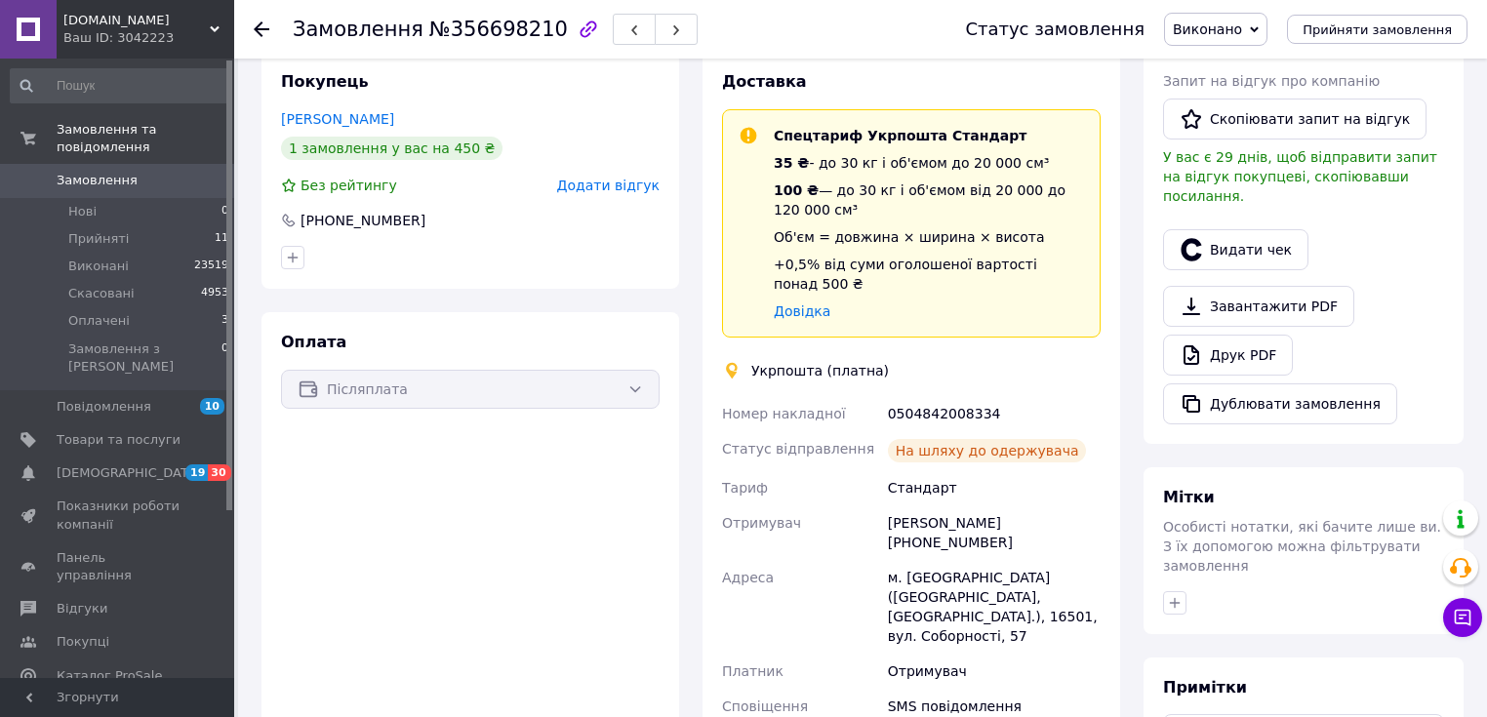
click at [963, 396] on div "0504842008334" at bounding box center [994, 413] width 220 height 35
copy div "0504842008334"
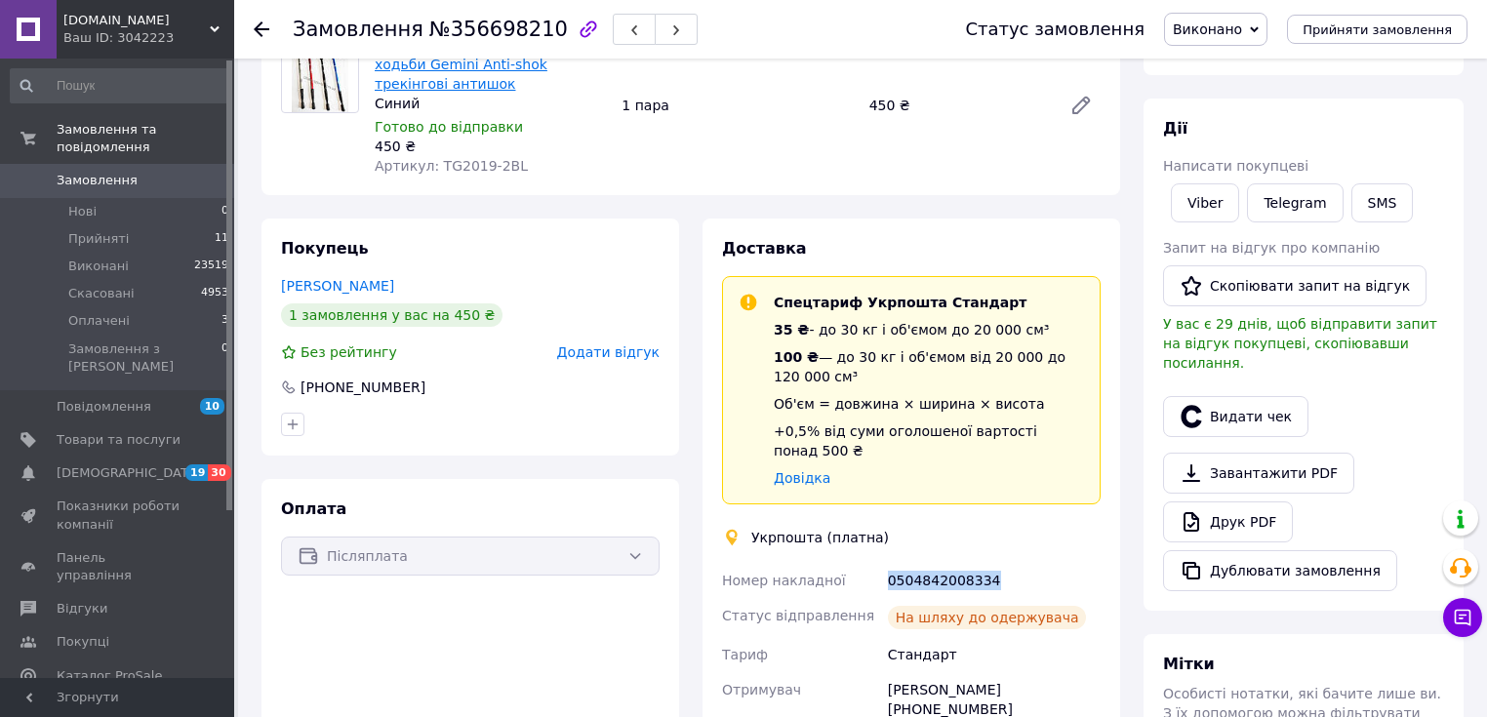
scroll to position [175, 0]
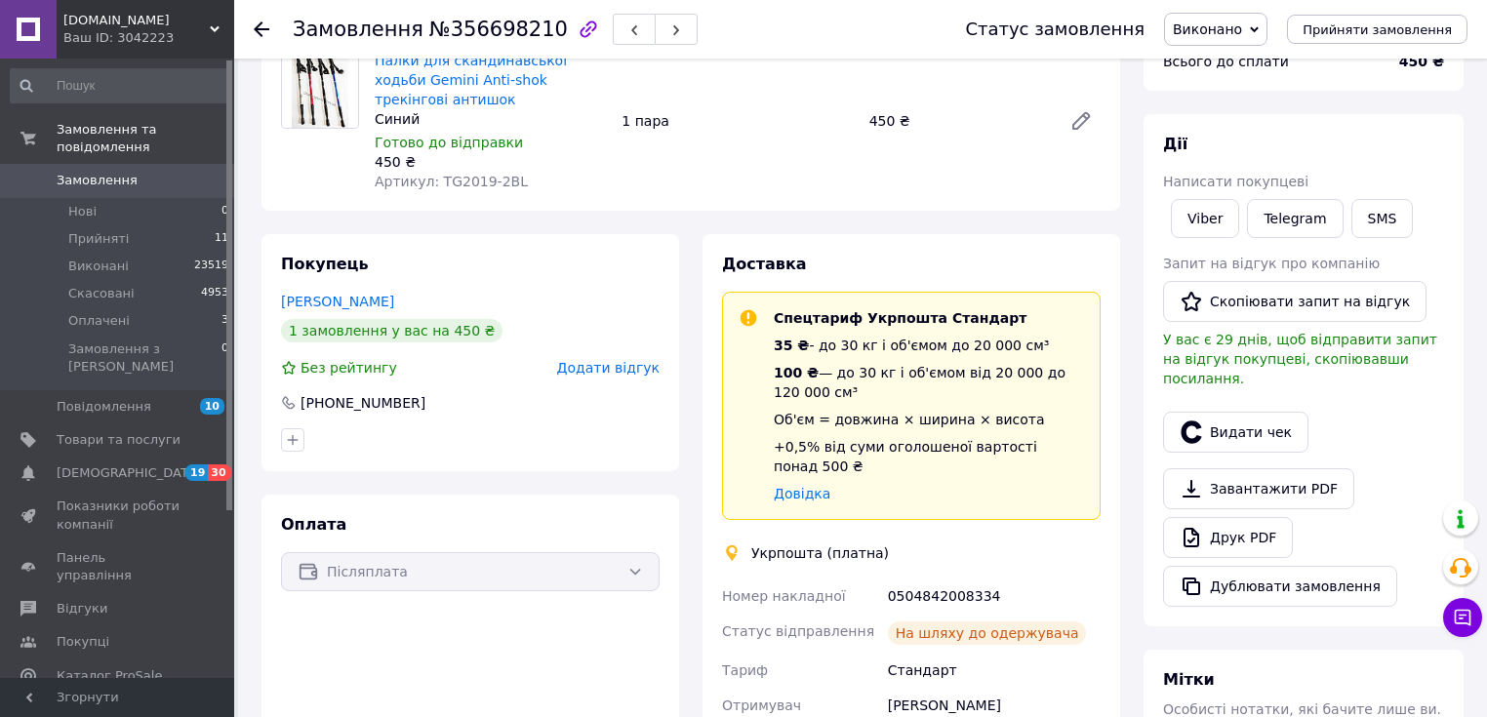
click at [467, 20] on span "№356698210" at bounding box center [498, 29] width 139 height 23
click at [468, 27] on span "№356698210" at bounding box center [498, 29] width 139 height 23
copy span "356698210"
click at [642, 70] on div "Палки для скандинавської ходьби Gemini Anti-shok трекінгові антишок Синий Готов…" at bounding box center [737, 121] width 741 height 148
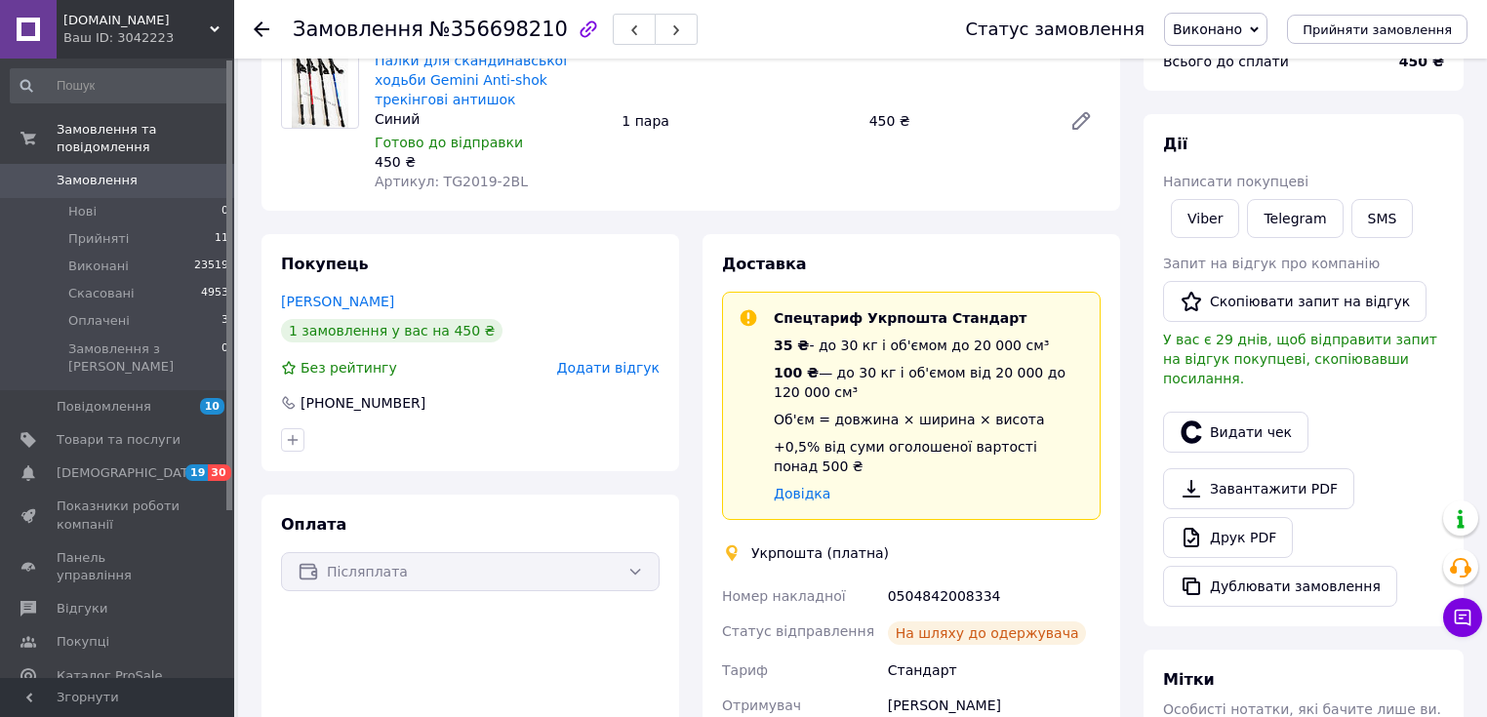
click at [496, 28] on span "№356698210" at bounding box center [498, 29] width 139 height 23
click at [496, 31] on span "№356698210" at bounding box center [498, 29] width 139 height 23
copy span "356698210"
click at [1378, 220] on button "SMS" at bounding box center [1382, 218] width 62 height 39
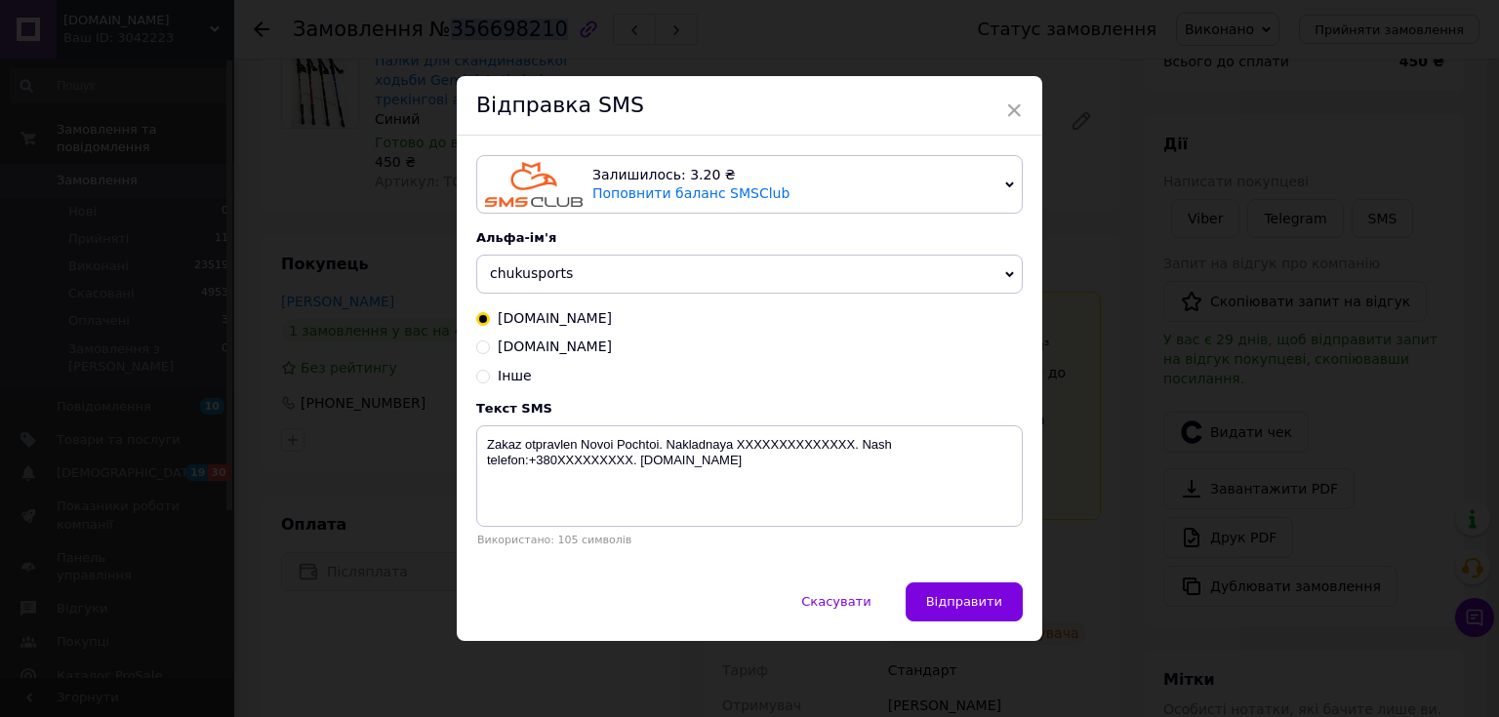
click at [481, 347] on input "[DOMAIN_NAME]" at bounding box center [483, 346] width 14 height 14
radio input "true"
radio input "false"
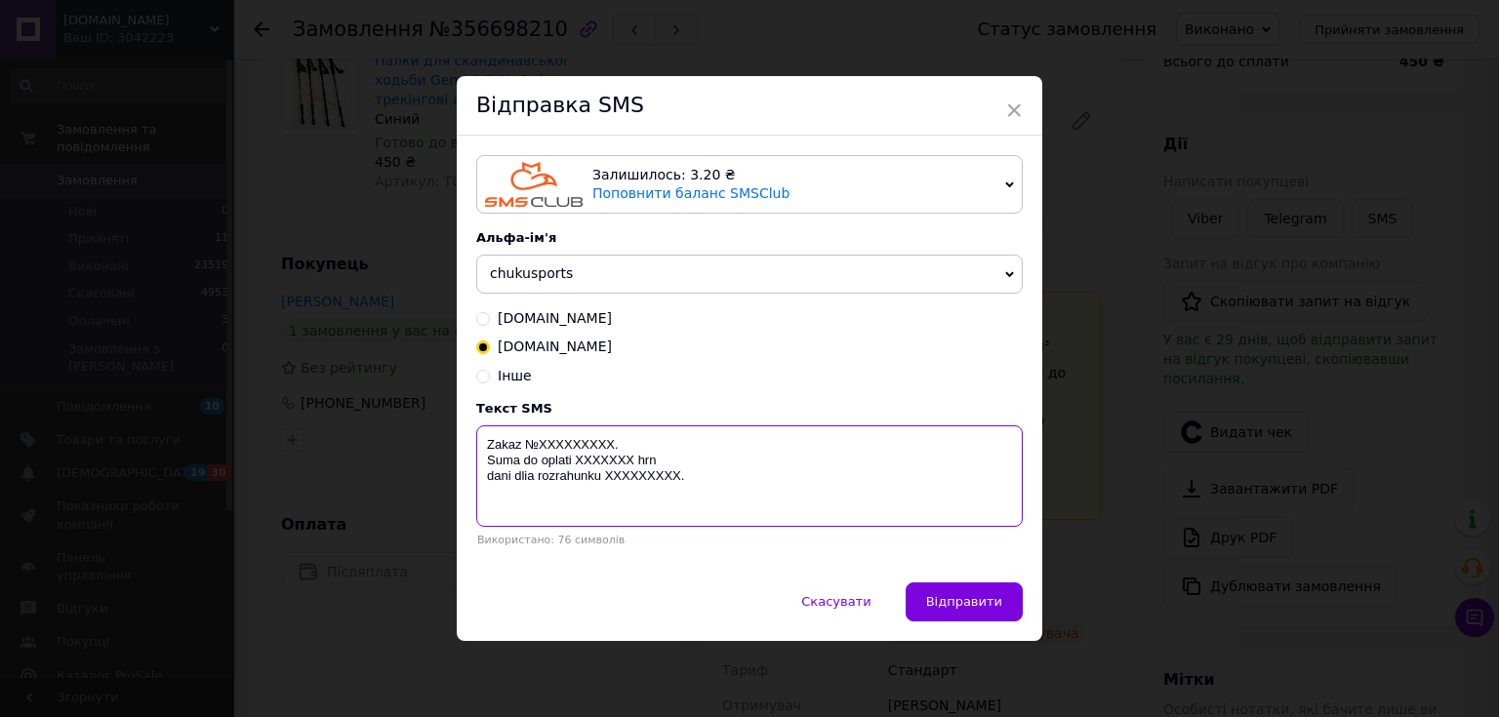
drag, startPoint x: 735, startPoint y: 495, endPoint x: 469, endPoint y: 447, distance: 269.6
click at [467, 447] on div "Залишилось: 3.20 ₴ Поповнити баланс SMSClub Підключити LetsAds Альфа-ім'я chuku…" at bounding box center [749, 359] width 585 height 446
paste textarea "movlennia # 356698210 vidpravleno Ukrposhtou. Nakladna 0504842008334. Nash tele…"
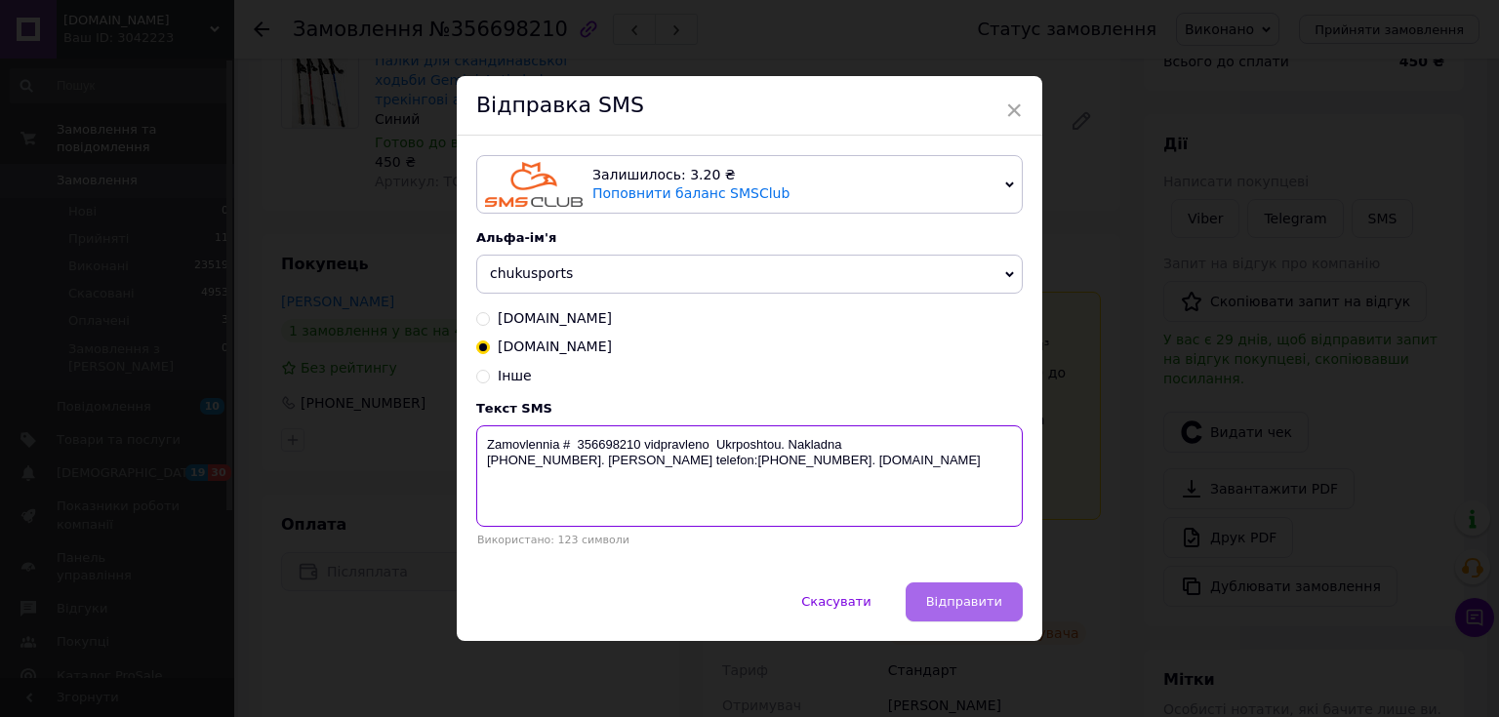
type textarea "Zamovlennia # 356698210 vidpravleno Ukrposhtou. Nakladna 0504842008334. Nash te…"
click at [984, 609] on span "Відправити" at bounding box center [964, 601] width 76 height 15
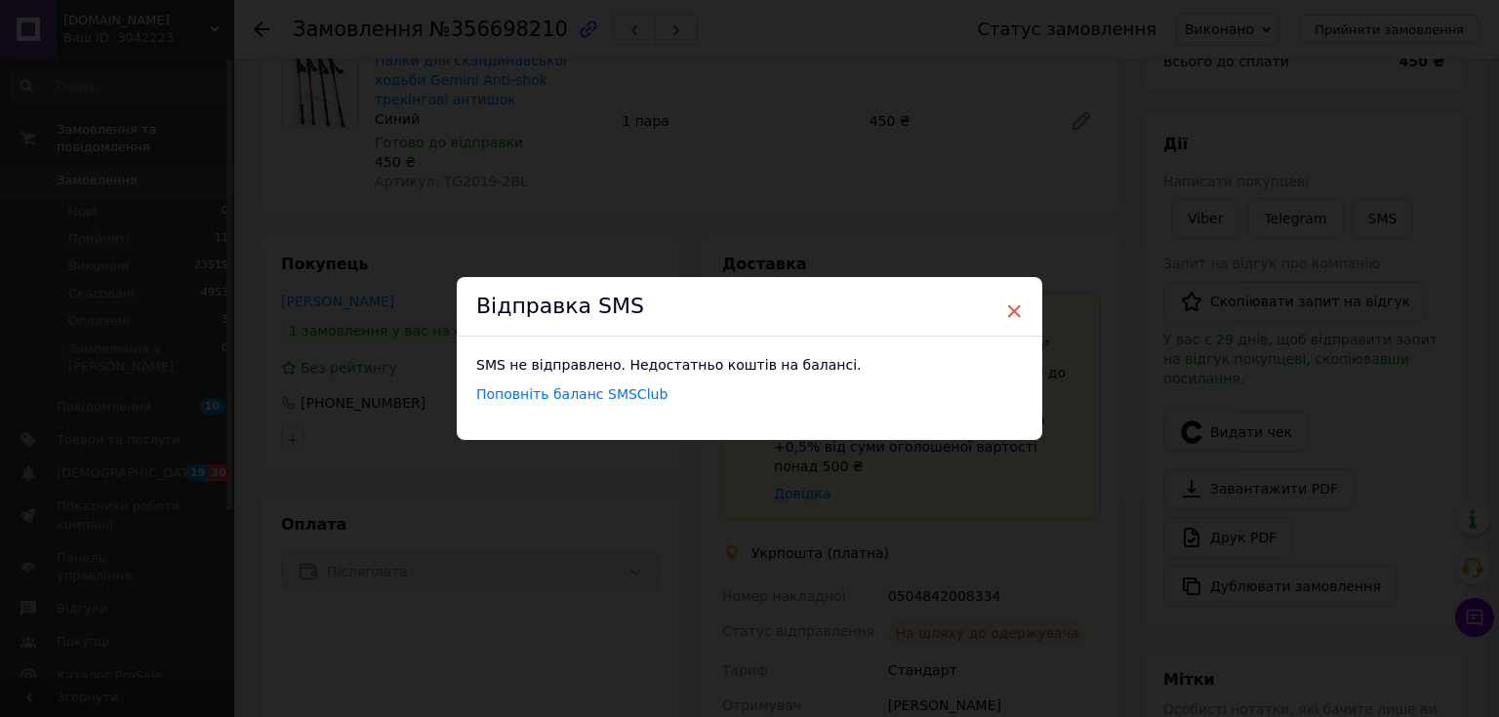
click at [1017, 310] on span "×" at bounding box center [1014, 311] width 18 height 33
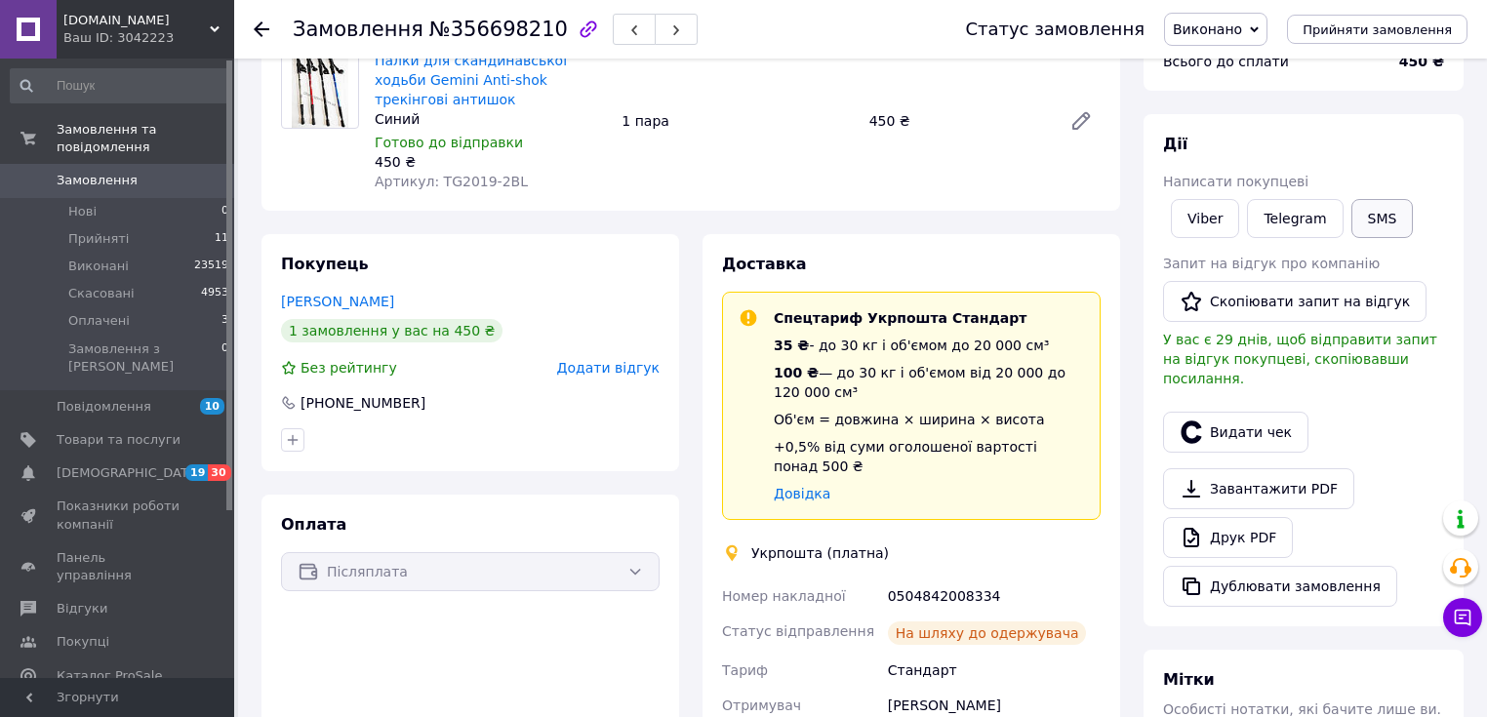
click at [1382, 223] on button "SMS" at bounding box center [1382, 218] width 62 height 39
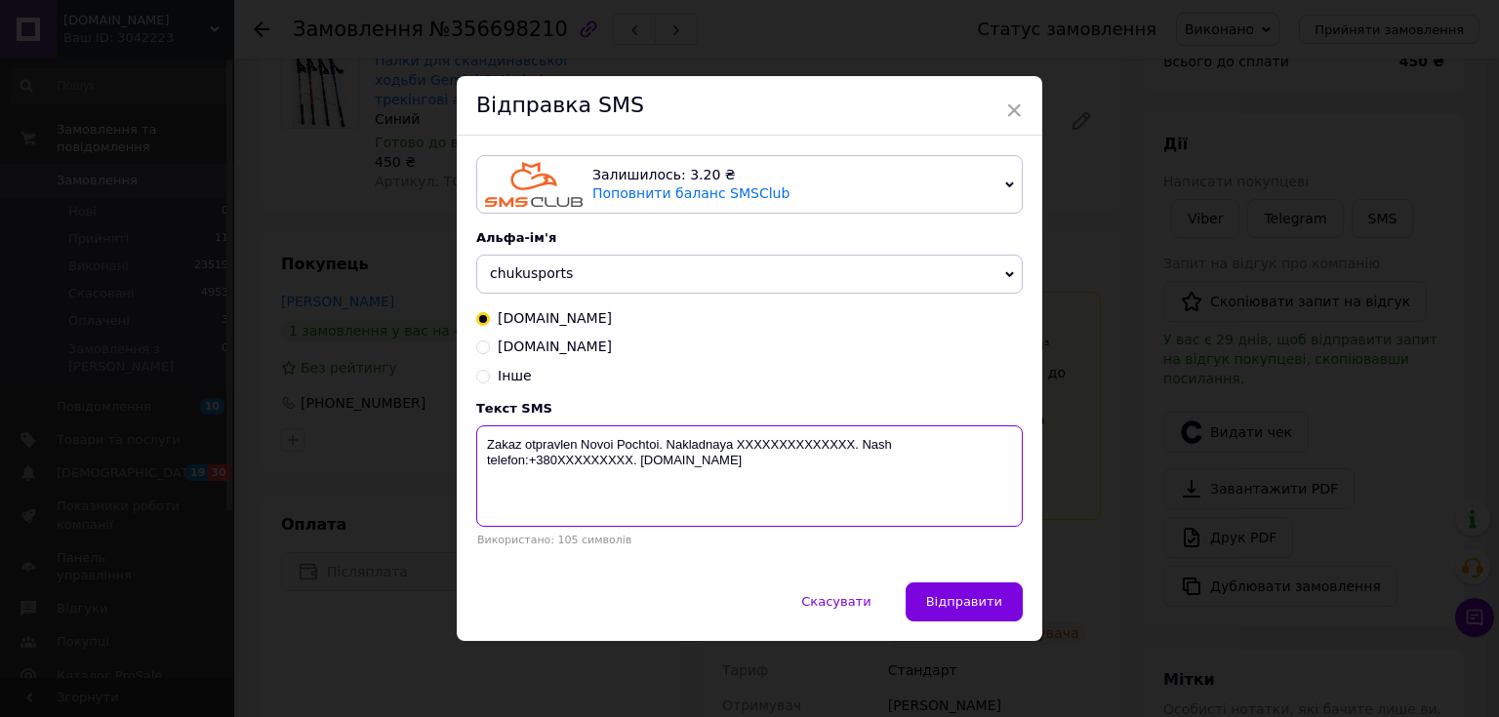
drag, startPoint x: 796, startPoint y: 472, endPoint x: 460, endPoint y: 463, distance: 336.7
click at [438, 445] on div "× Відправка SMS Залишилось: 3.20 ₴ Поповнити баланс SMSClub Підключити LetsAds …" at bounding box center [749, 358] width 1499 height 717
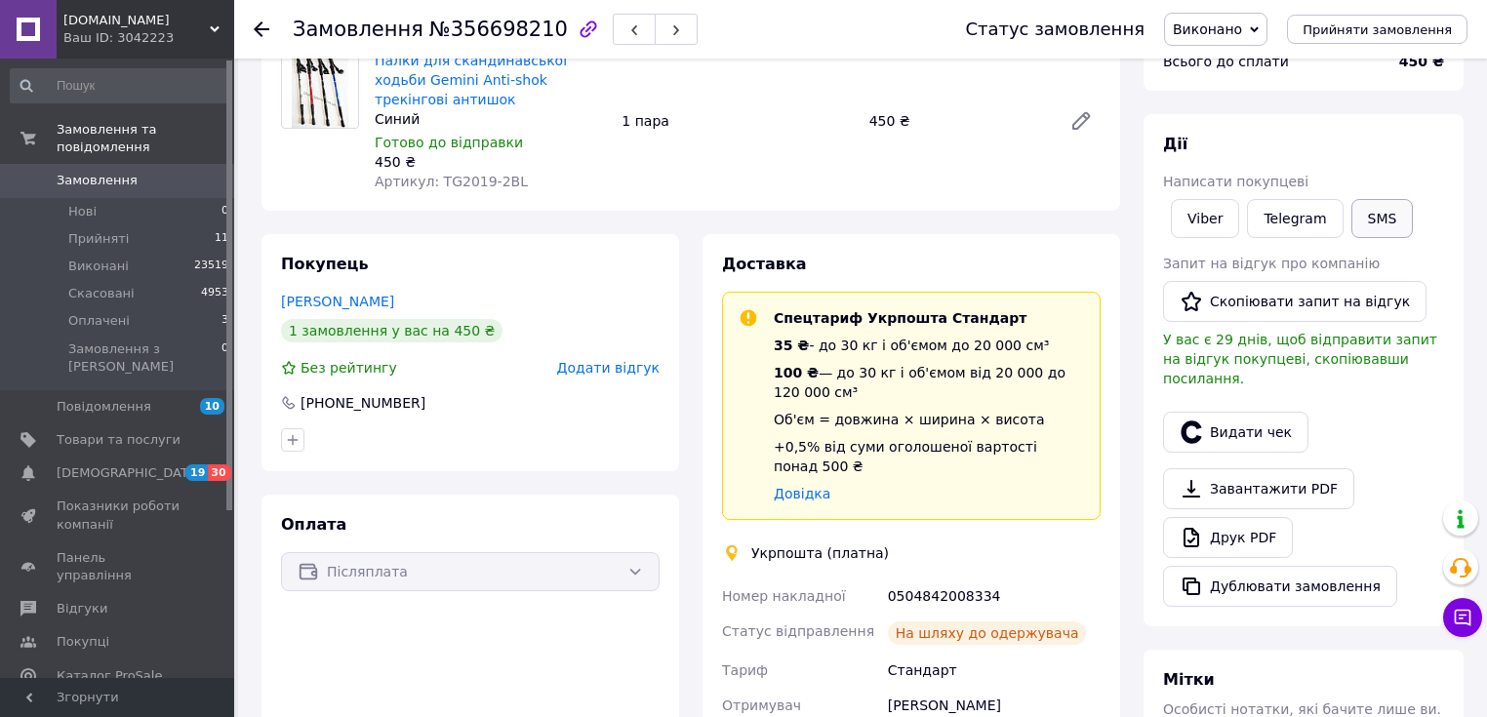
click at [1372, 226] on button "SMS" at bounding box center [1382, 218] width 62 height 39
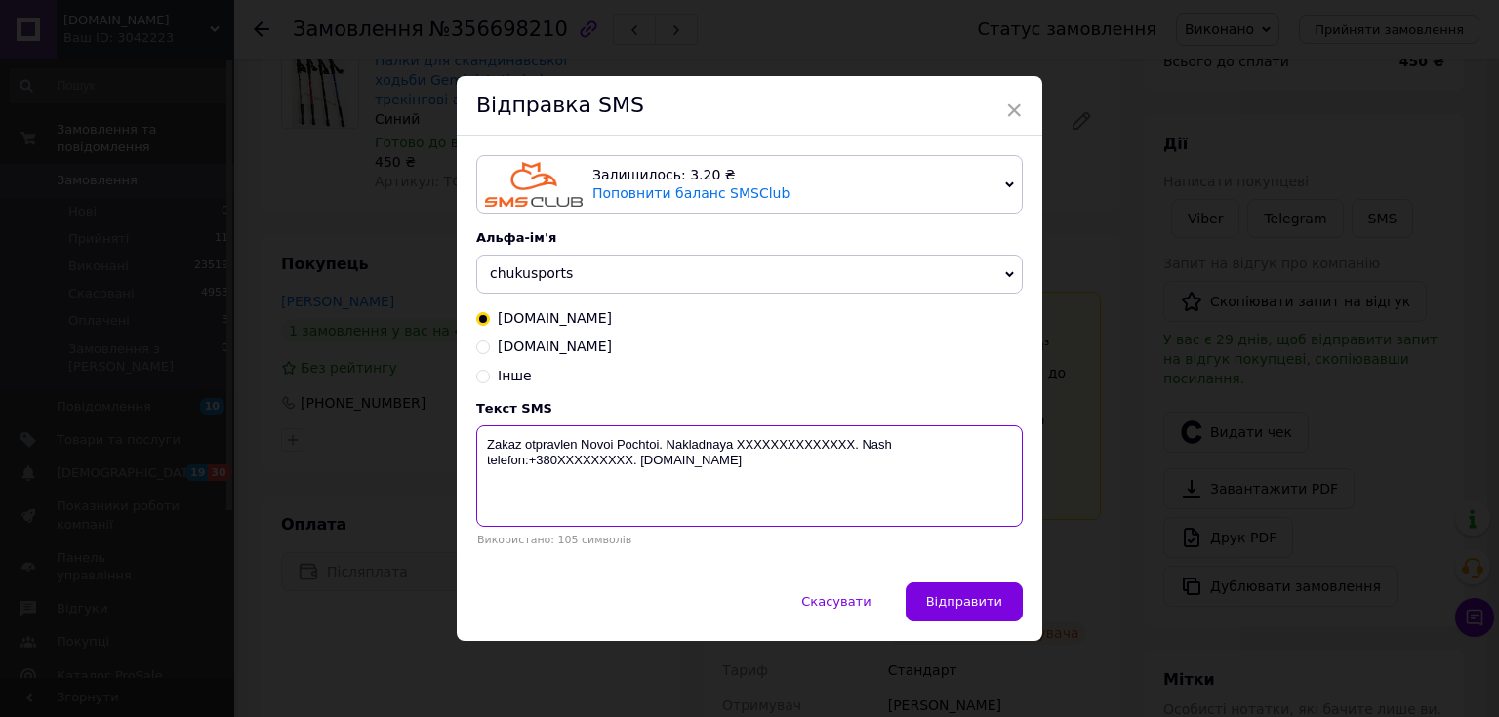
drag, startPoint x: 758, startPoint y: 468, endPoint x: 459, endPoint y: 449, distance: 300.1
click at [459, 449] on div "Залишилось: 3.20 ₴ Поповнити баланс SMSClub Підключити LetsAds Альфа-ім'я chuku…" at bounding box center [749, 359] width 585 height 446
paste textarea "movlennia # 356698210 vidpravleno Ukrposhtou. Nakladna 0504842008334. Nash tele…"
type textarea "Zamovlennia # 356698210 vidpravleno Ukrposhtou. Nakladna 0504842008334. Nash te…"
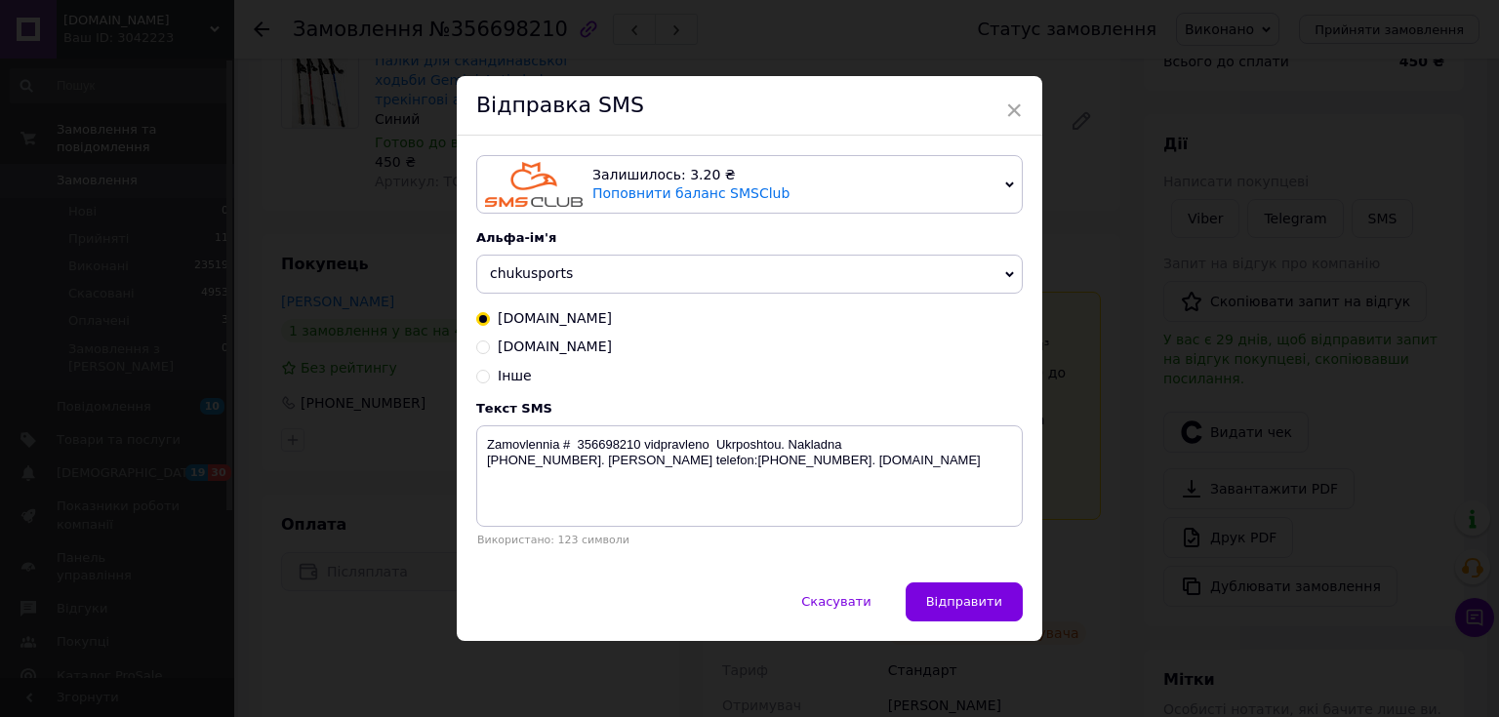
click at [480, 347] on input "[DOMAIN_NAME]" at bounding box center [483, 346] width 14 height 14
radio input "true"
radio input "false"
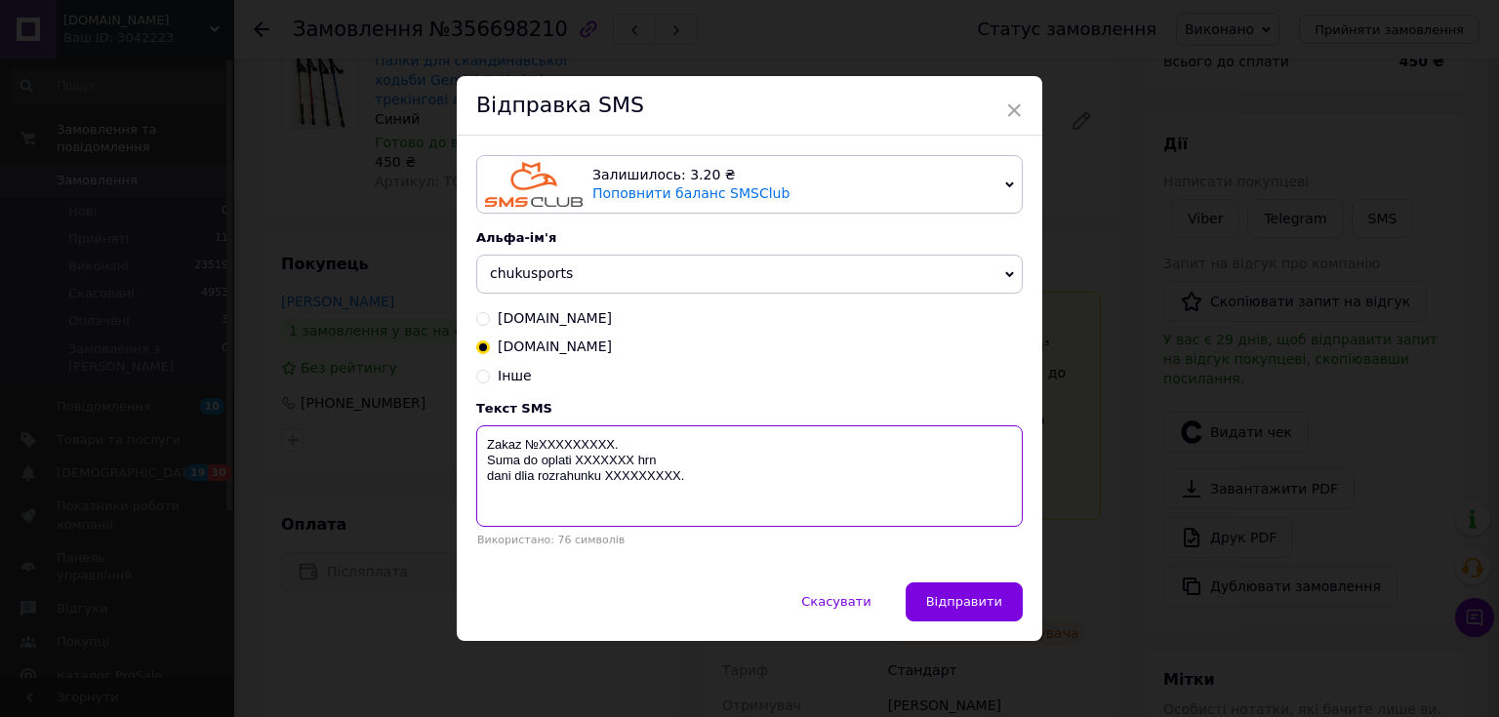
drag, startPoint x: 673, startPoint y: 478, endPoint x: 468, endPoint y: 437, distance: 208.9
click at [468, 437] on div "Залишилось: 3.20 ₴ Поповнити баланс SMSClub Підключити LetsAds Альфа-ім'я chuku…" at bounding box center [749, 359] width 585 height 446
paste textarea "movlennia # 356698210 vidpravleno Ukrposhtou. Nakladna 0504842008334. Nash tele…"
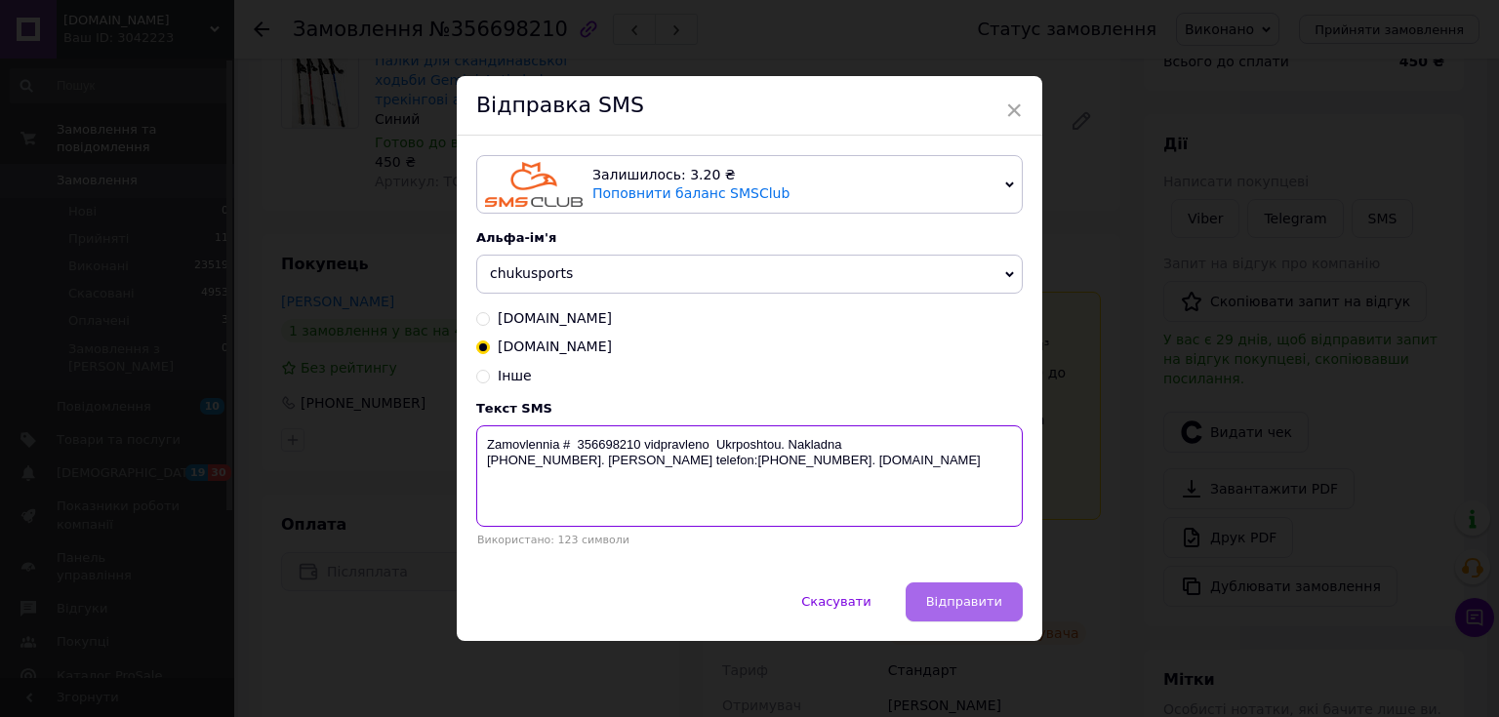
type textarea "Zamovlennia # 356698210 vidpravleno Ukrposhtou. Nakladna 0504842008334. Nash te…"
click at [955, 604] on span "Відправити" at bounding box center [964, 601] width 76 height 15
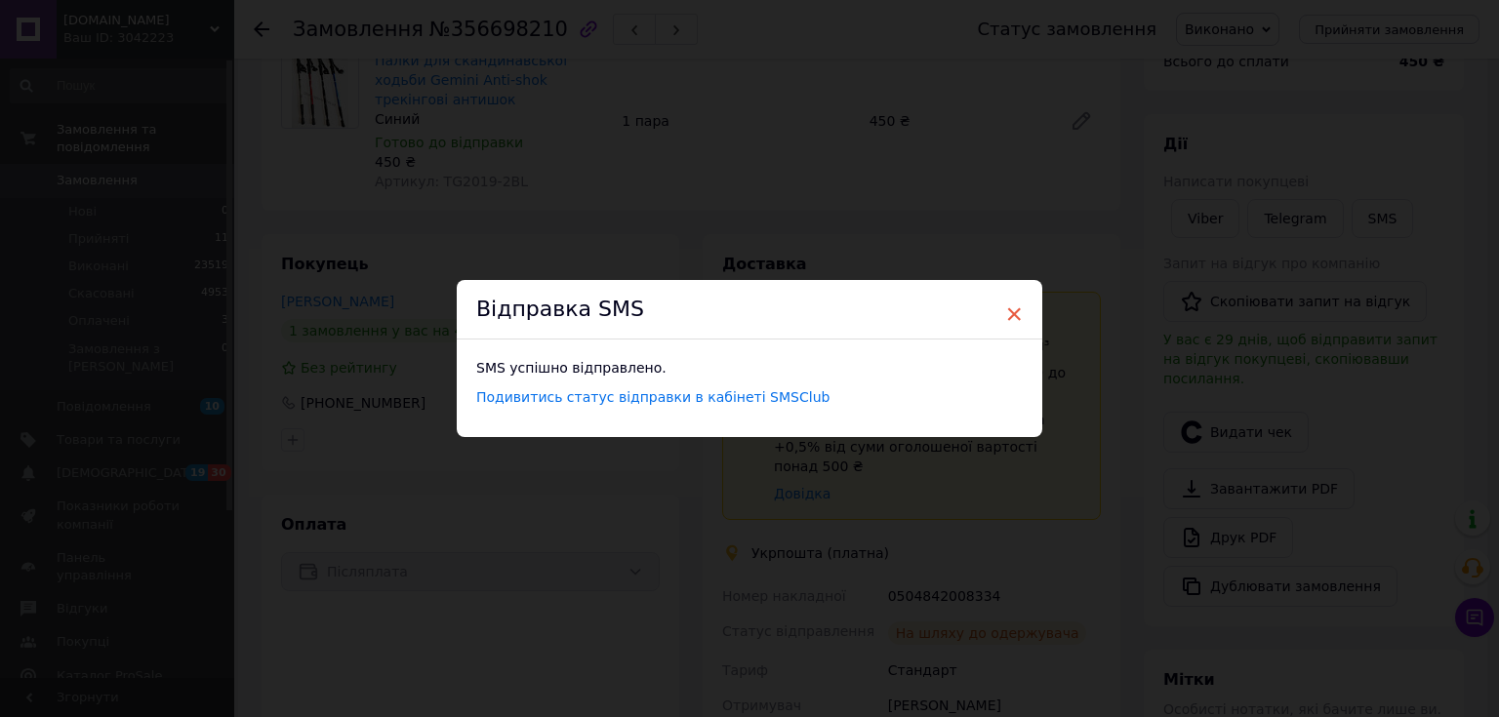
click at [1005, 314] on span "×" at bounding box center [1014, 314] width 18 height 33
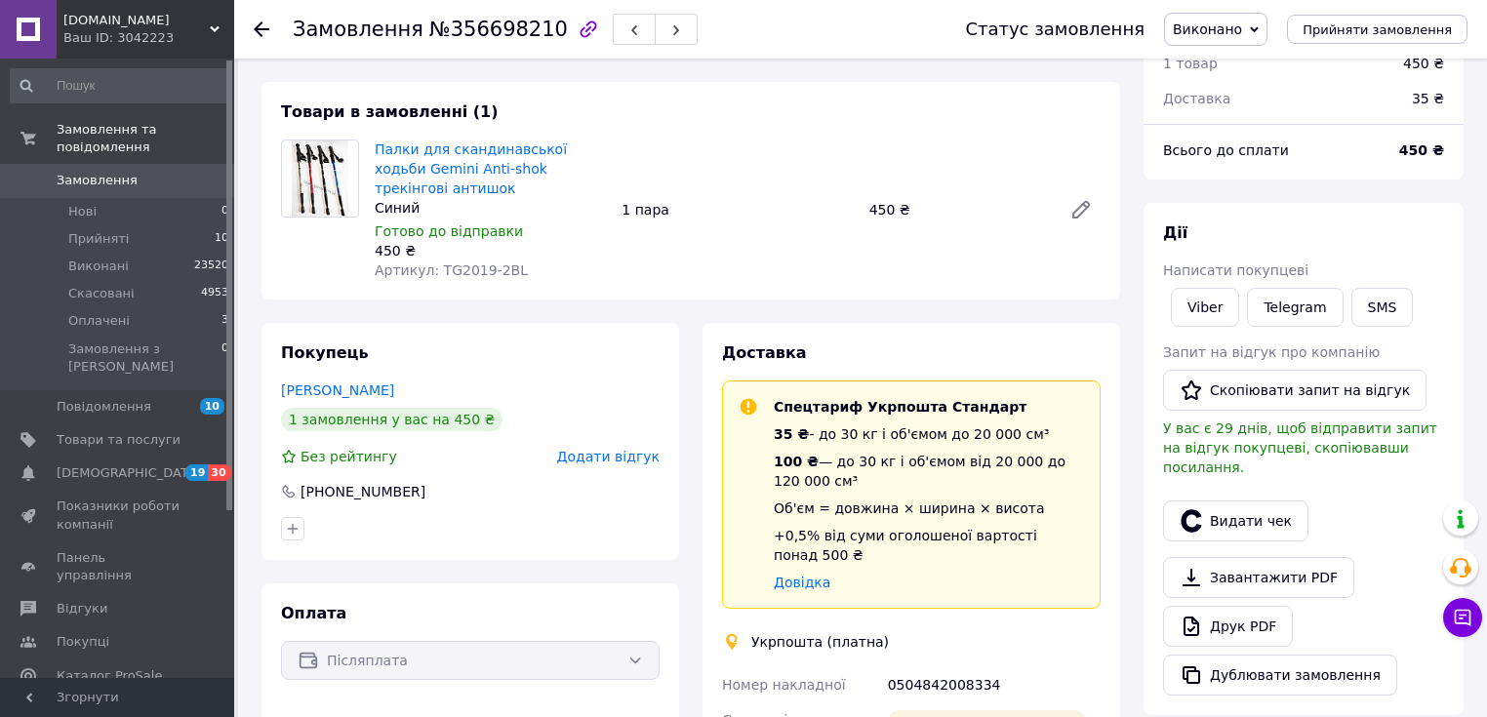
scroll to position [44, 0]
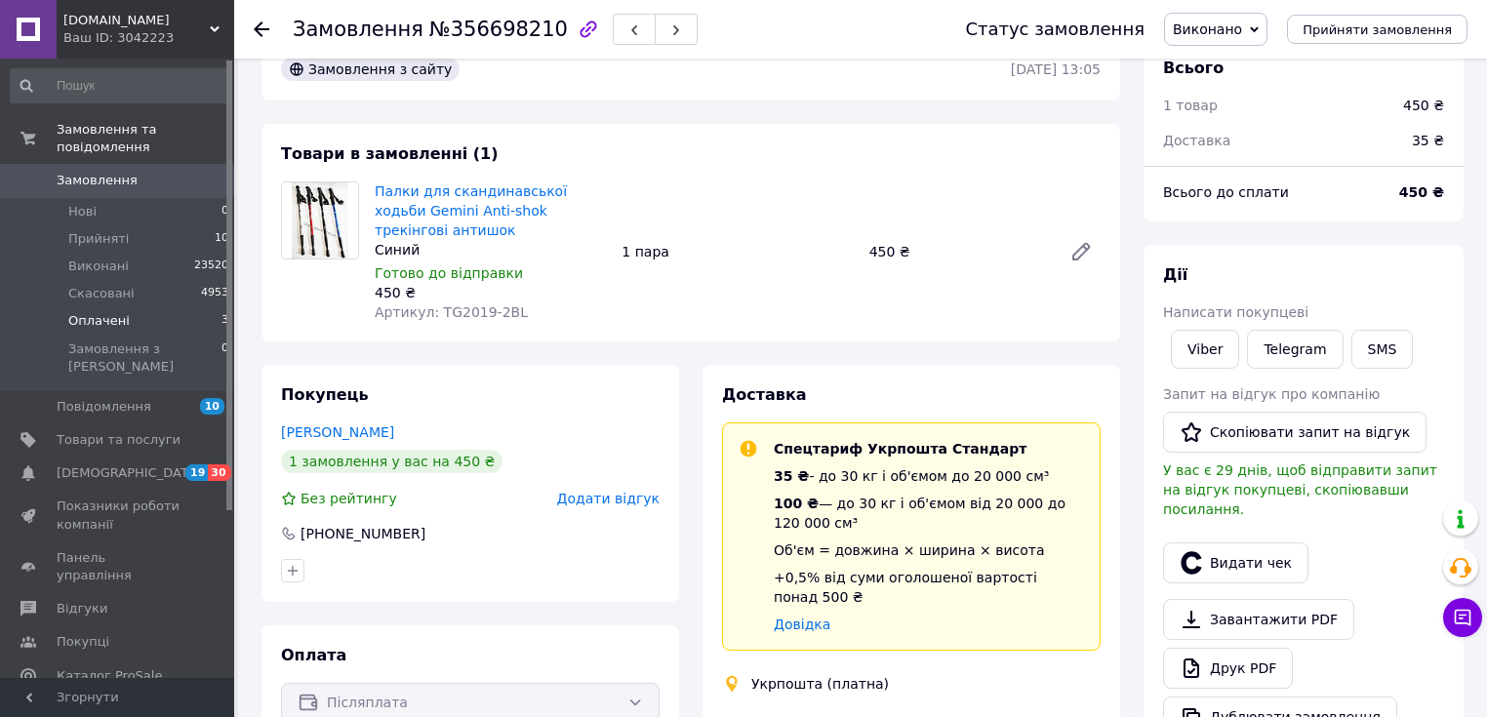
click at [107, 312] on span "Оплачені" at bounding box center [98, 321] width 61 height 18
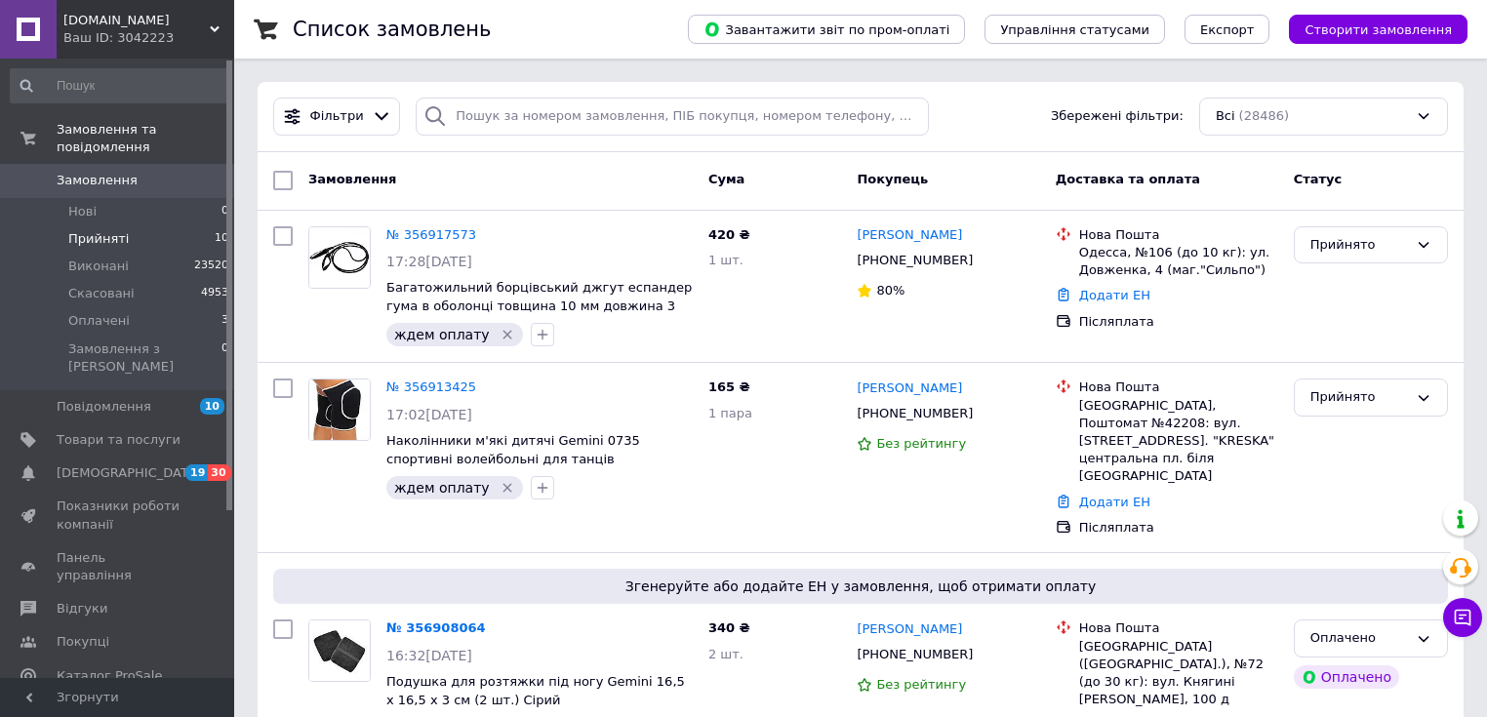
click at [144, 225] on li "Прийняті 10" at bounding box center [120, 238] width 240 height 27
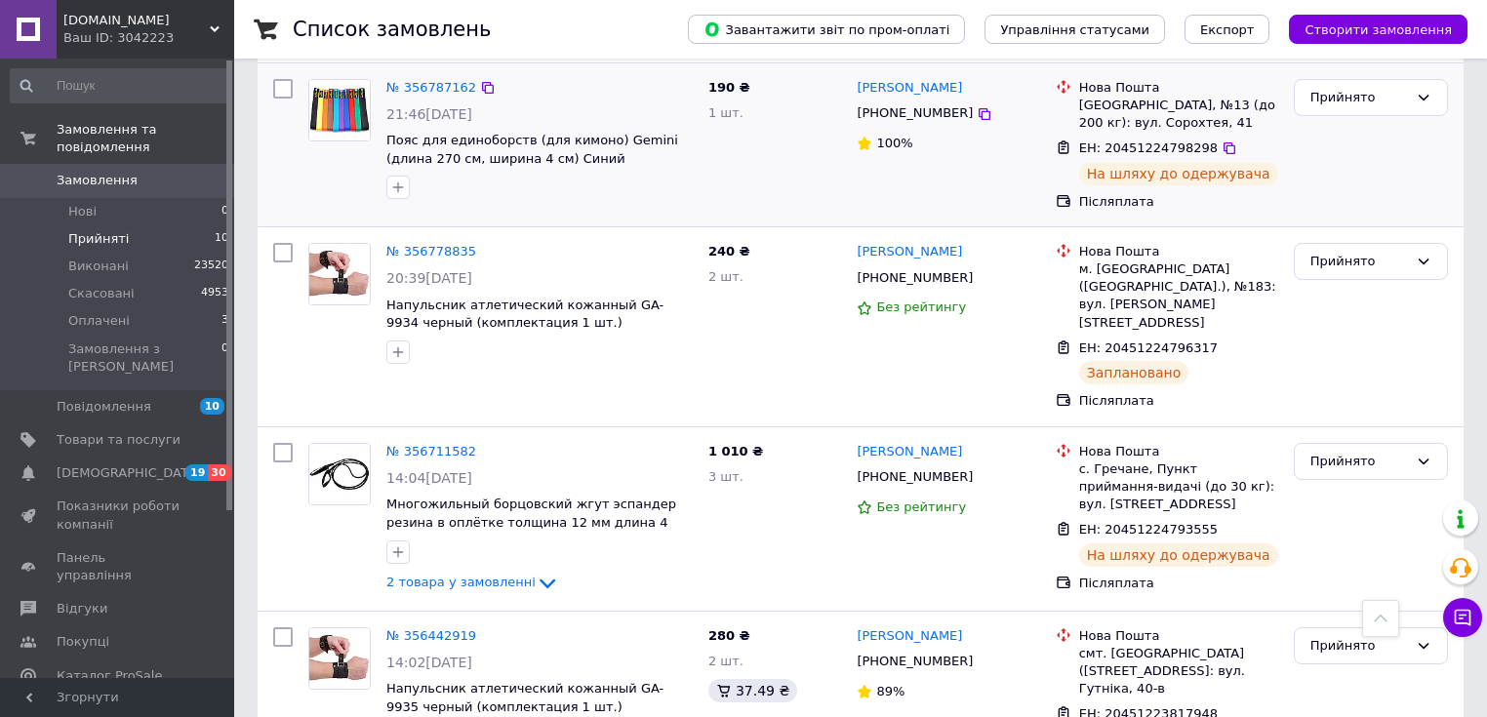
scroll to position [1288, 0]
click at [1350, 451] on div "Прийнято" at bounding box center [1359, 461] width 98 height 20
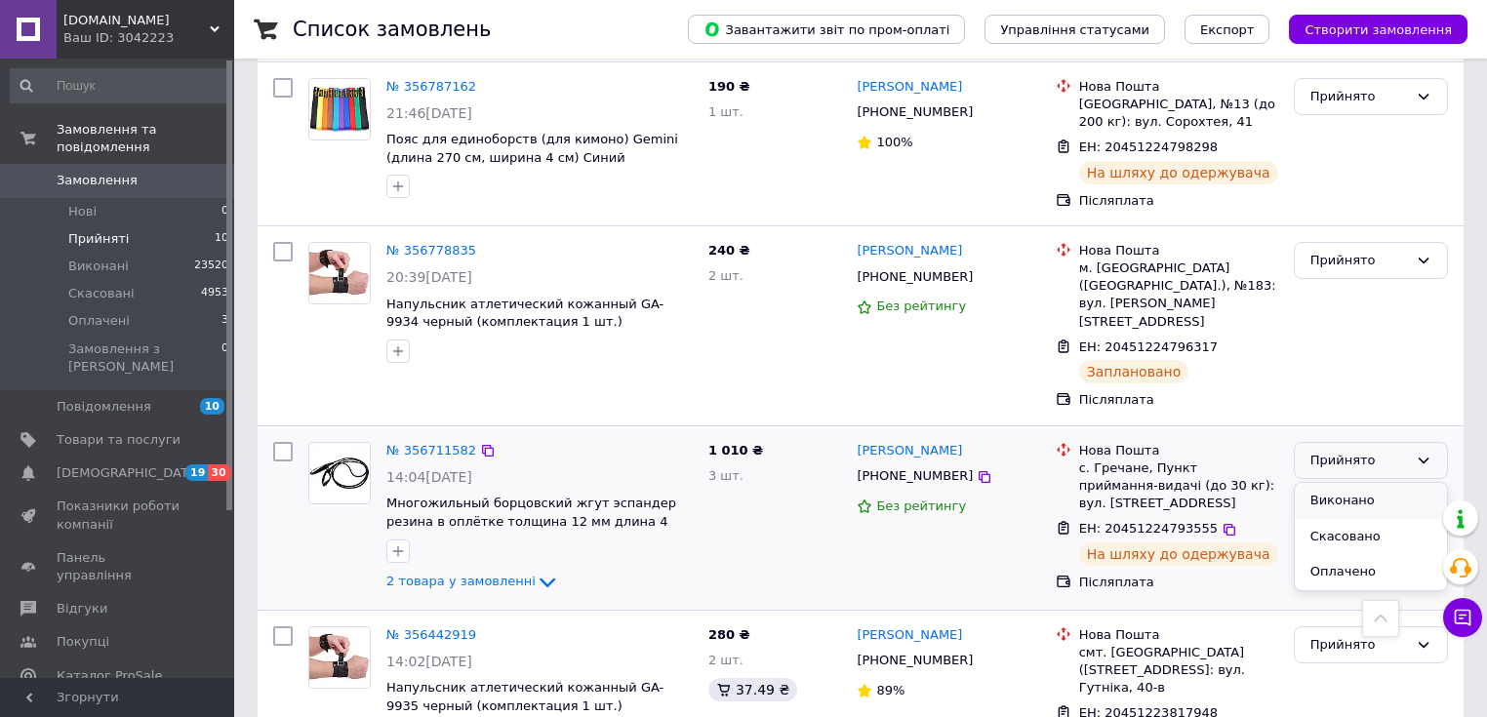
click at [1340, 483] on li "Виконано" at bounding box center [1371, 501] width 152 height 36
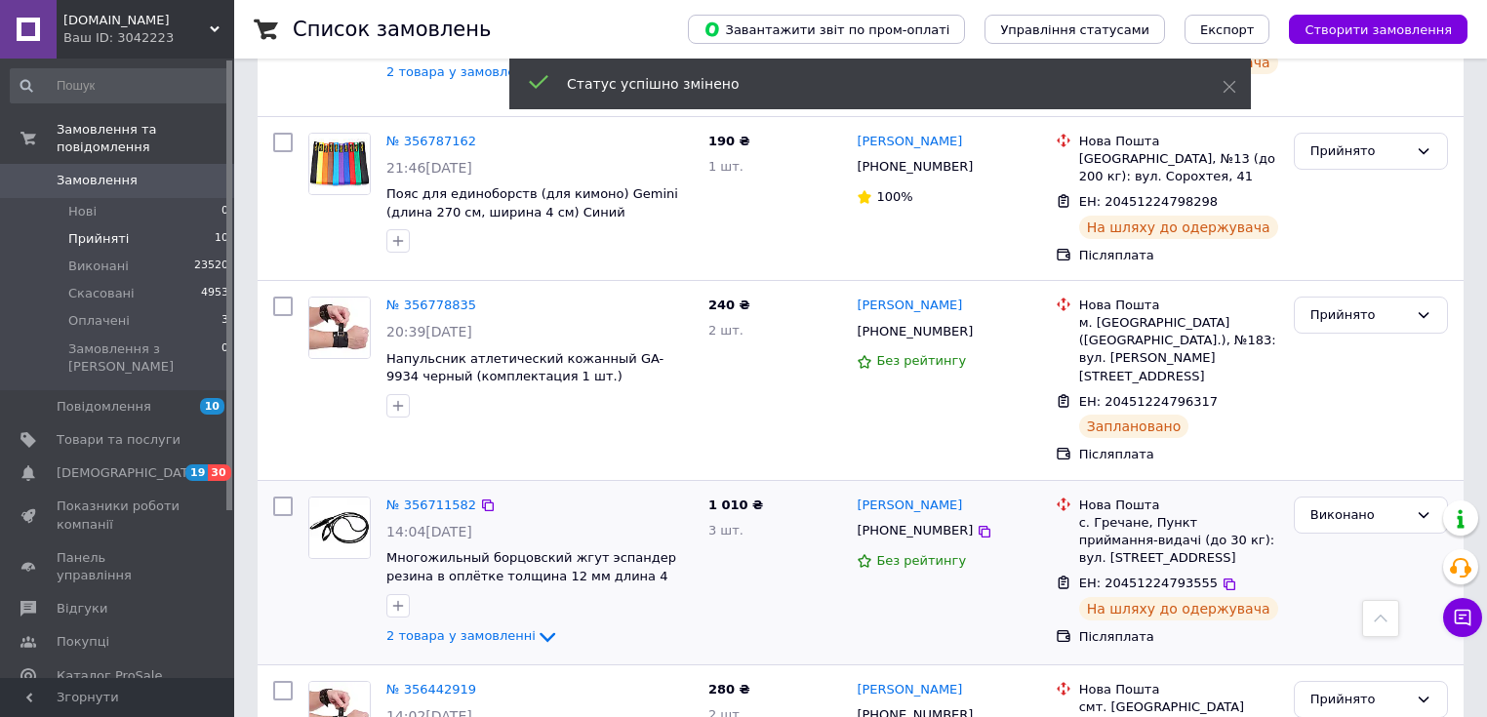
scroll to position [1183, 0]
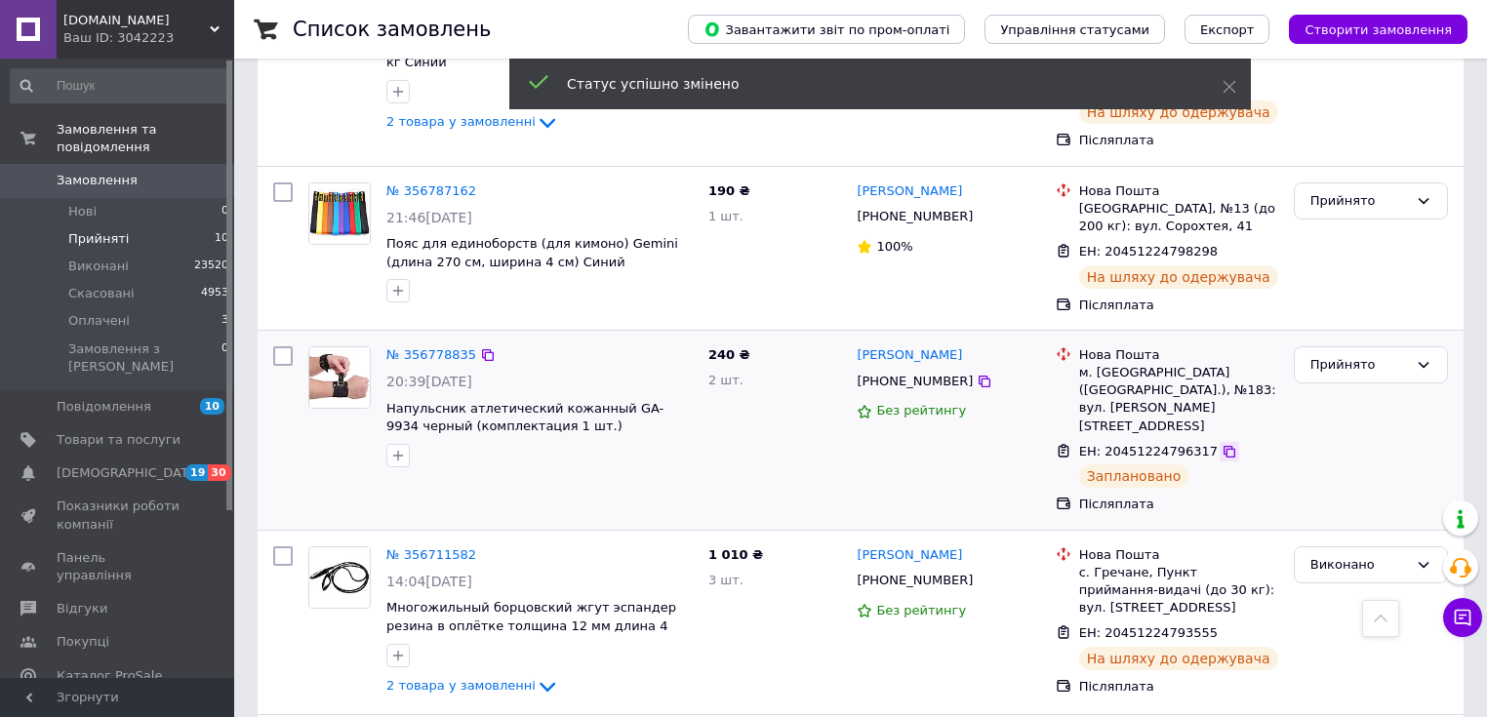
click at [1223, 446] on icon at bounding box center [1229, 452] width 12 height 12
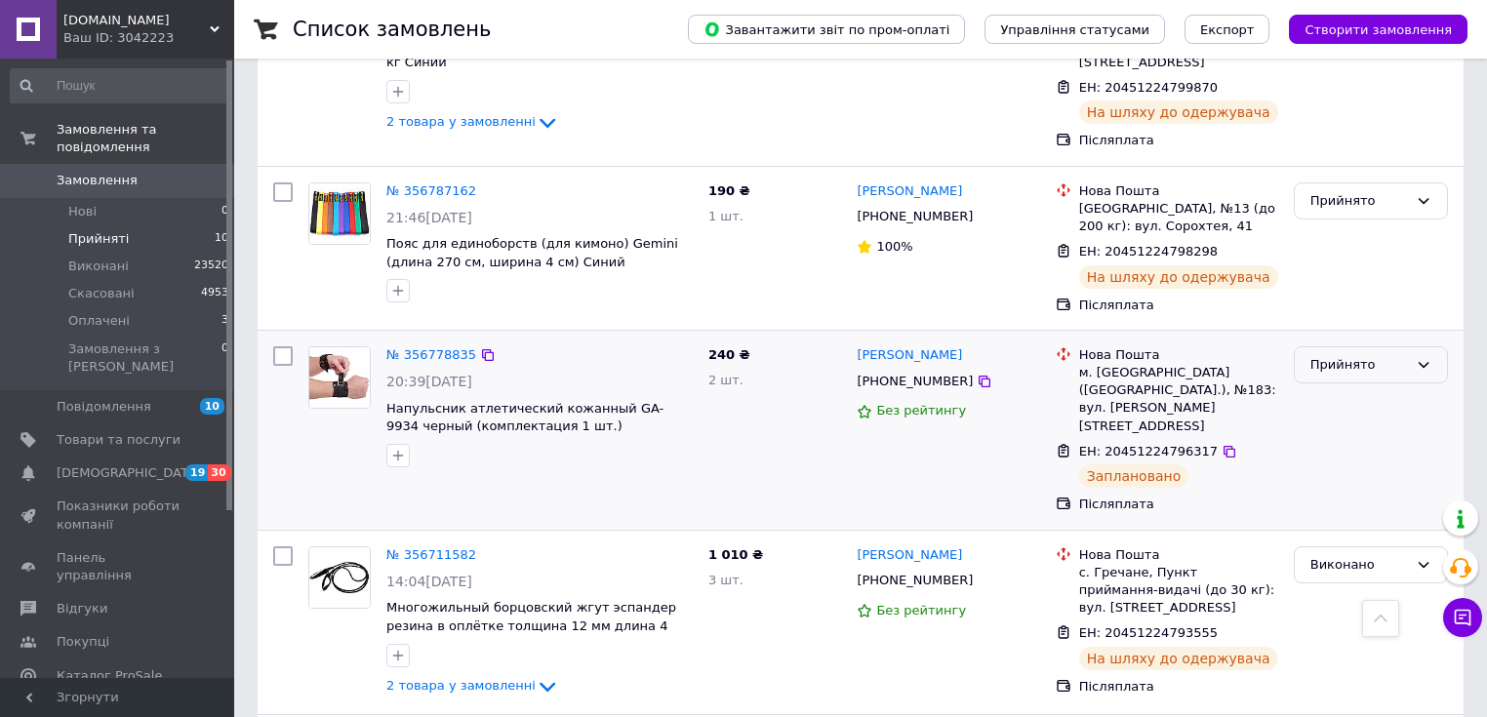
click at [1355, 355] on div "Прийнято" at bounding box center [1359, 365] width 98 height 20
click at [1350, 387] on li "Виконано" at bounding box center [1371, 405] width 152 height 36
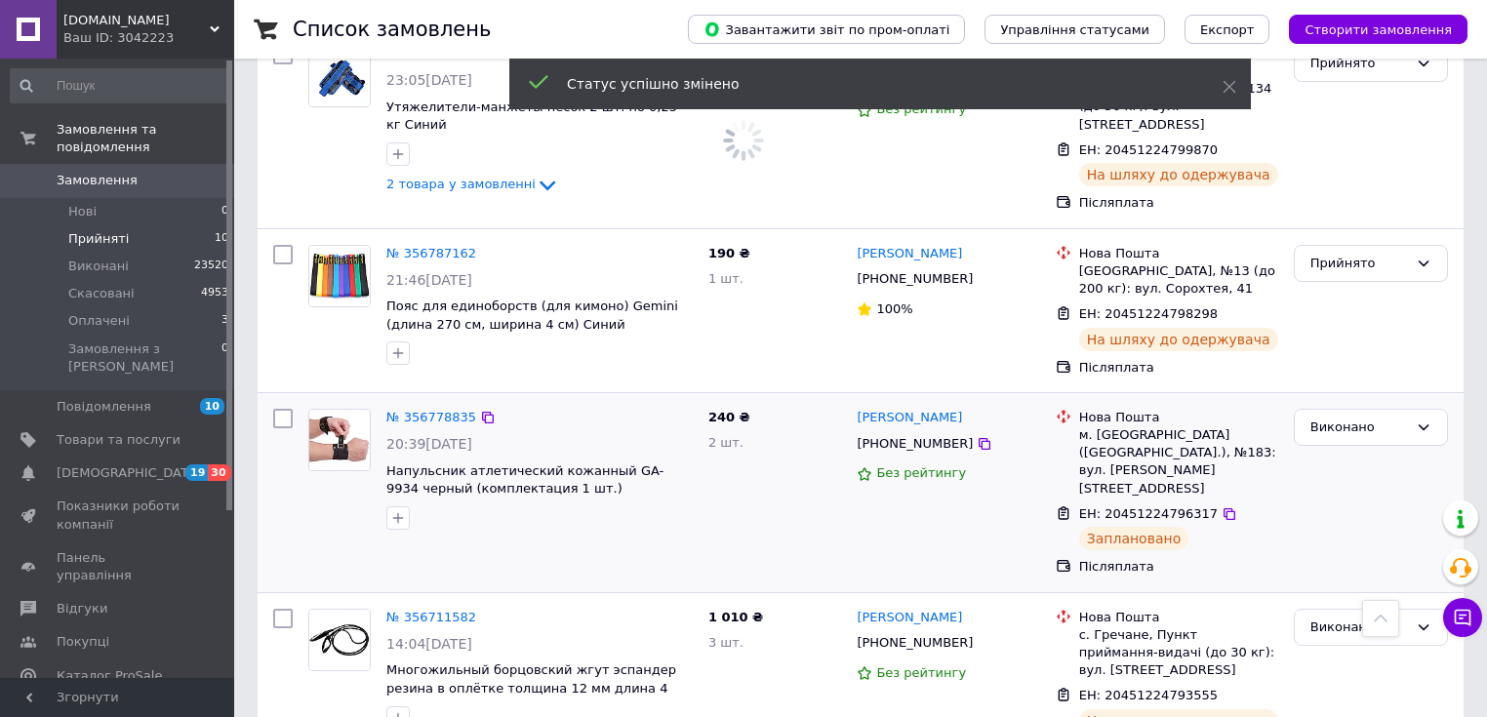
scroll to position [1105, 0]
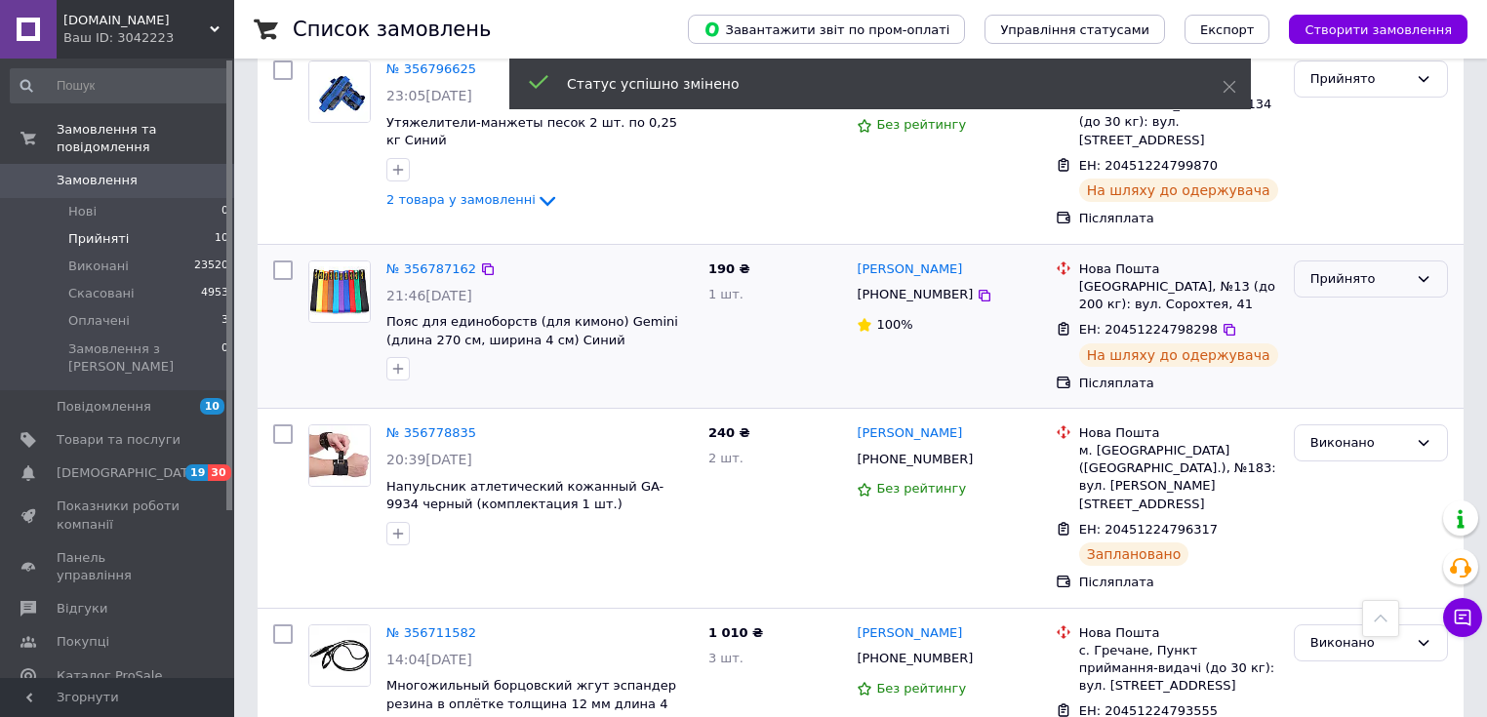
click at [1350, 269] on div "Прийнято" at bounding box center [1359, 279] width 98 height 20
click at [1348, 301] on li "Виконано" at bounding box center [1371, 319] width 152 height 36
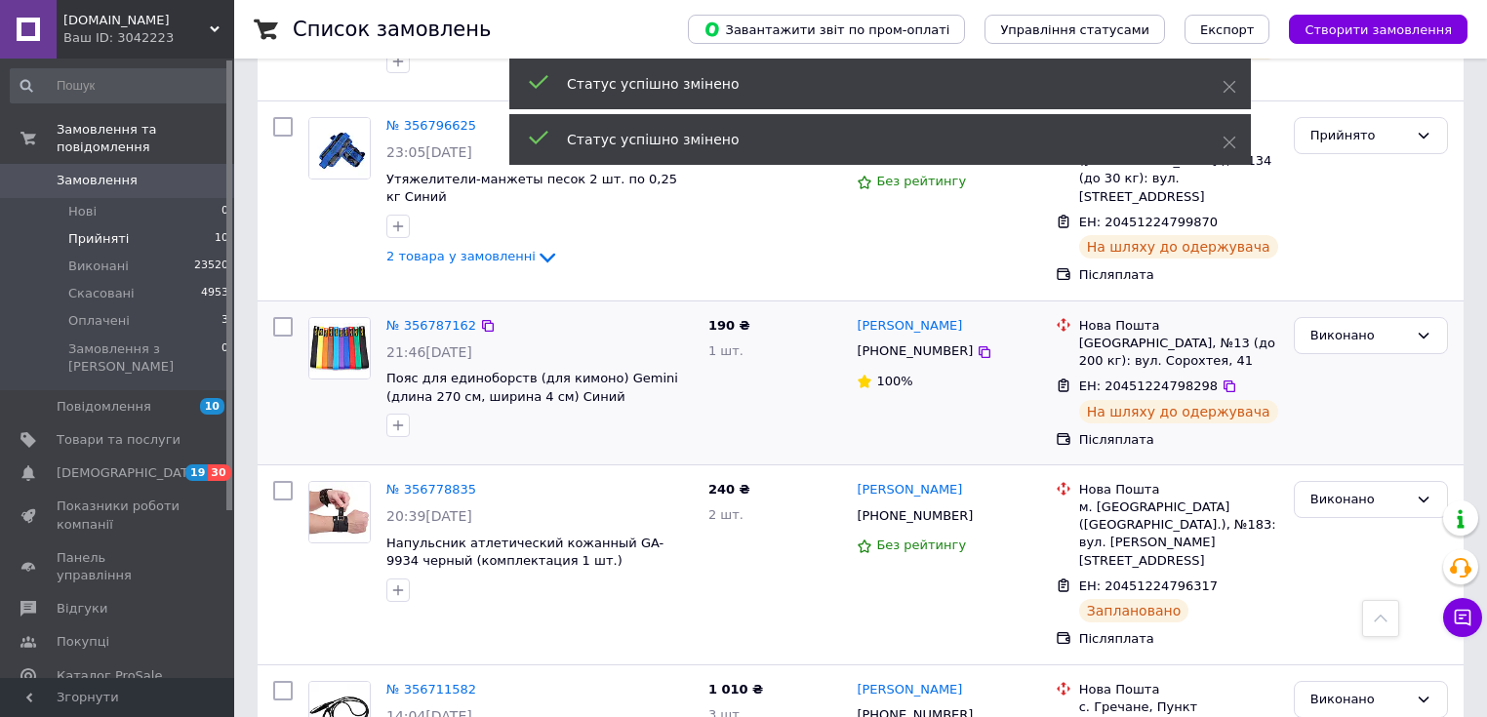
scroll to position [976, 0]
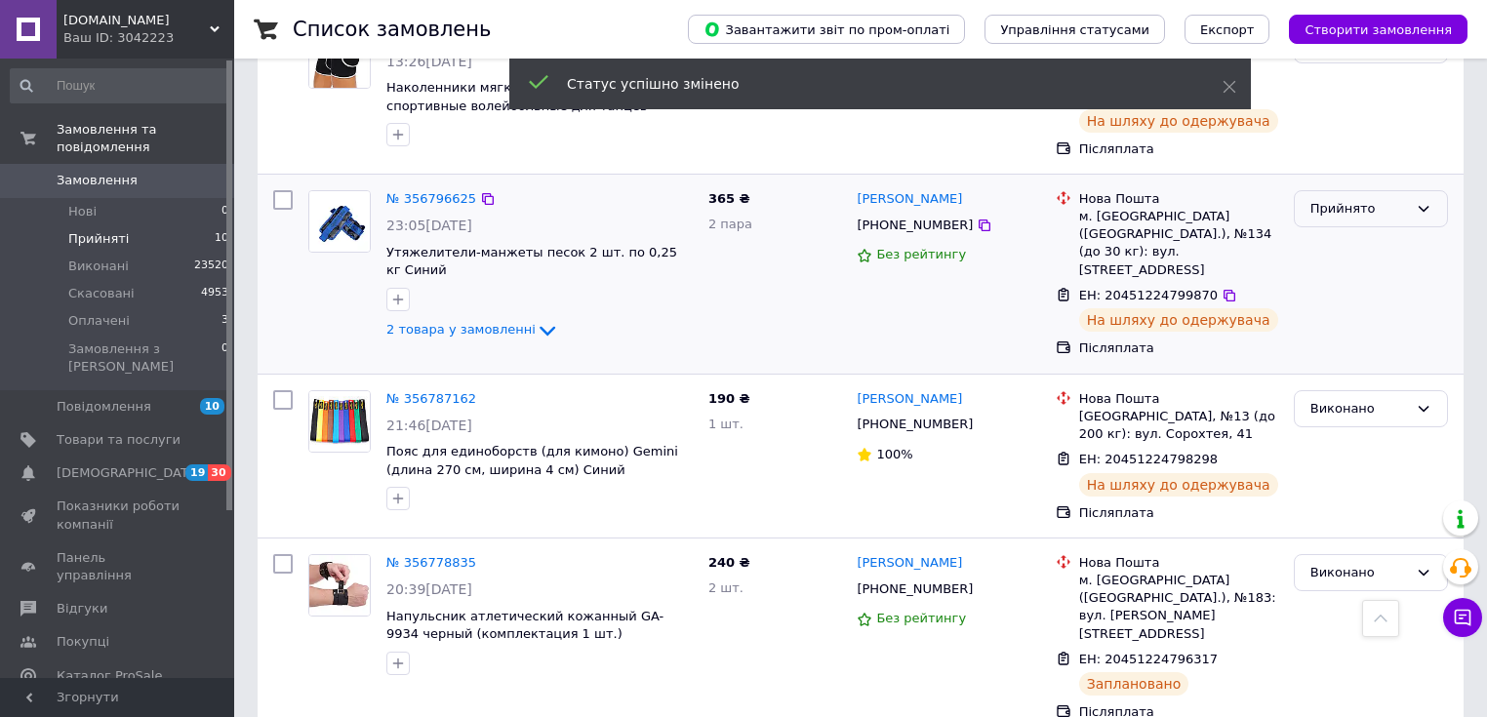
click at [1326, 199] on div "Прийнято" at bounding box center [1359, 209] width 98 height 20
click at [1327, 231] on li "Виконано" at bounding box center [1371, 249] width 152 height 36
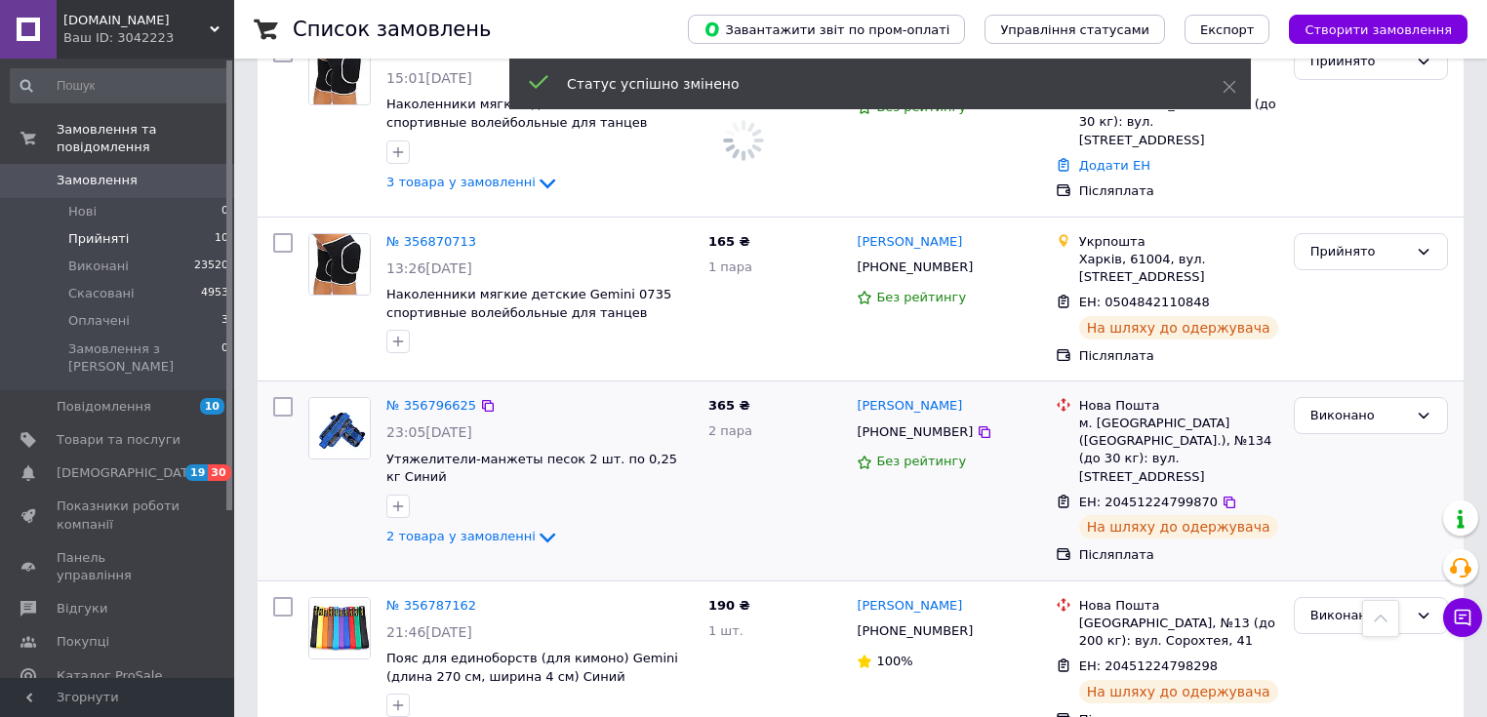
scroll to position [741, 0]
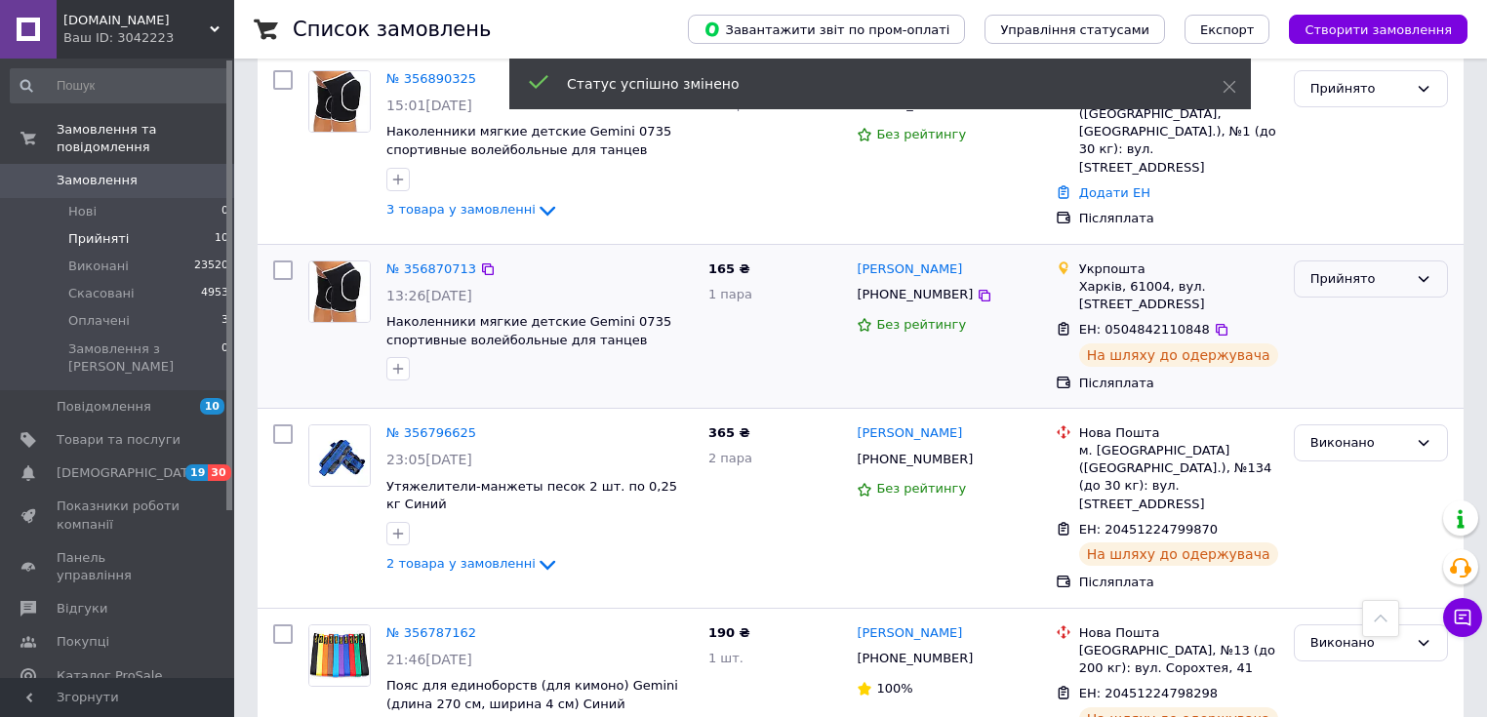
click at [1338, 269] on div "Прийнято" at bounding box center [1359, 279] width 98 height 20
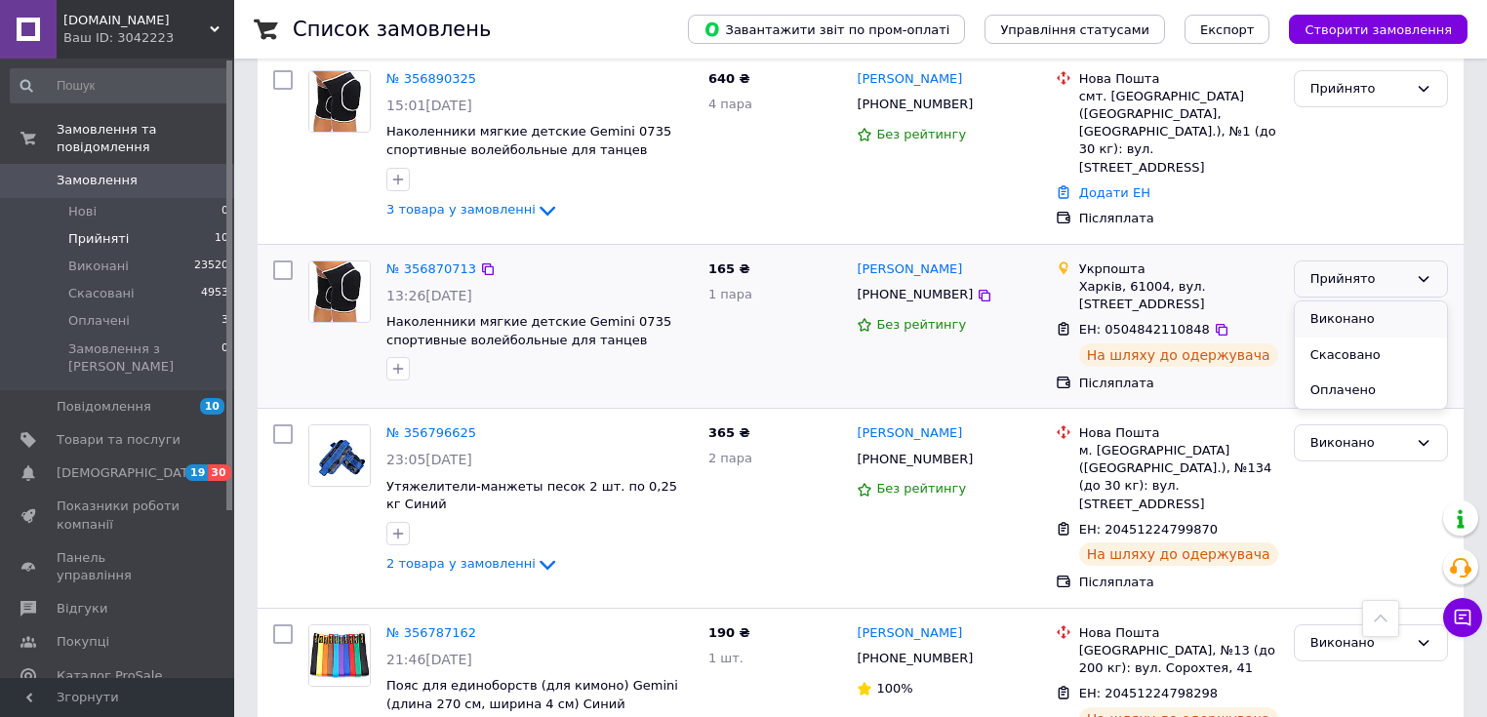
click at [1339, 301] on li "Виконано" at bounding box center [1371, 319] width 152 height 36
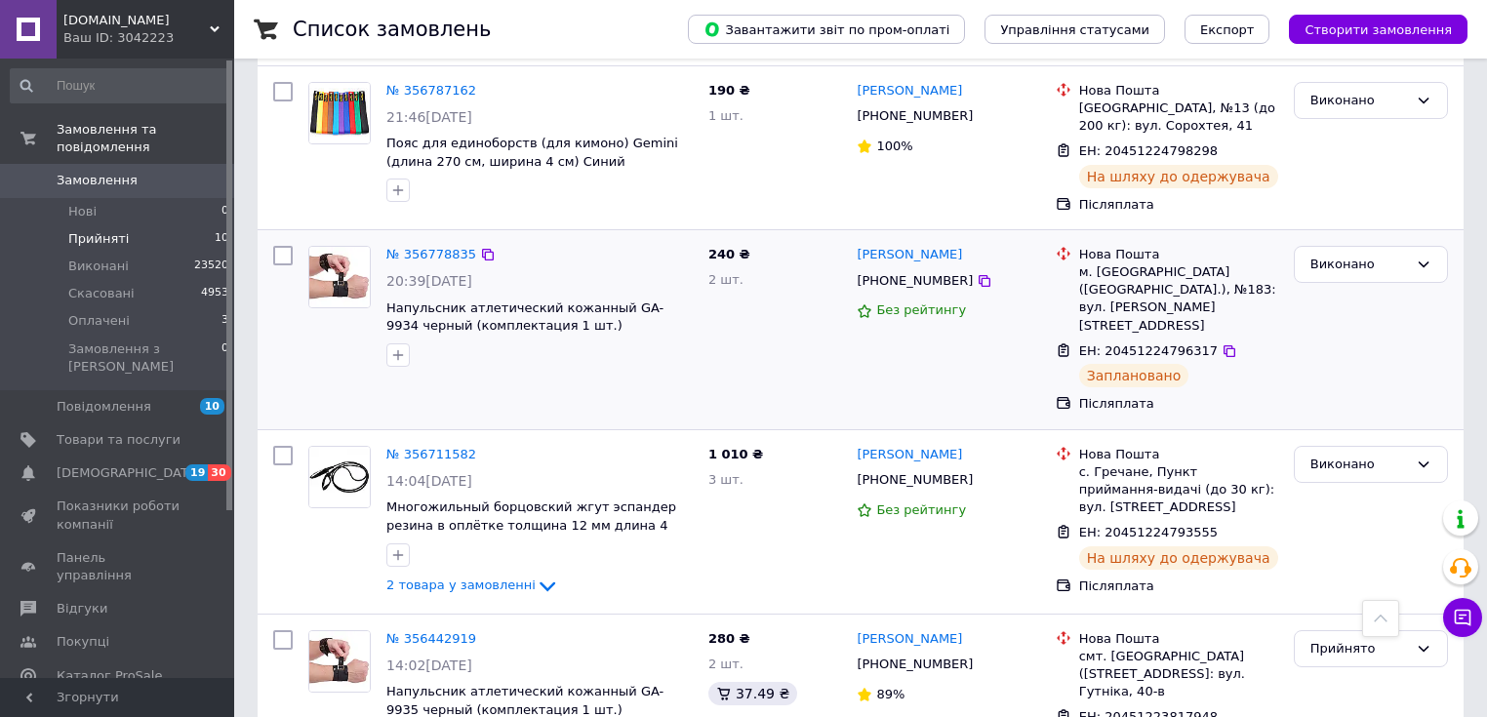
scroll to position [1288, 0]
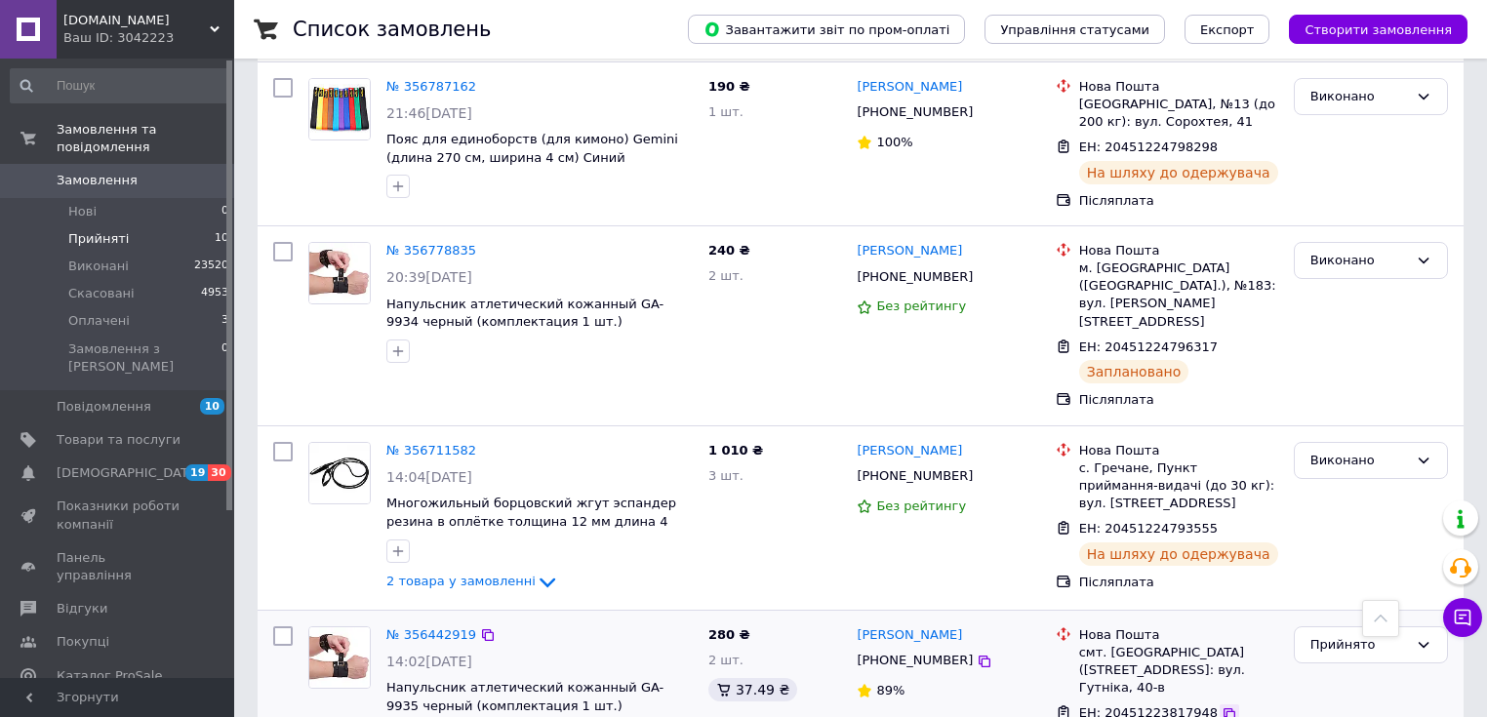
click at [1221, 706] on icon at bounding box center [1229, 714] width 16 height 16
click at [90, 312] on span "Оплачені" at bounding box center [98, 321] width 61 height 18
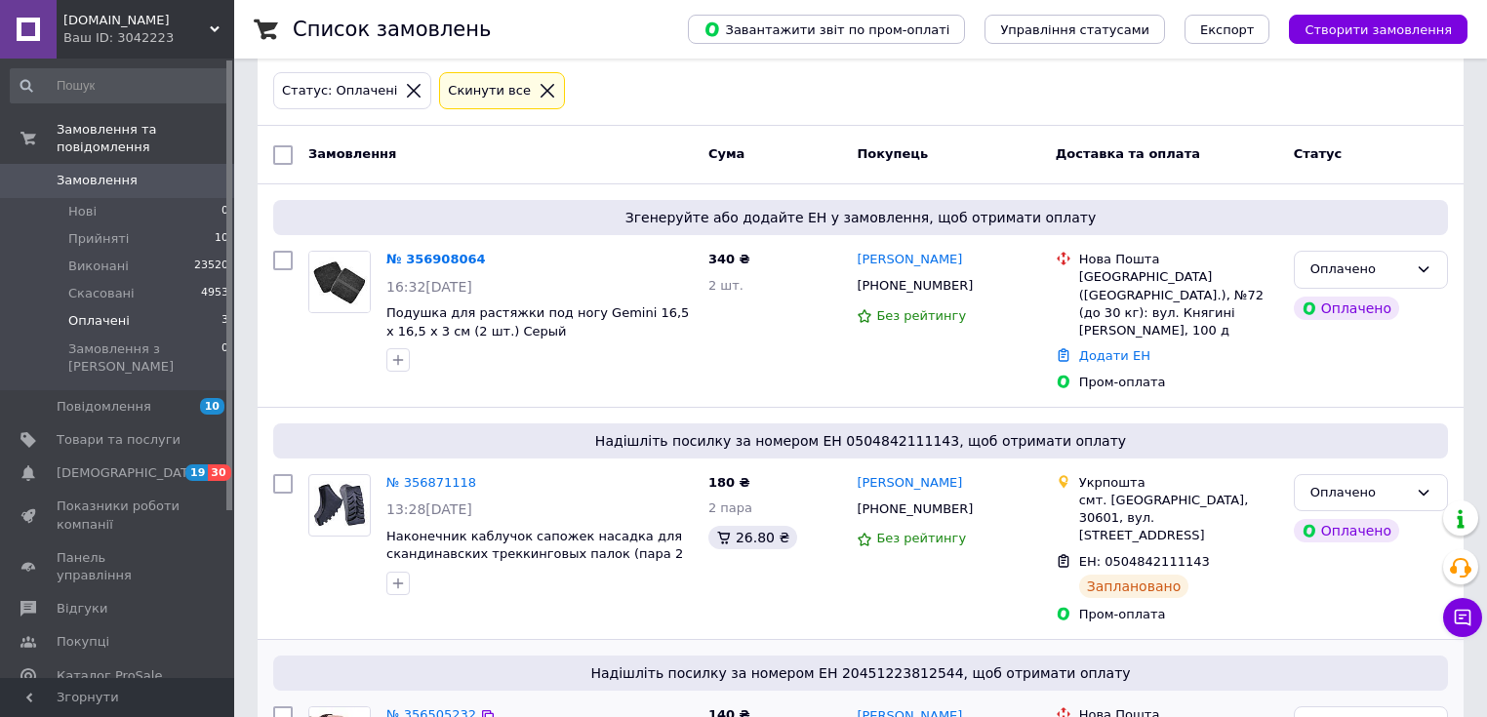
scroll to position [70, 0]
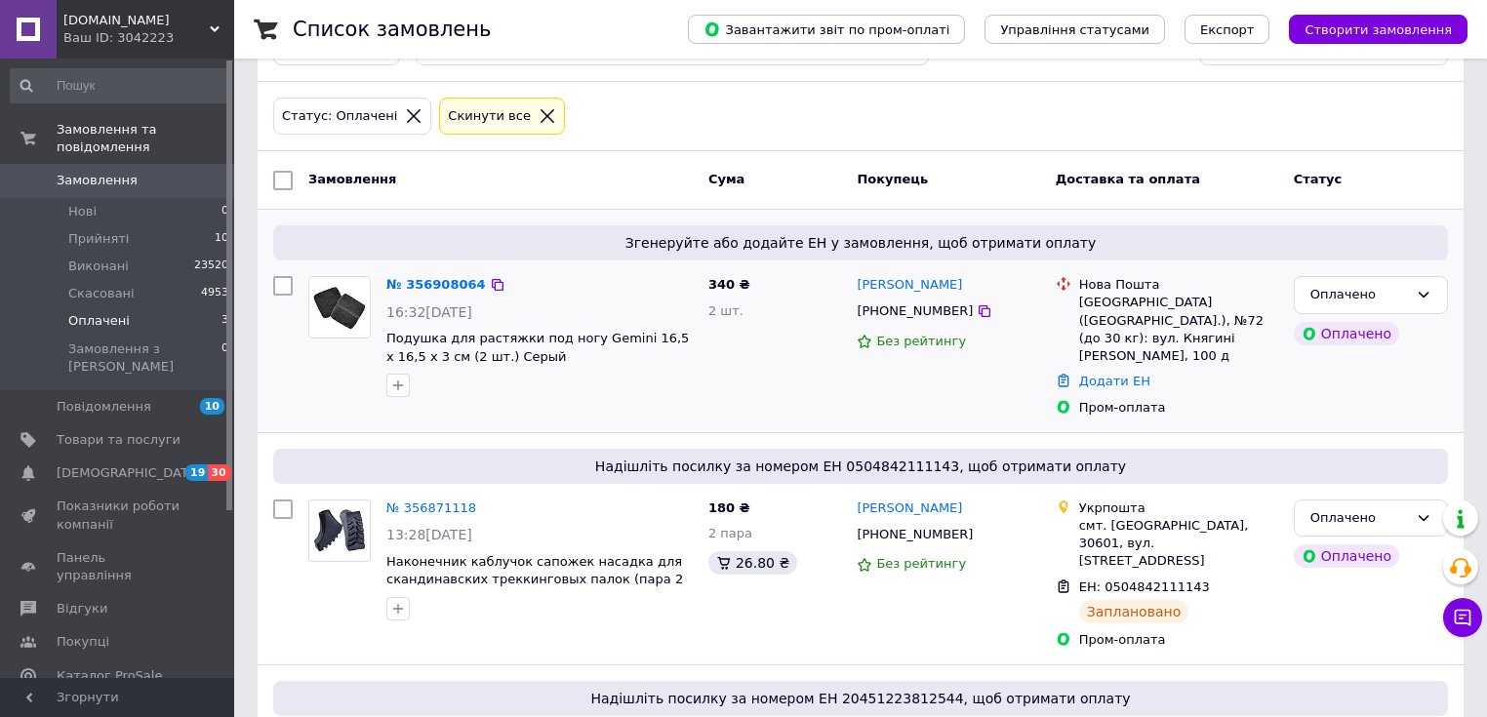
click at [289, 382] on div at bounding box center [282, 346] width 35 height 156
